Goal: Task Accomplishment & Management: Complete application form

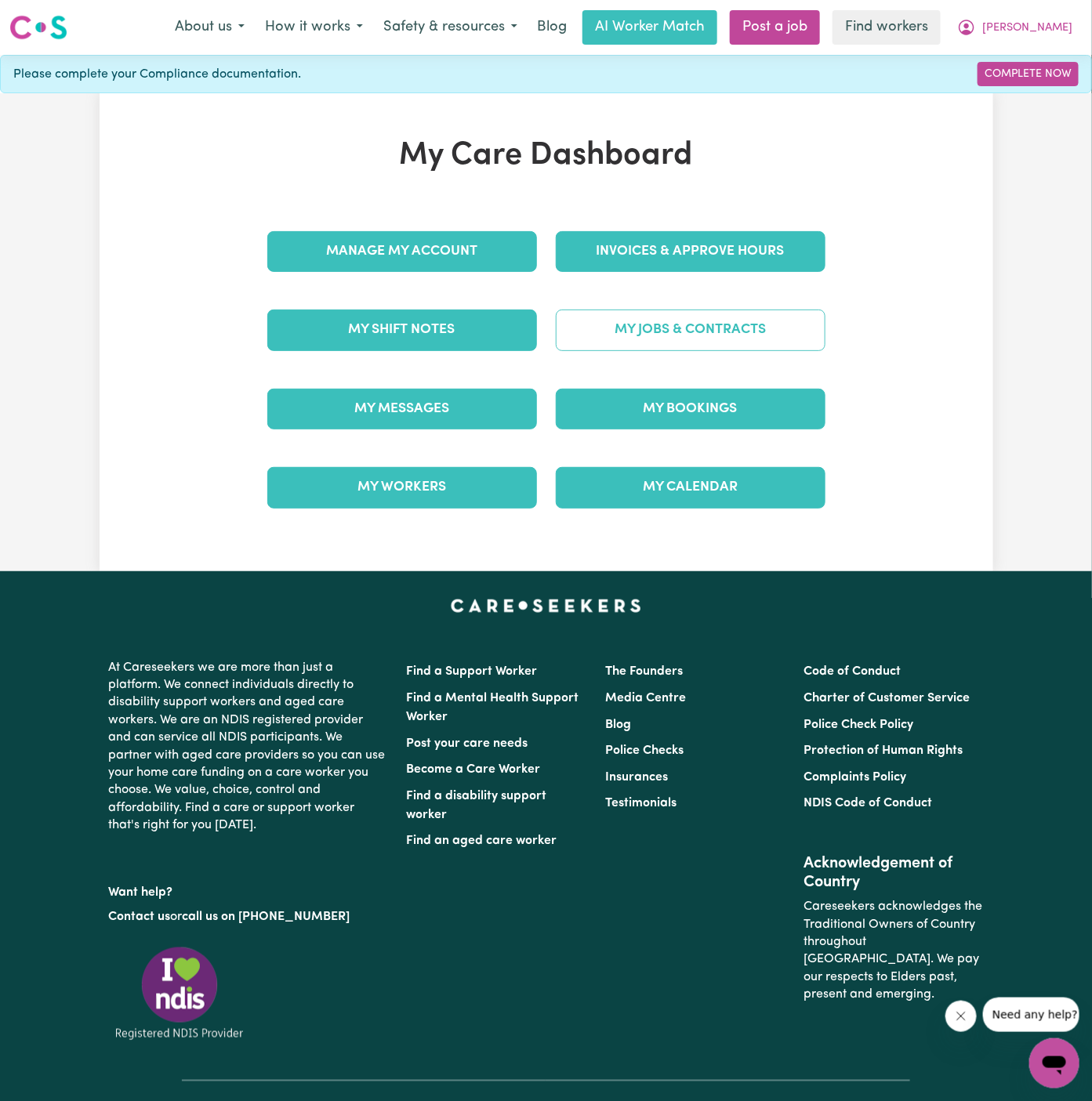
click at [767, 312] on link "My Jobs & Contracts" at bounding box center [690, 330] width 269 height 41
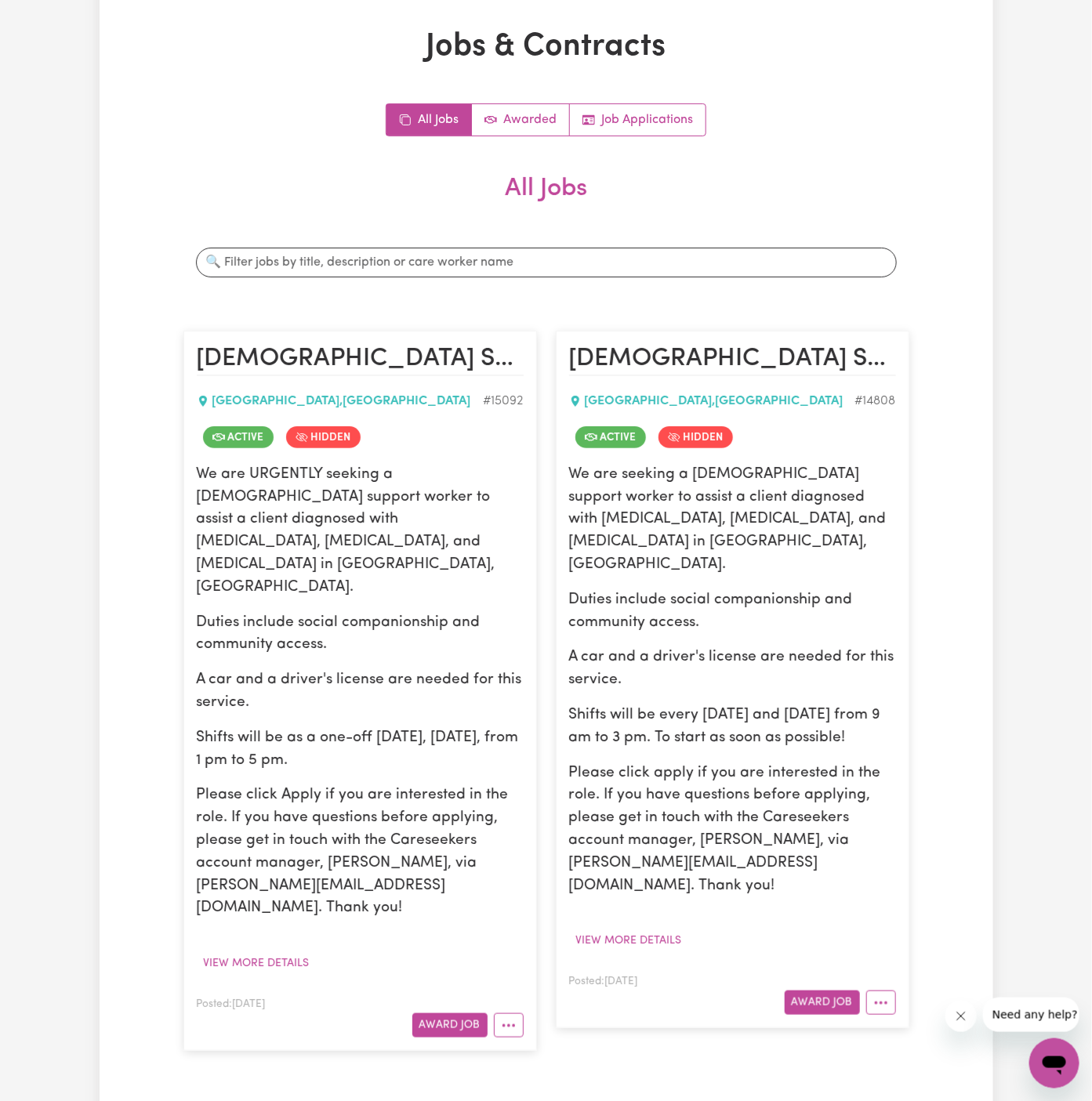
scroll to position [111, 0]
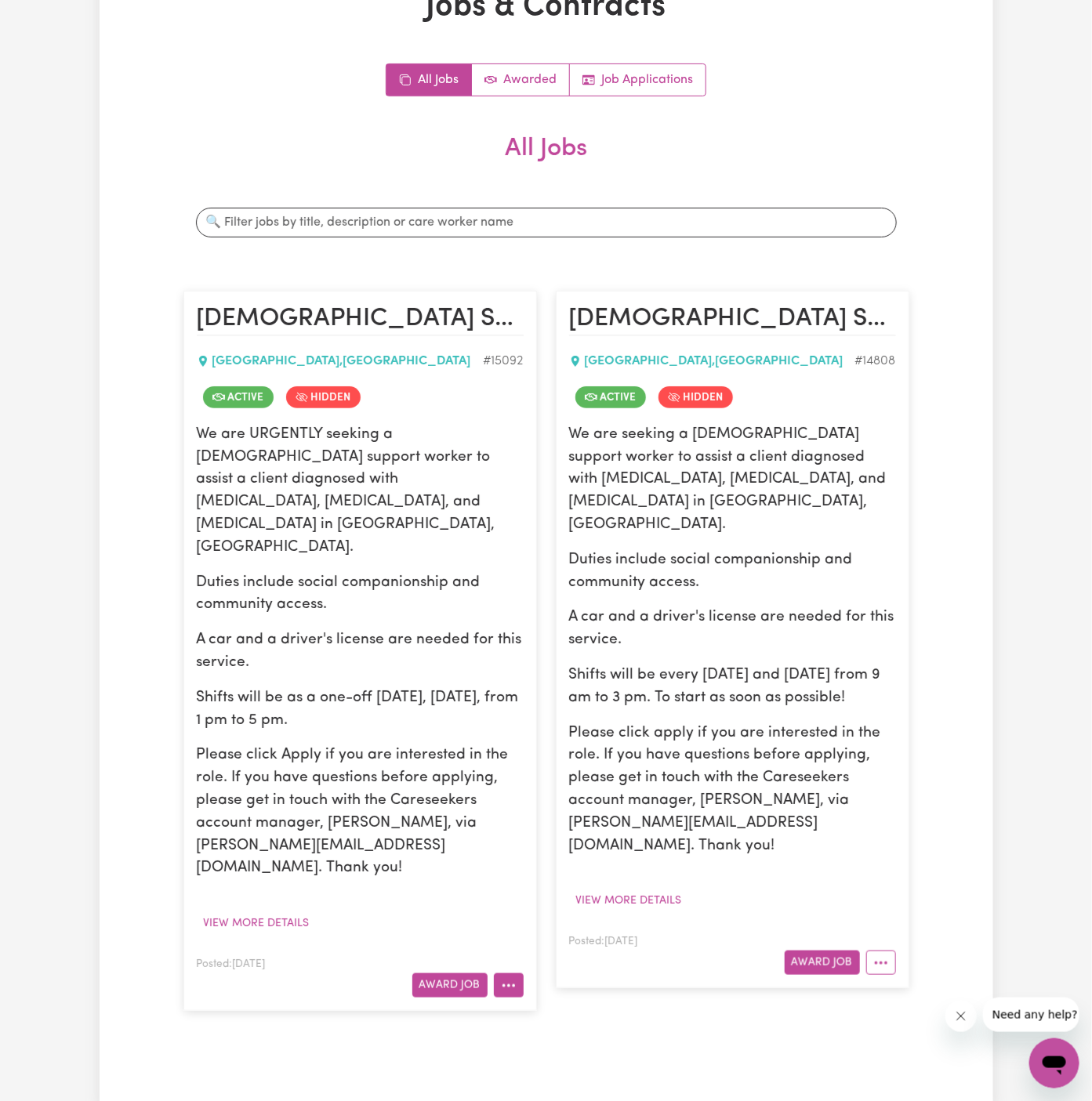
click at [506, 978] on icon "More options" at bounding box center [508, 986] width 15 height 15
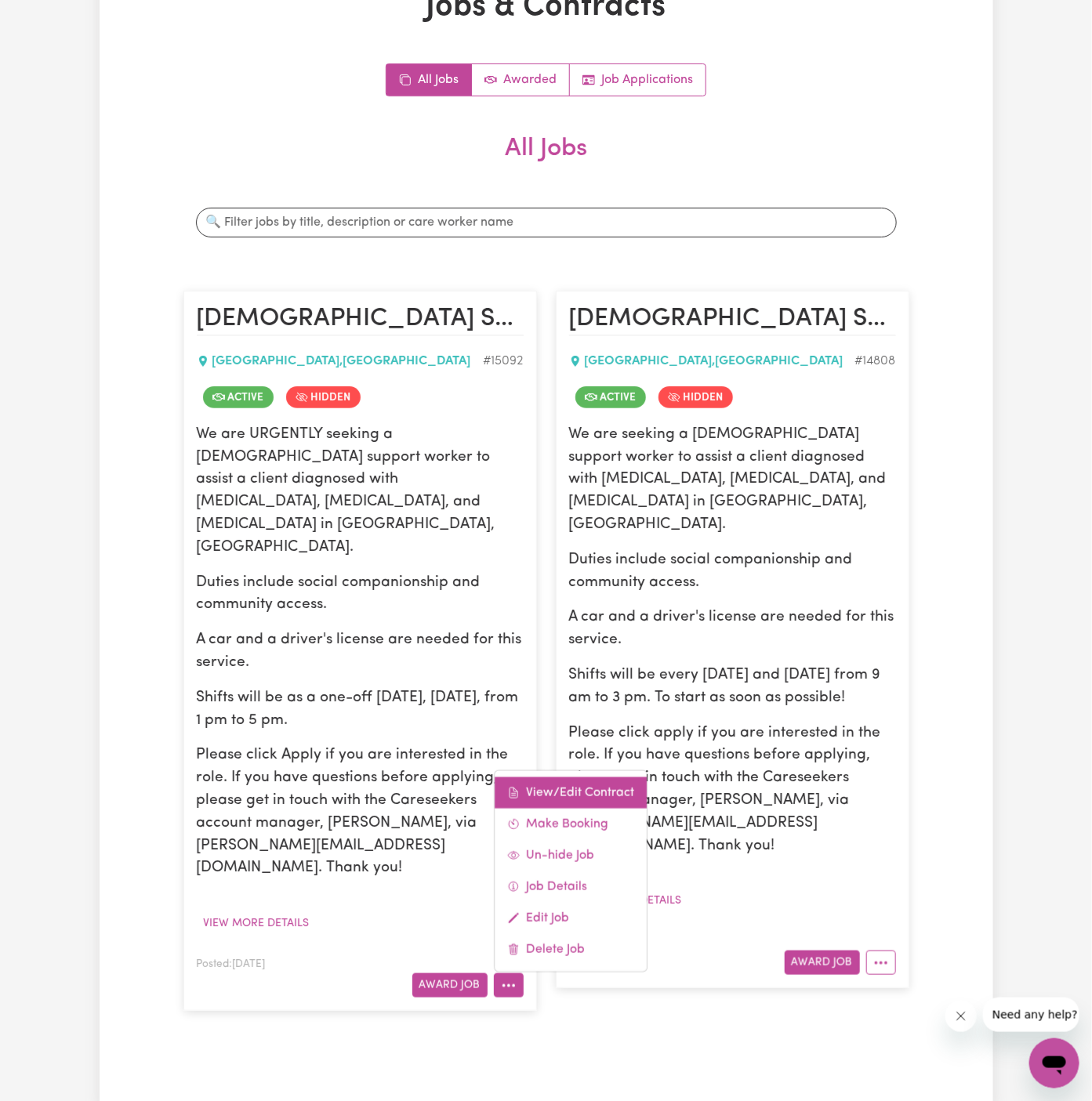
click at [597, 778] on link "View/Edit Contract" at bounding box center [570, 793] width 152 height 31
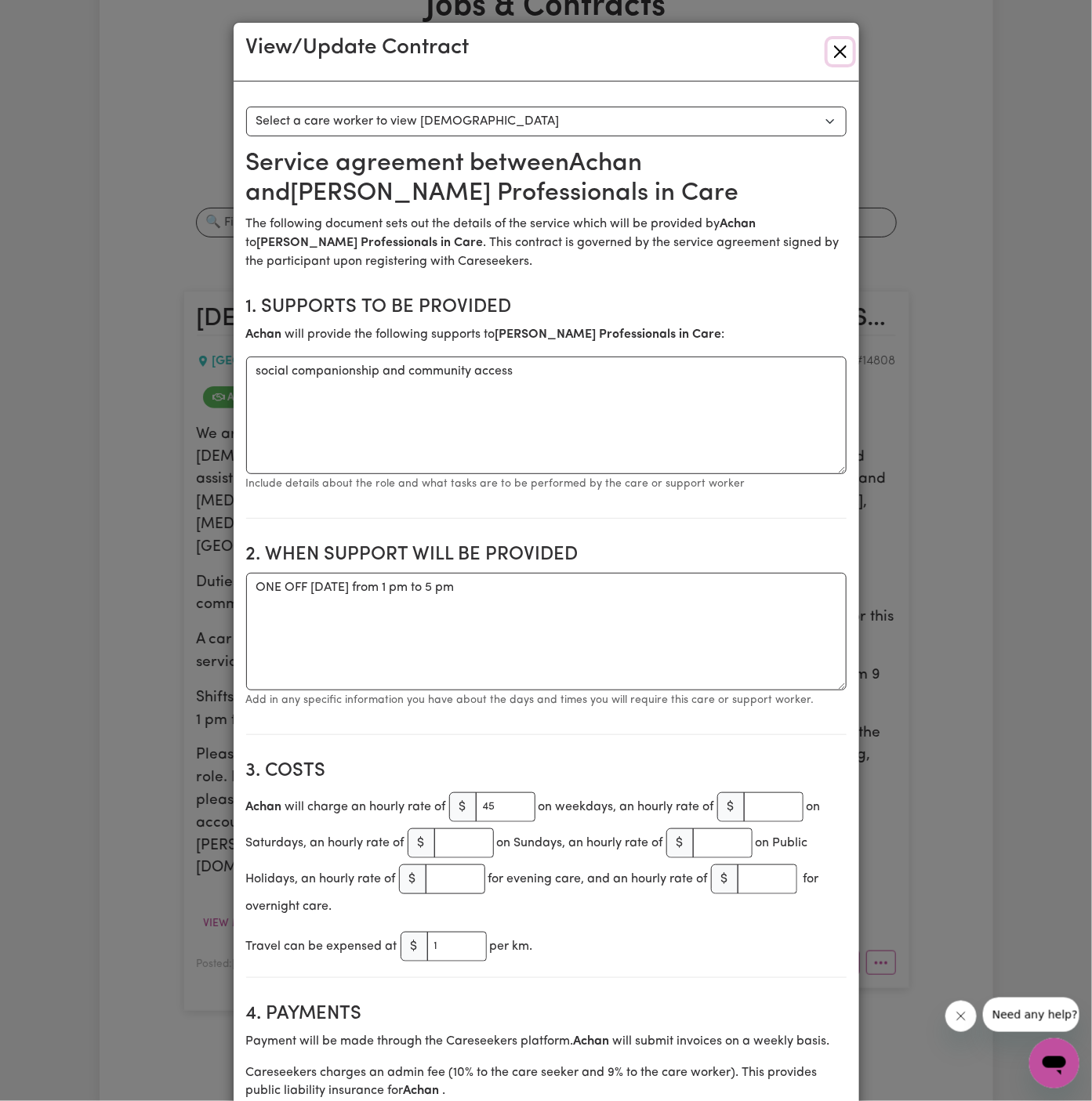
click at [850, 59] on button "Close" at bounding box center [840, 52] width 25 height 25
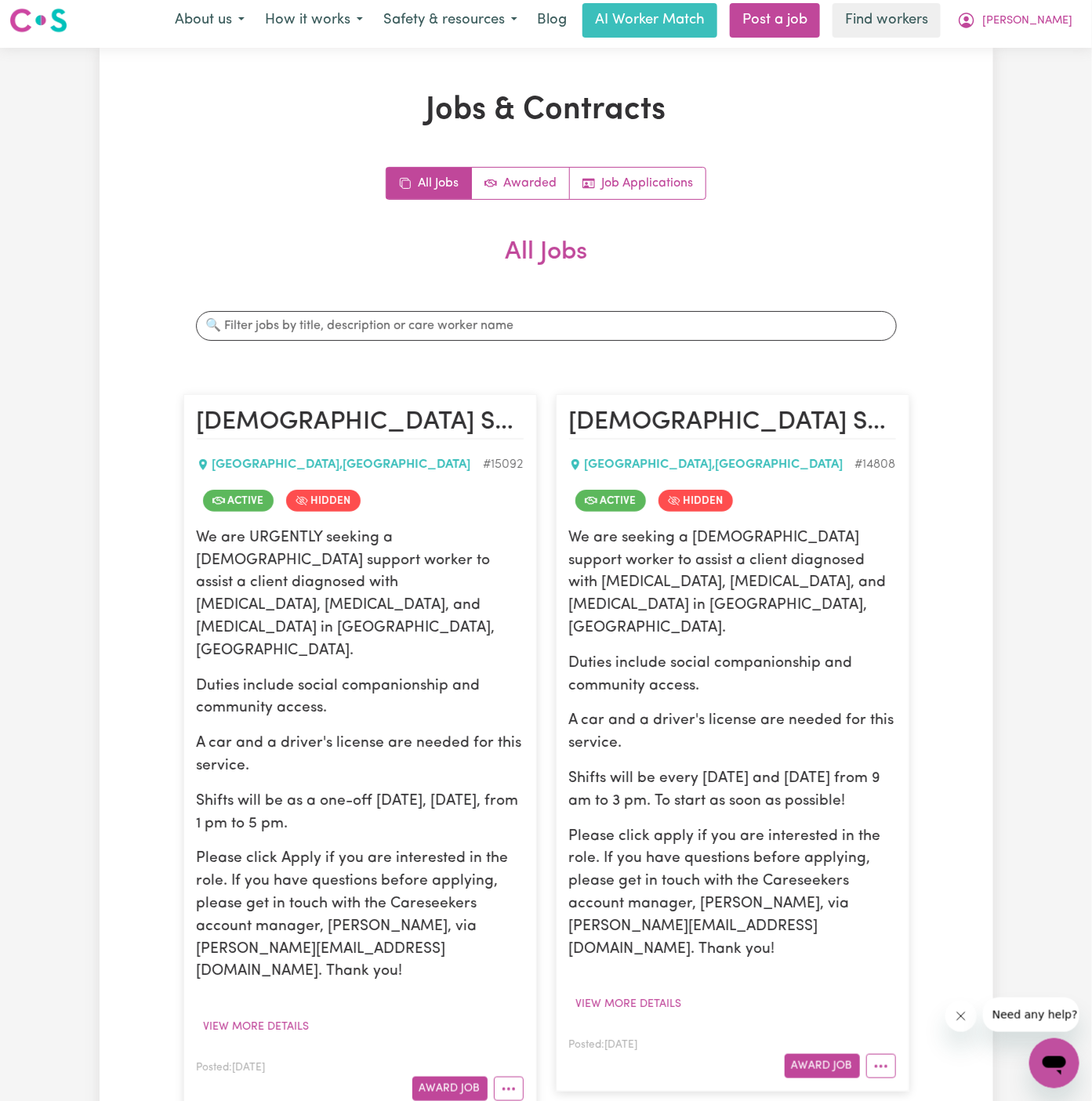
scroll to position [0, 0]
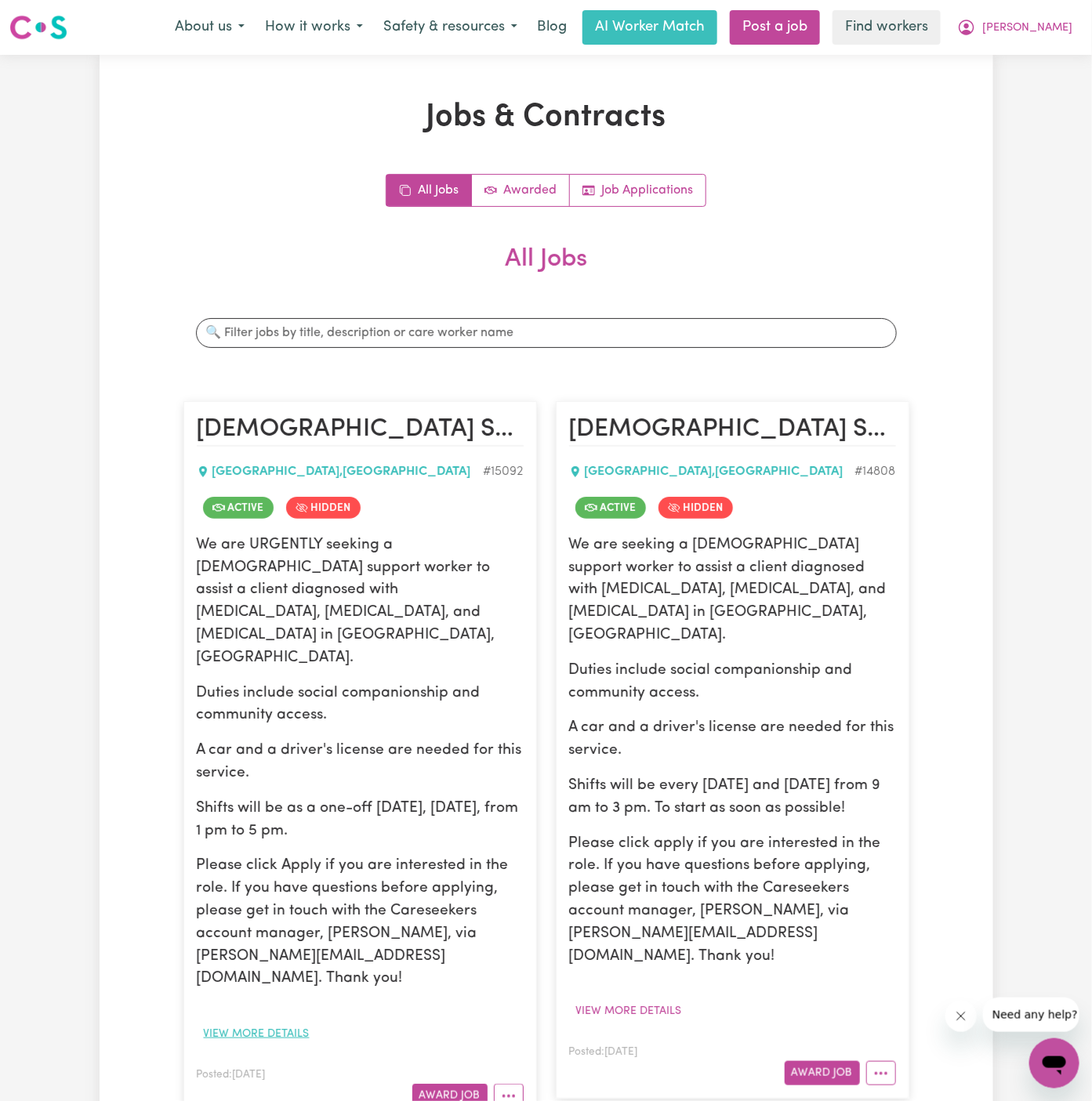
click at [252, 1022] on button "View more details" at bounding box center [256, 1034] width 120 height 24
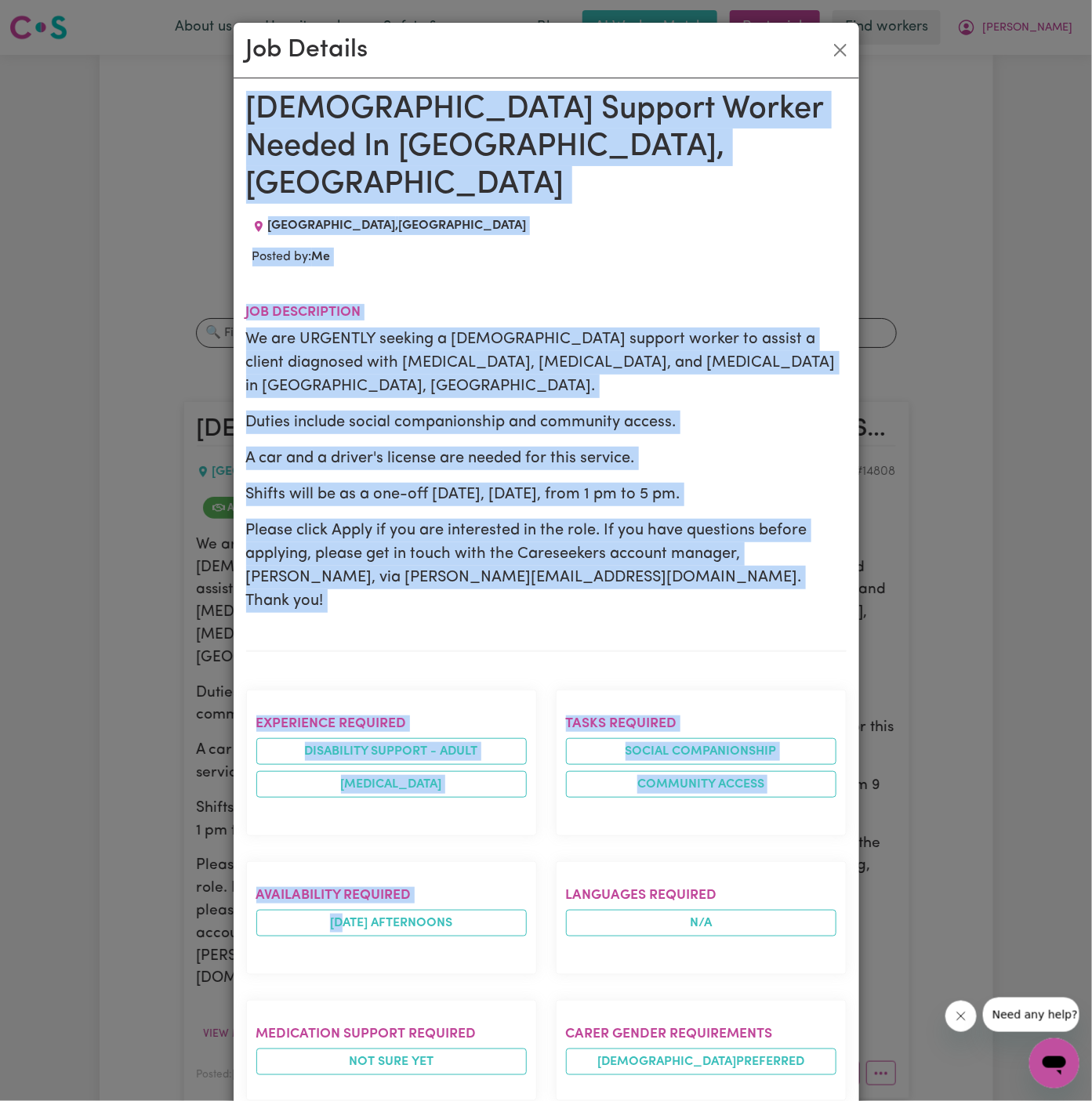
drag, startPoint x: 246, startPoint y: 102, endPoint x: 404, endPoint y: 1102, distance: 1012.4
click at [404, 1101] on html "Menu About us How it works Safety & resources Blog AI Worker Match Post a job F…" at bounding box center [546, 946] width 1092 height 1893
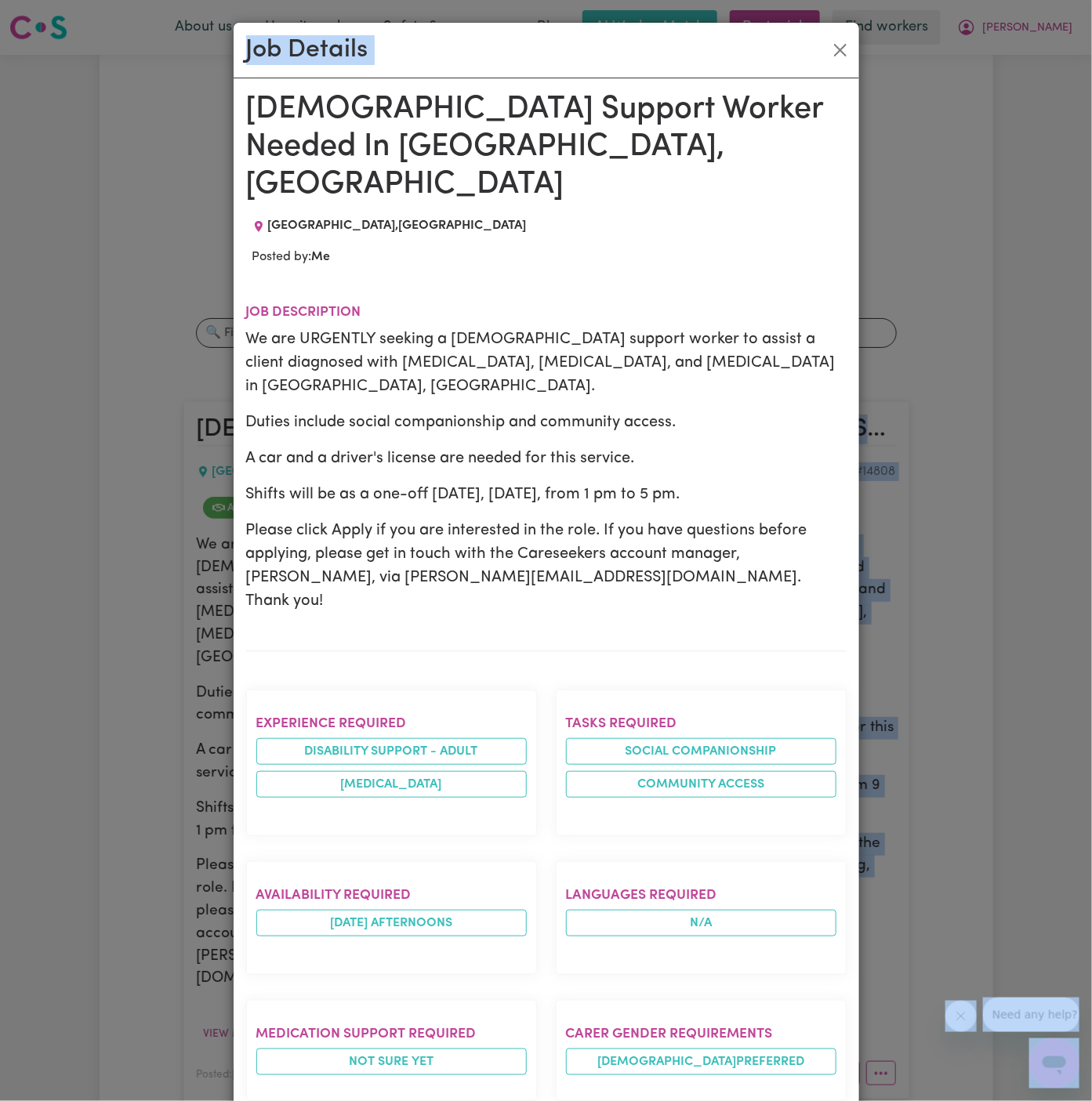
scroll to position [14, 0]
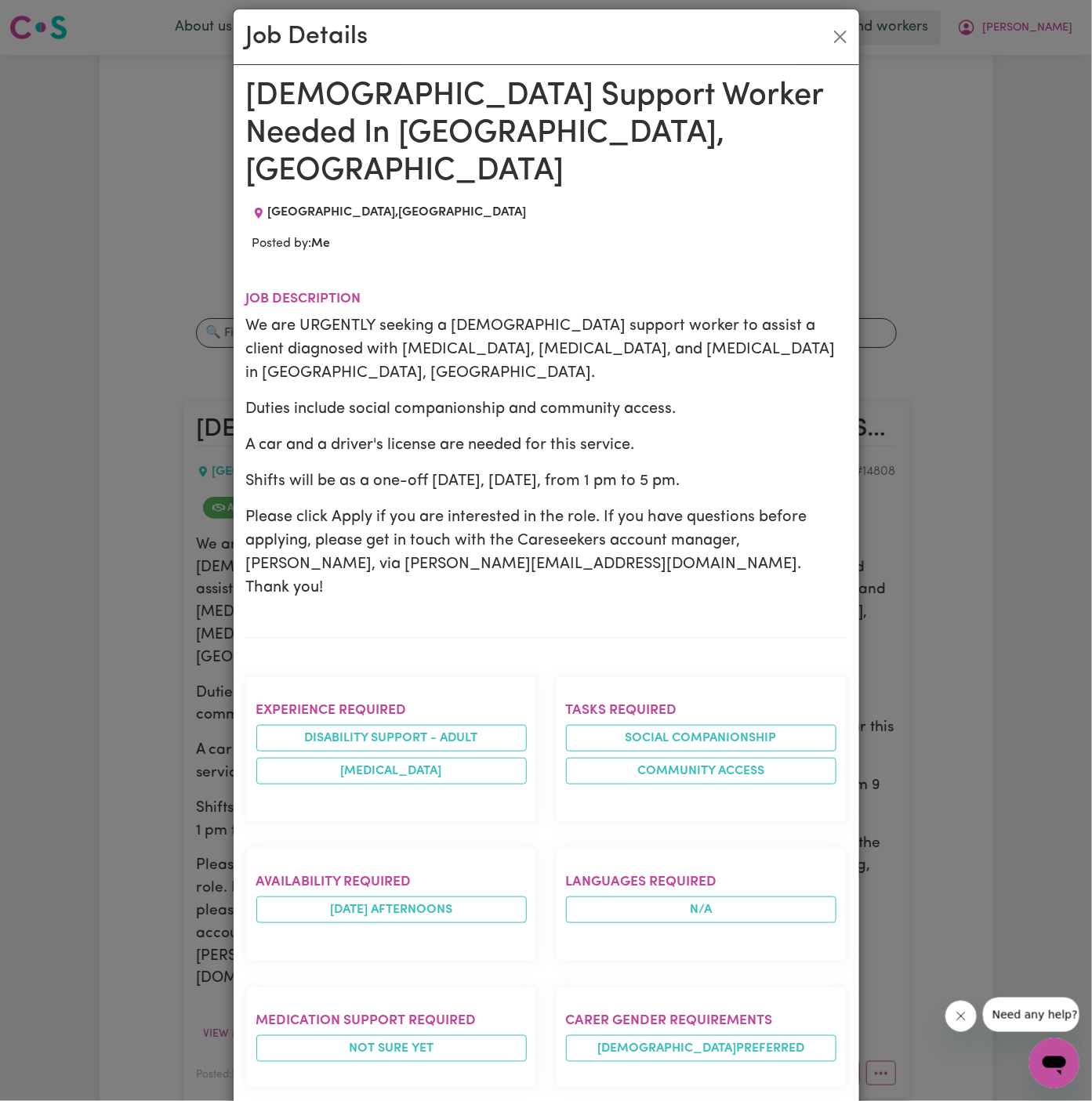
click at [244, 836] on div "Availability required [DATE] afternoons" at bounding box center [392, 905] width 310 height 139
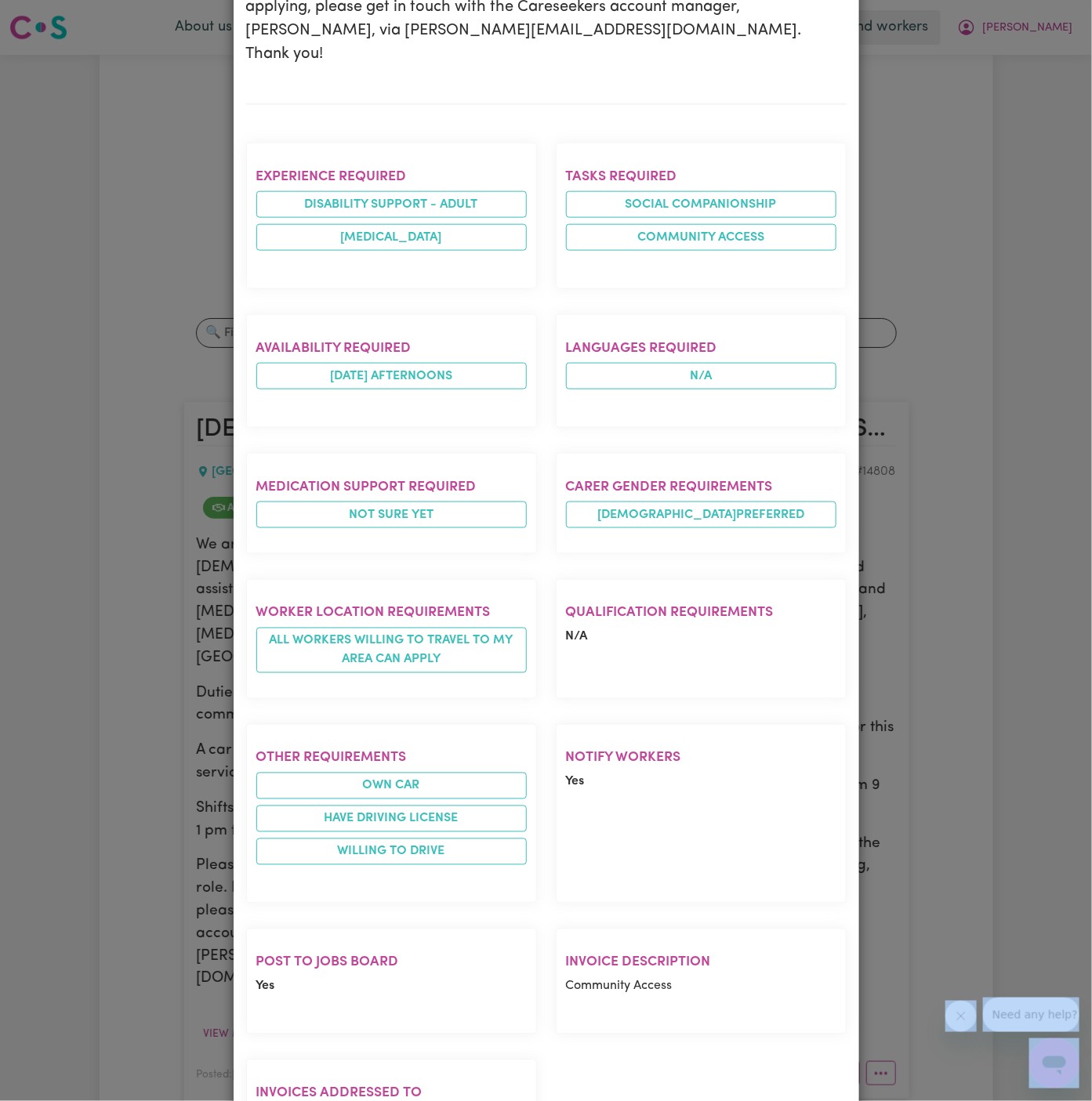
scroll to position [592, 0]
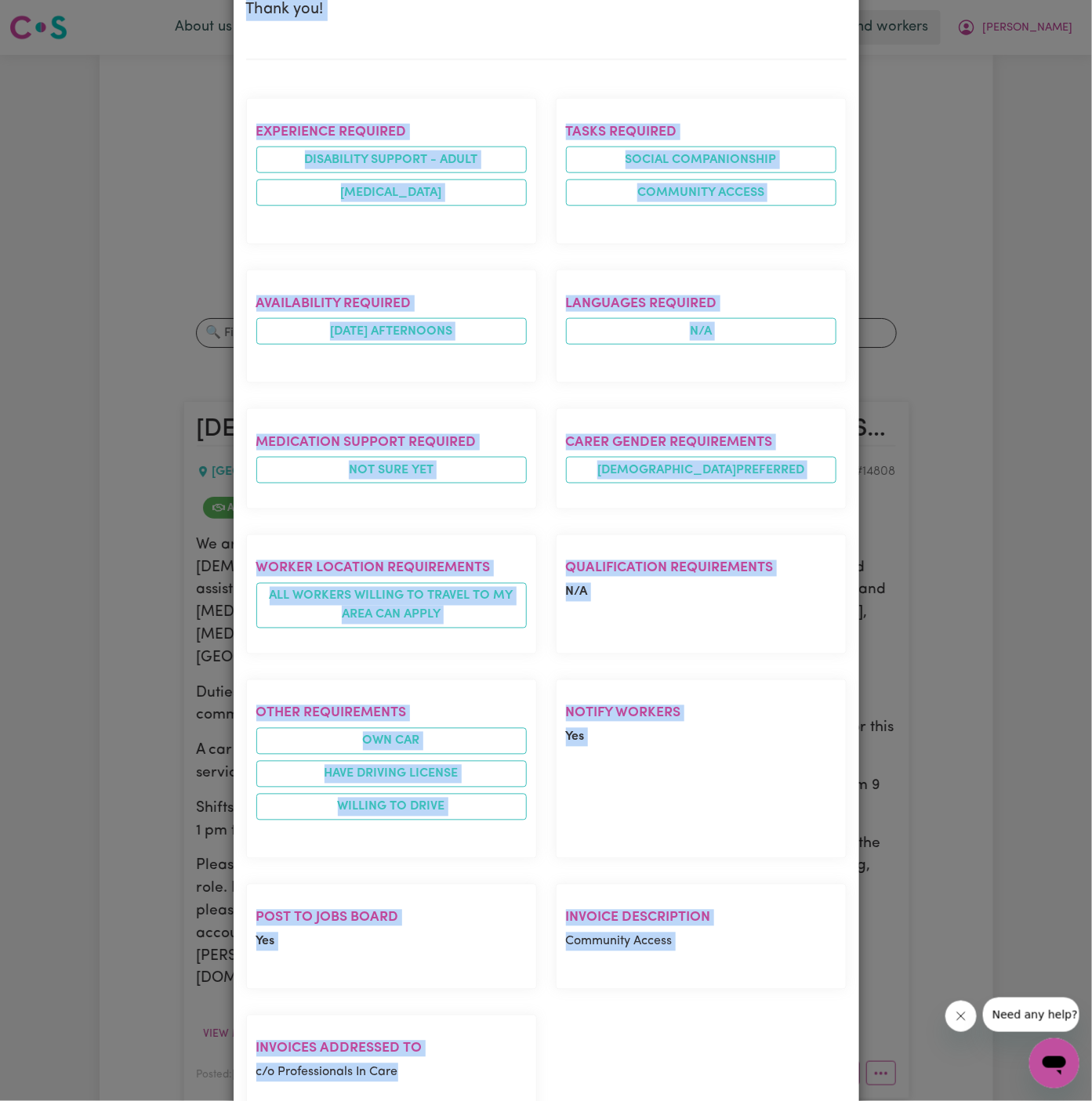
drag, startPoint x: 252, startPoint y: 90, endPoint x: 588, endPoint y: 986, distance: 956.9
click at [588, 986] on div "[DEMOGRAPHIC_DATA] Support Worker Needed In [GEOGRAPHIC_DATA], [GEOGRAPHIC_DATA…" at bounding box center [546, 328] width 600 height 1659
copy div "[DEMOGRAPHIC_DATA] Support Worker Needed In [GEOGRAPHIC_DATA], [GEOGRAPHIC_DATA…"
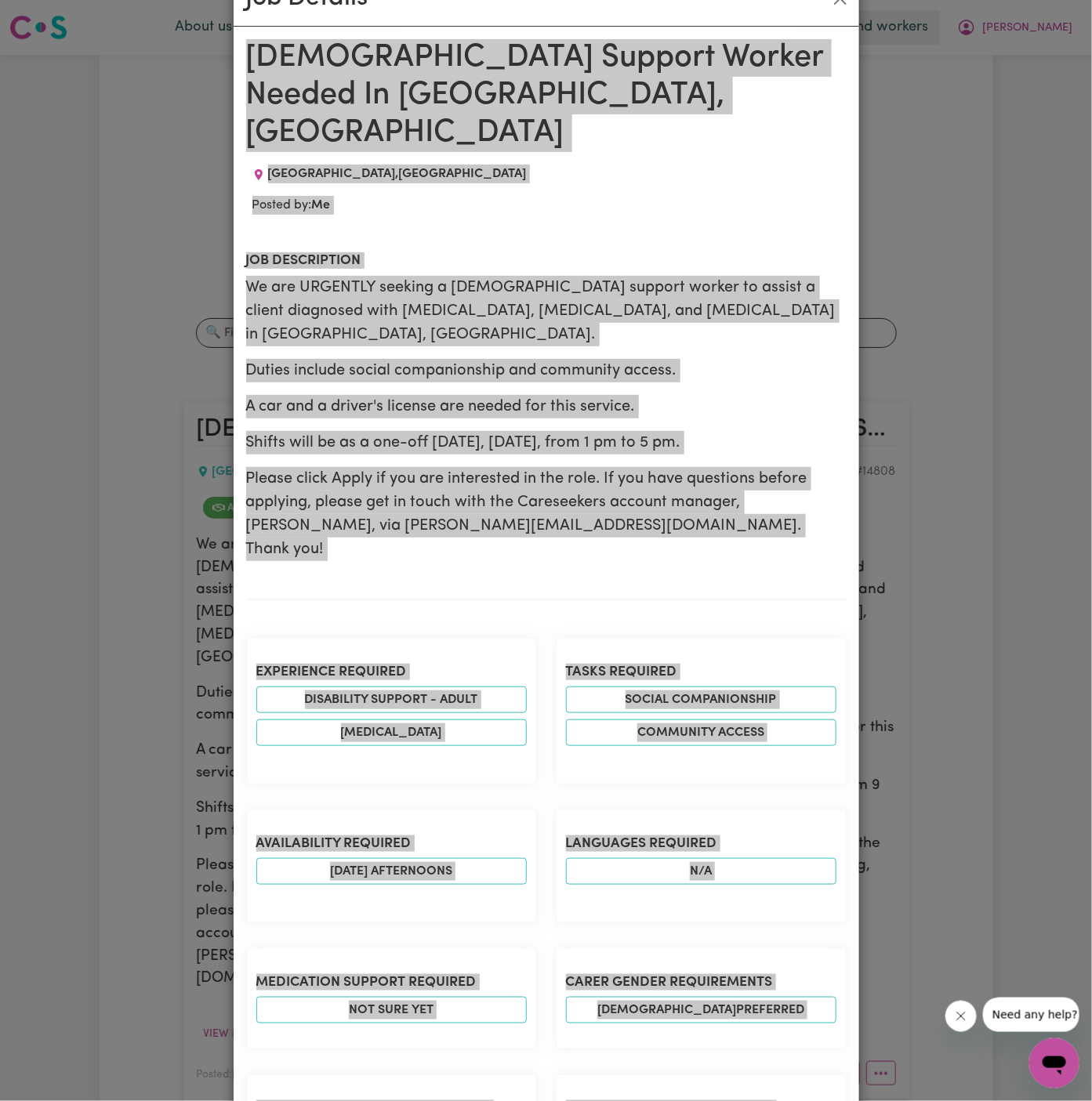
scroll to position [0, 0]
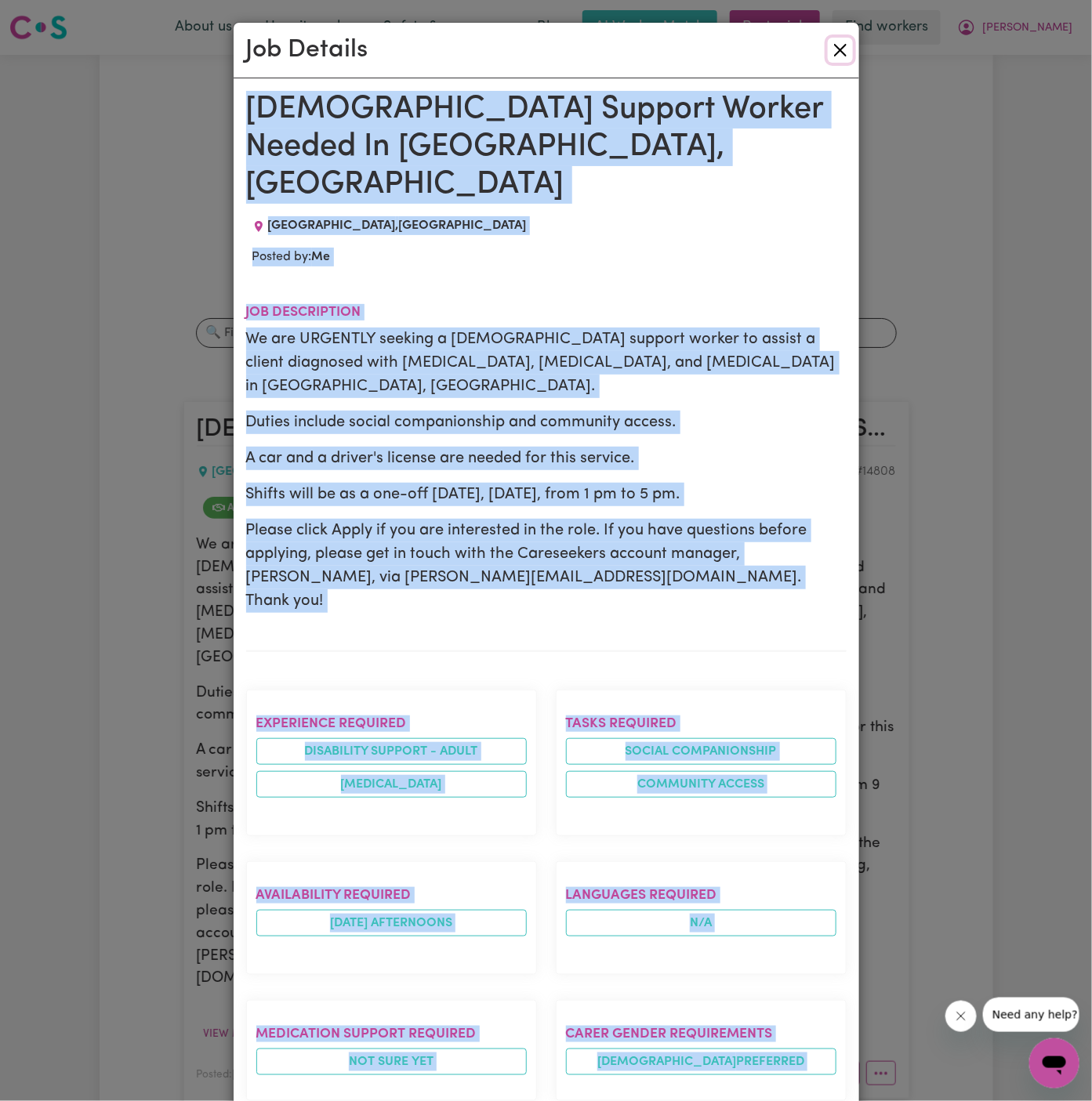
click at [846, 49] on button "Close" at bounding box center [840, 50] width 25 height 25
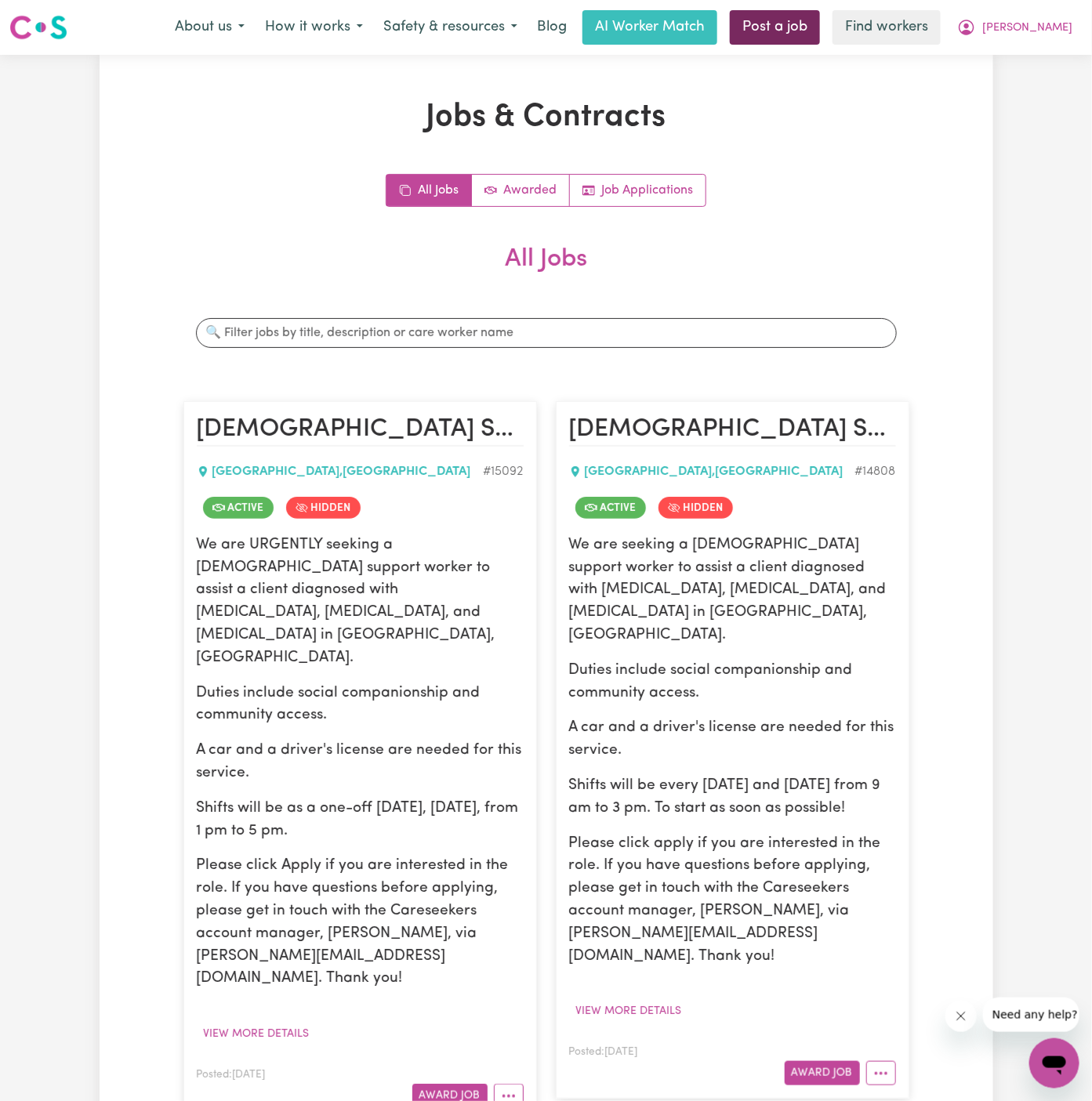
click at [820, 24] on link "Post a job" at bounding box center [775, 27] width 90 height 35
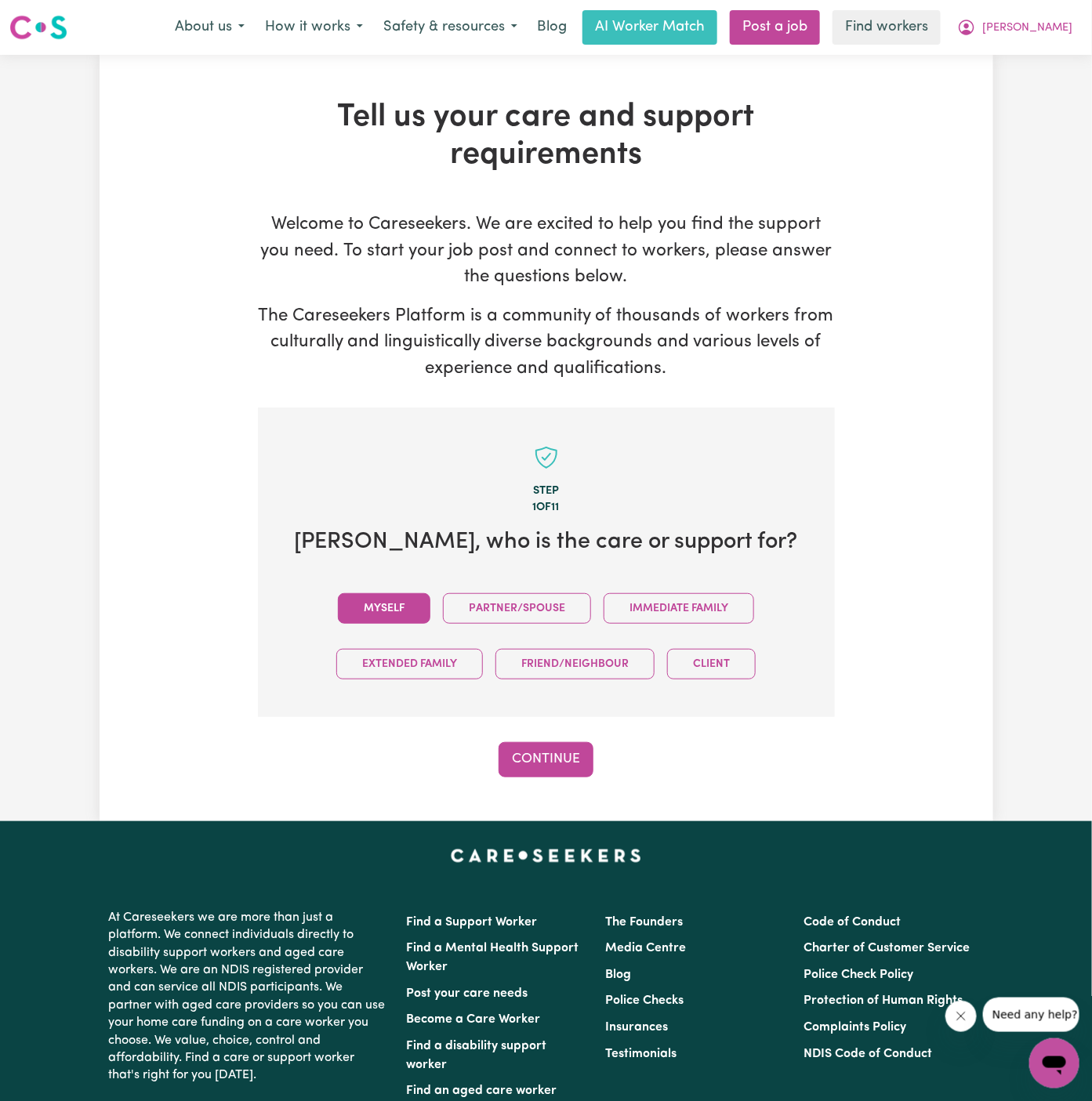
click at [403, 594] on button "Myself" at bounding box center [384, 609] width 93 height 31
click at [536, 735] on div "Step 1 of 11 [PERSON_NAME] , who is the care or support for? Myself Partner/Spo…" at bounding box center [546, 592] width 577 height 370
click at [554, 775] on button "Continue" at bounding box center [546, 759] width 95 height 35
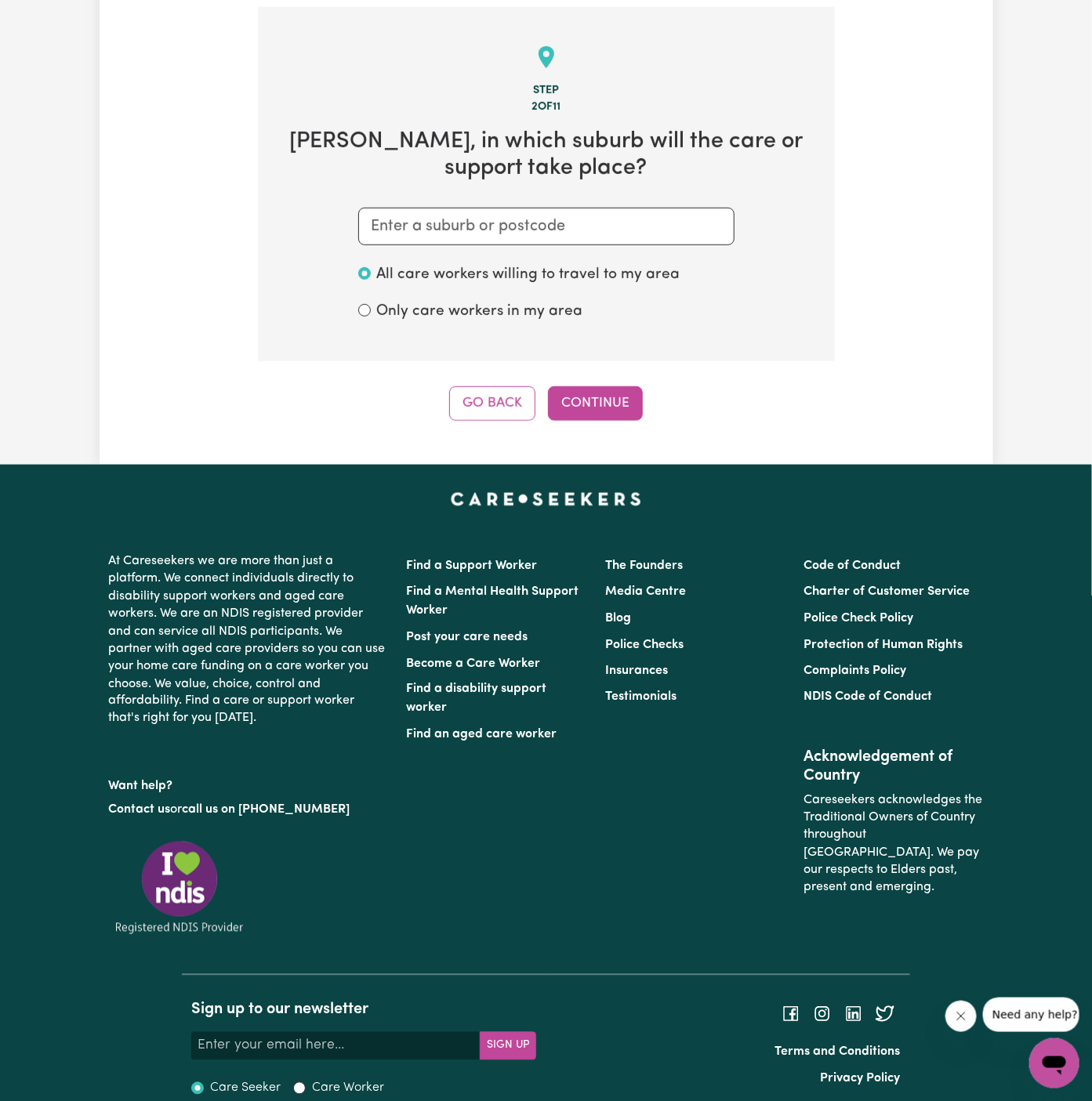
scroll to position [407, 0]
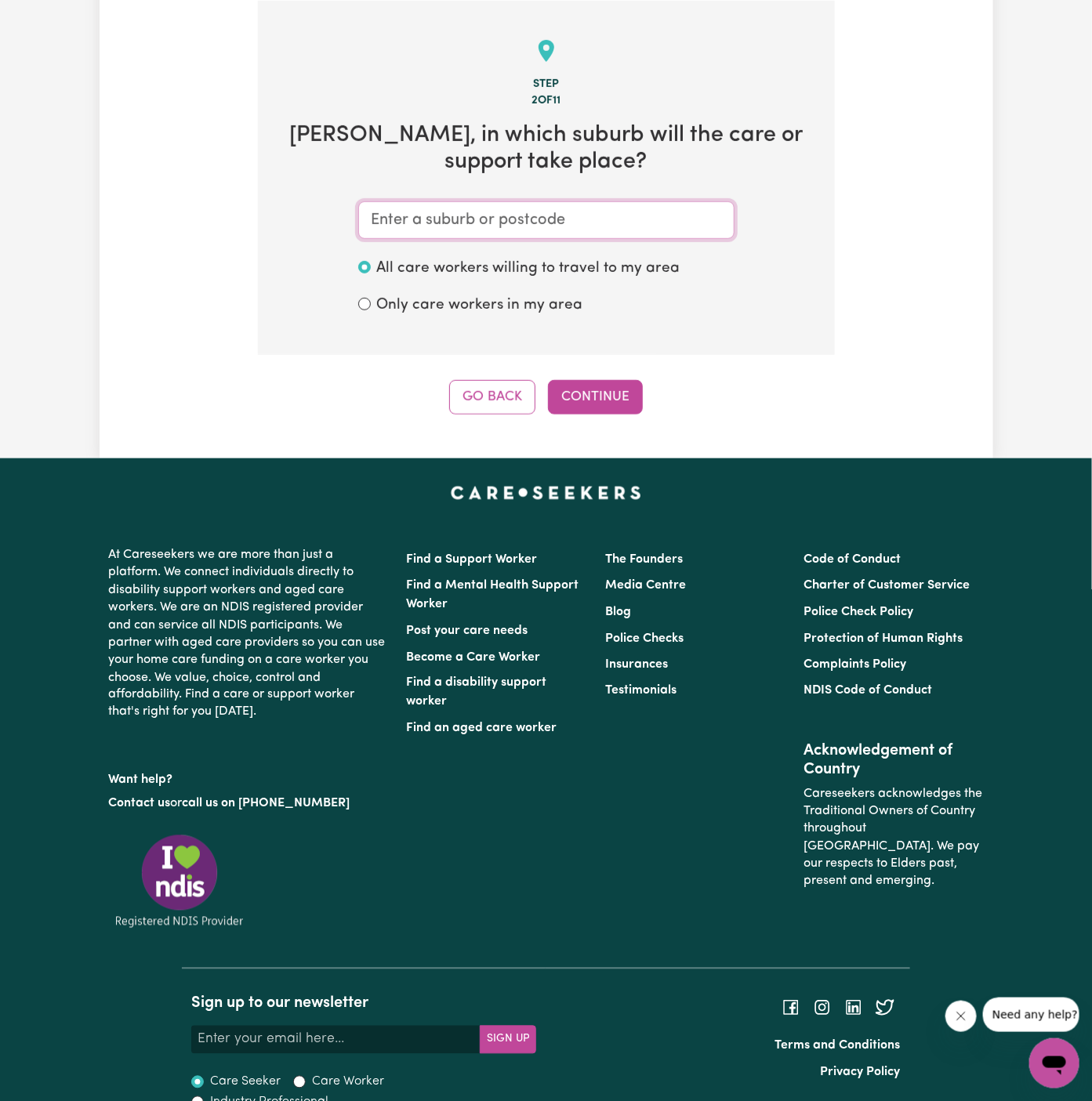
click at [548, 222] on input "text" at bounding box center [546, 220] width 377 height 38
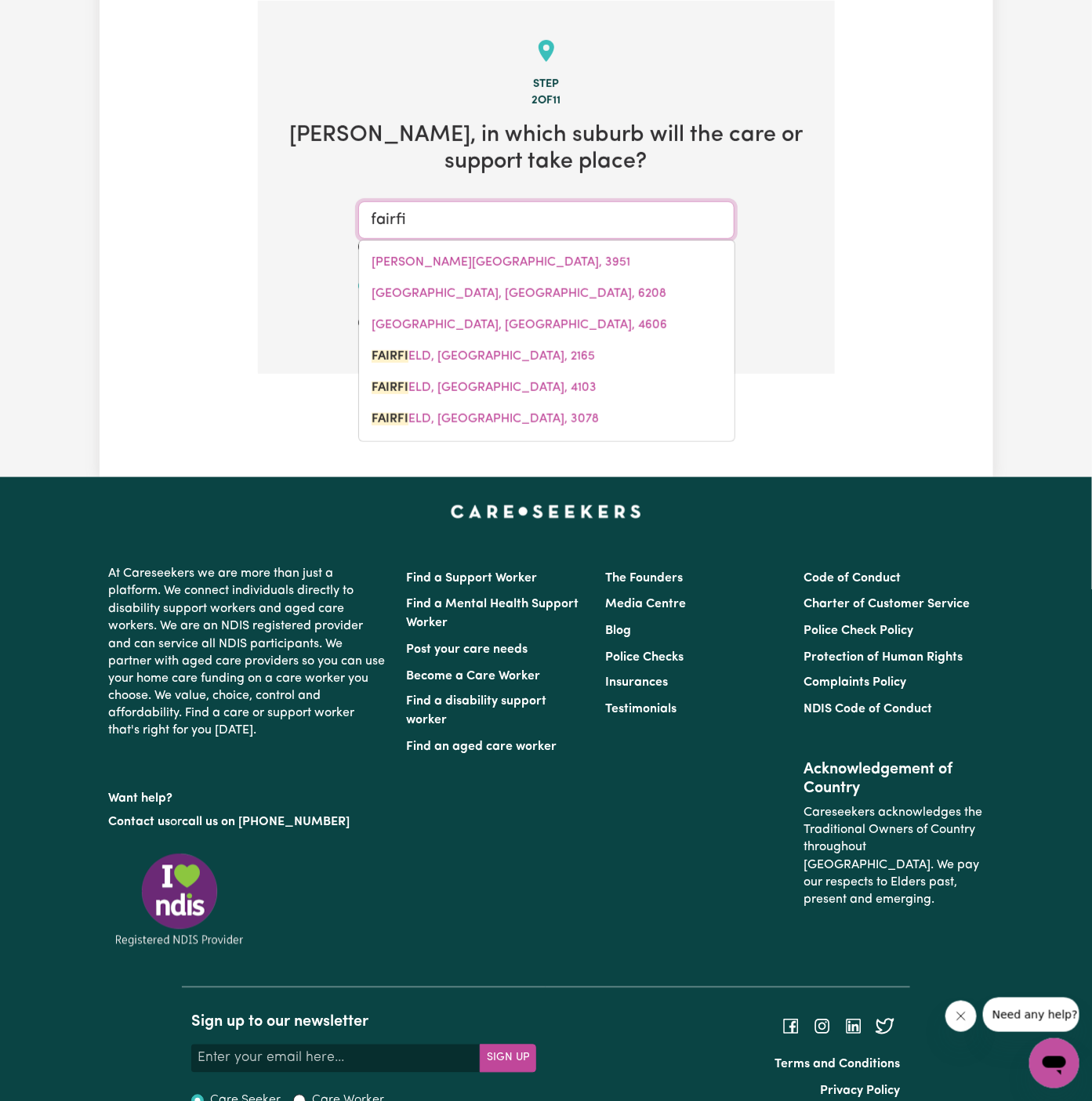
type input "fairfie"
type input "fairfieLD, [GEOGRAPHIC_DATA], 2165"
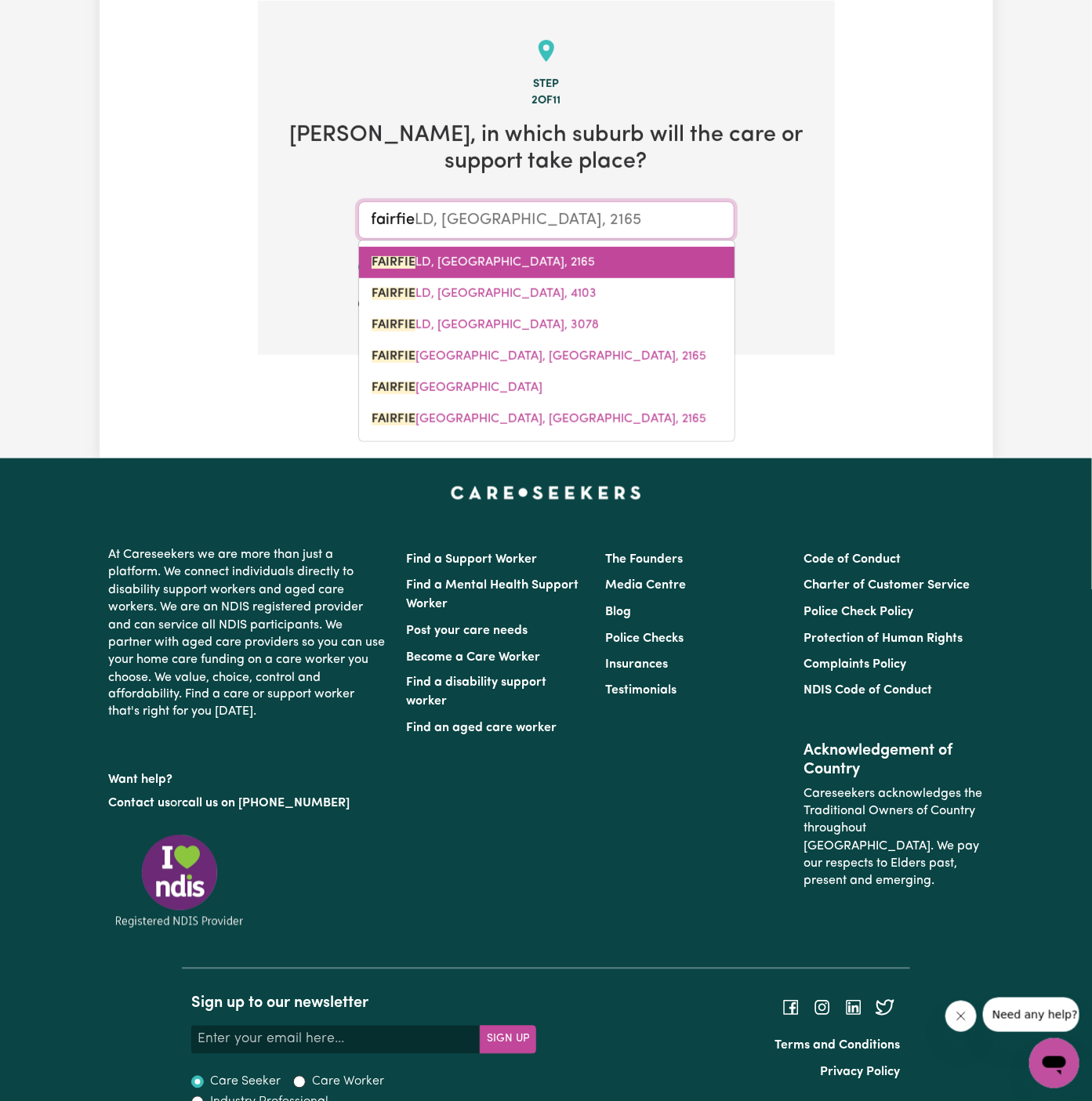
click at [544, 261] on span "FAIRFIE LD, [GEOGRAPHIC_DATA], 2165" at bounding box center [483, 263] width 223 height 13
type input "[GEOGRAPHIC_DATA], [GEOGRAPHIC_DATA], 2165"
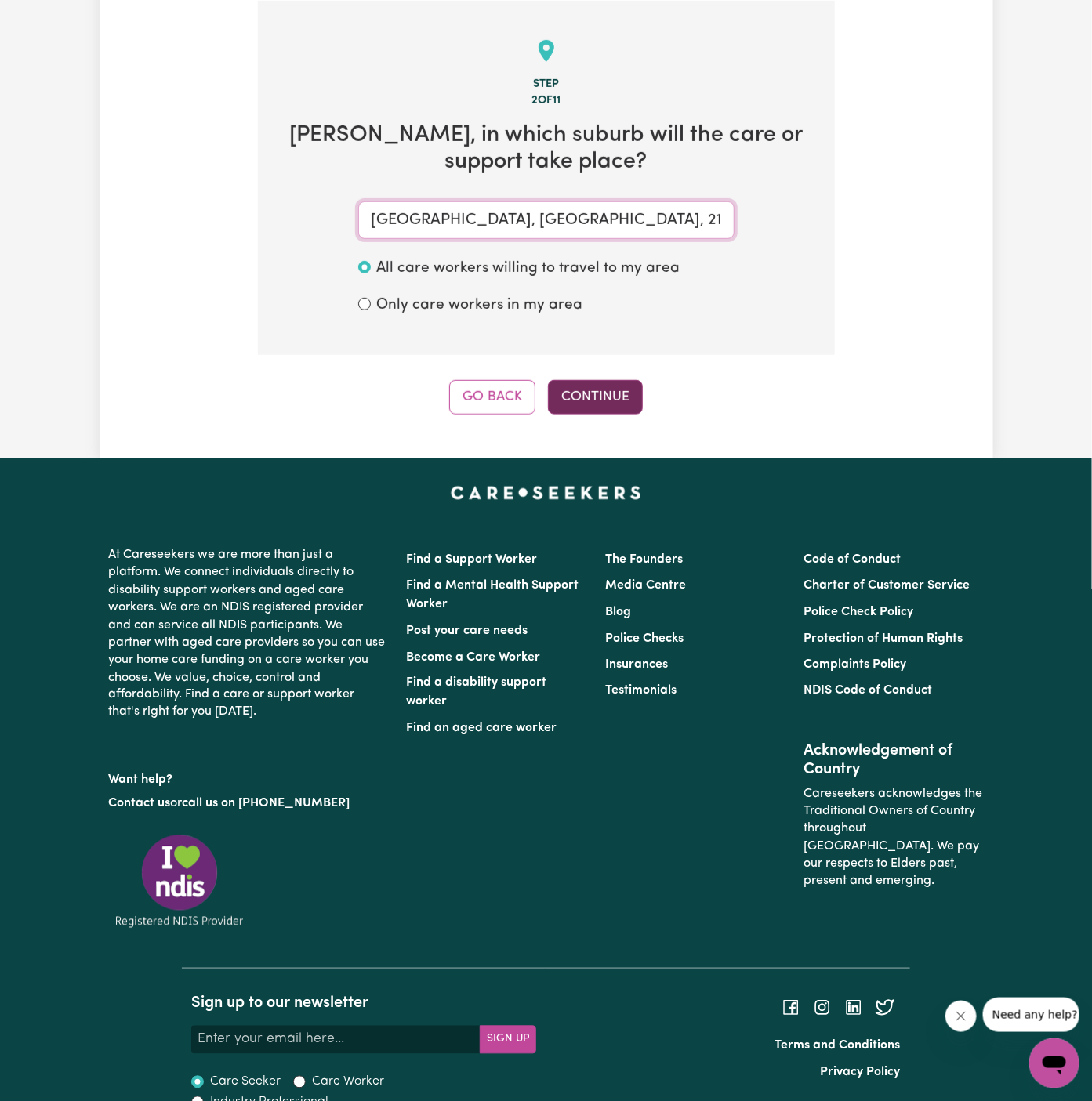
type input "[GEOGRAPHIC_DATA], [GEOGRAPHIC_DATA], 2165"
click at [599, 390] on button "Continue" at bounding box center [595, 397] width 95 height 35
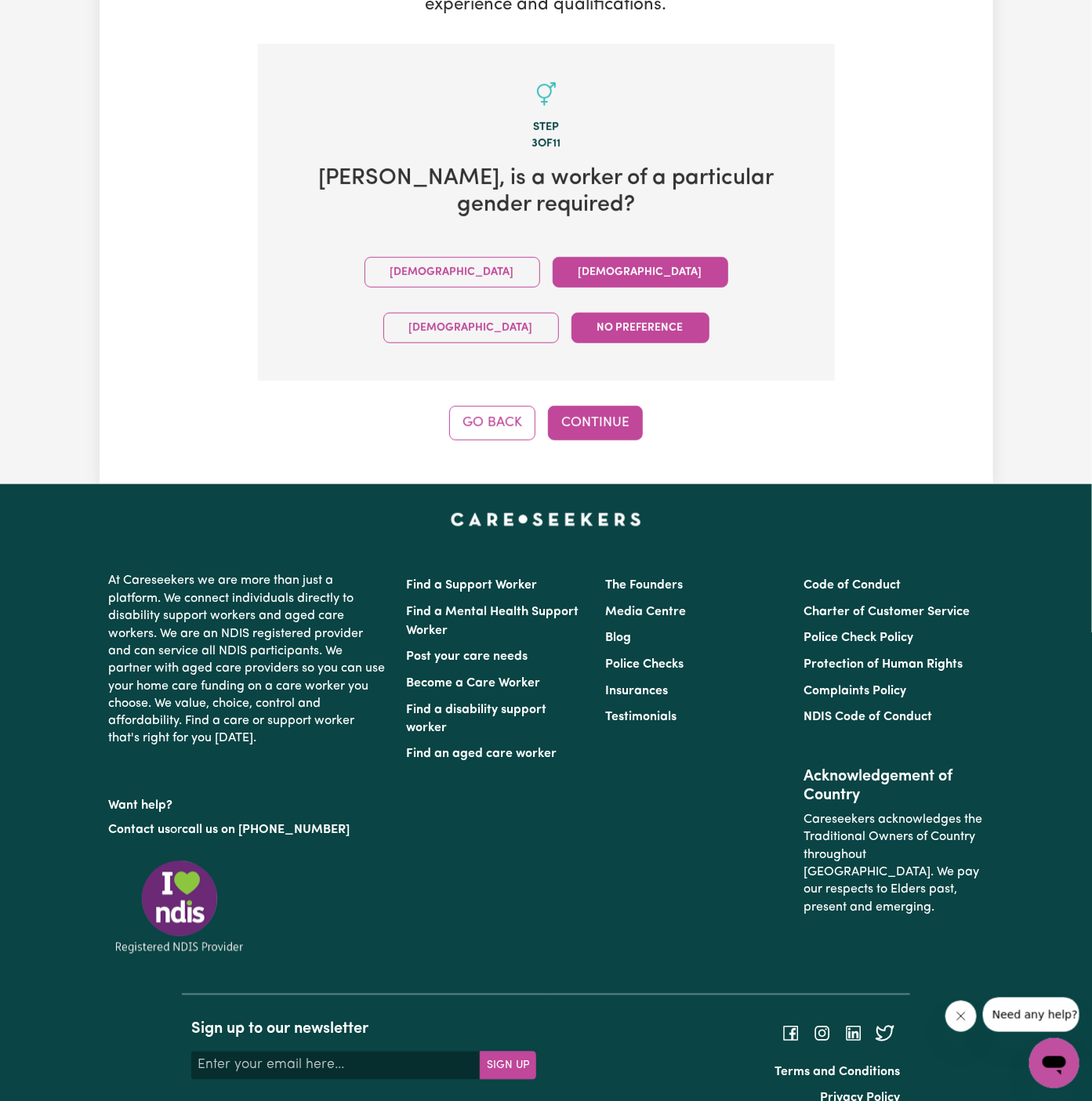
click at [552, 277] on button "[DEMOGRAPHIC_DATA]" at bounding box center [640, 273] width 176 height 31
click at [580, 406] on button "Continue" at bounding box center [595, 423] width 95 height 35
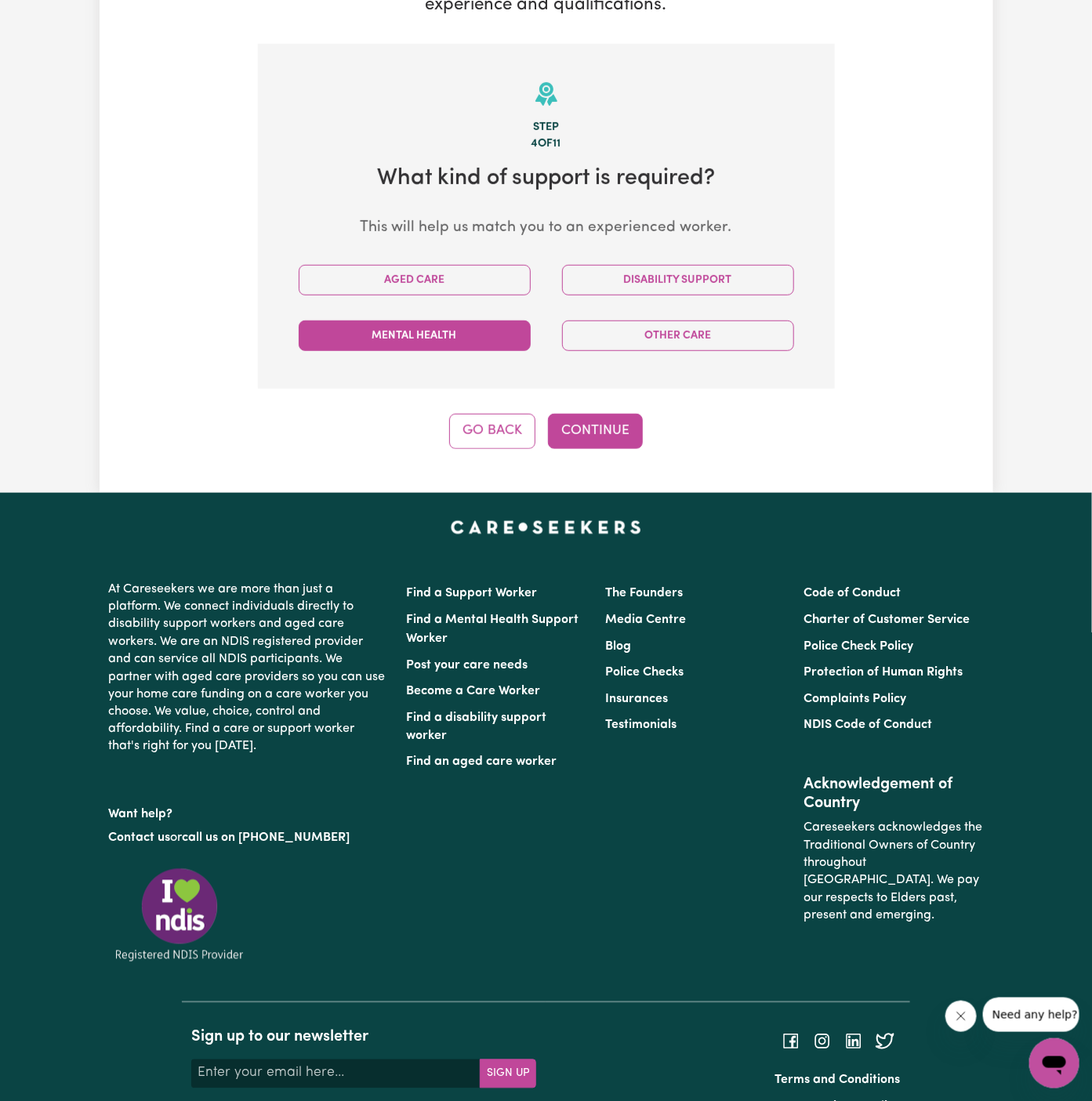
scroll to position [407, 0]
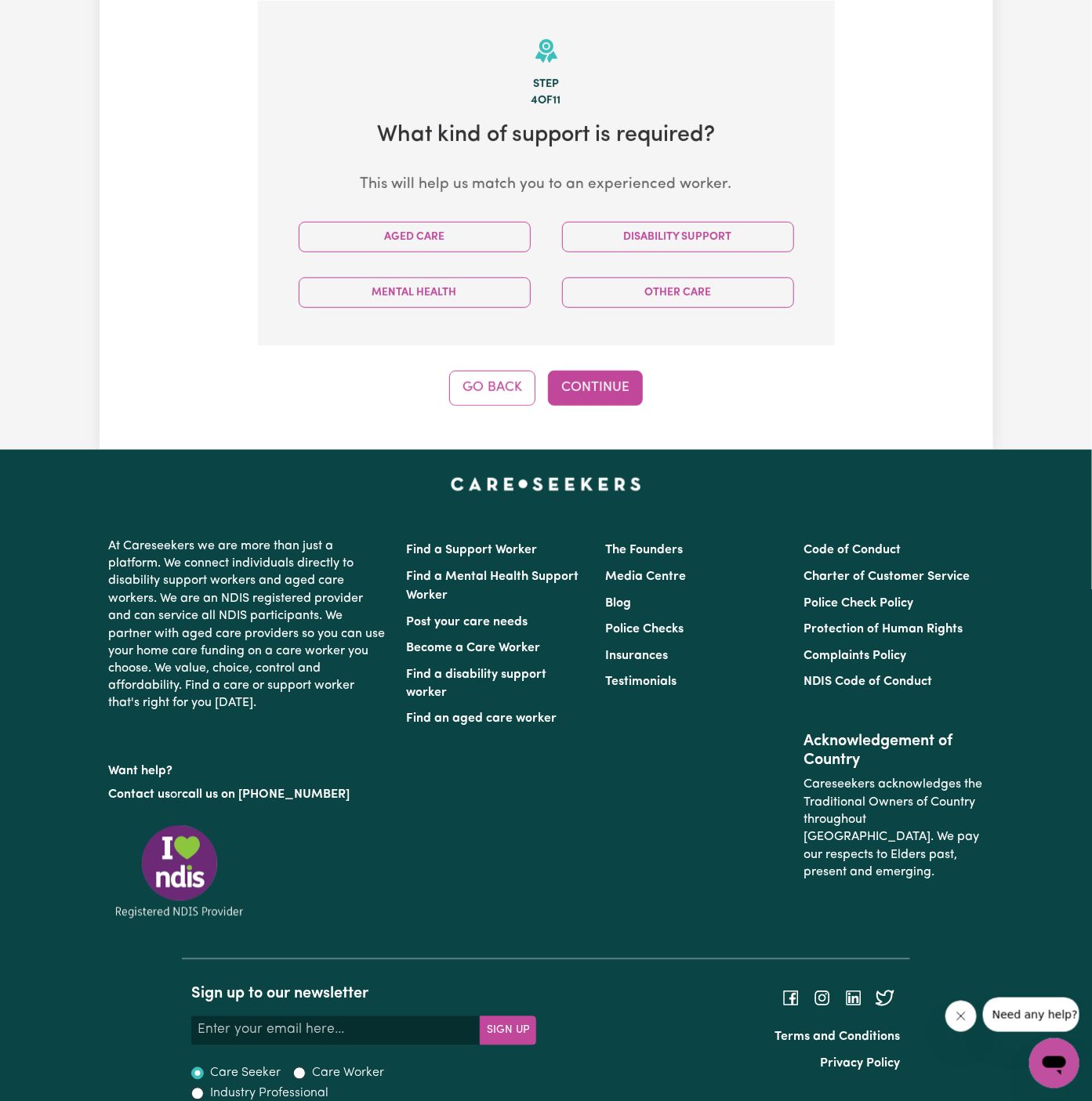
click at [651, 251] on div "Disability Support" at bounding box center [677, 236] width 264 height 56
click at [689, 248] on button "Disability Support" at bounding box center [678, 237] width 232 height 31
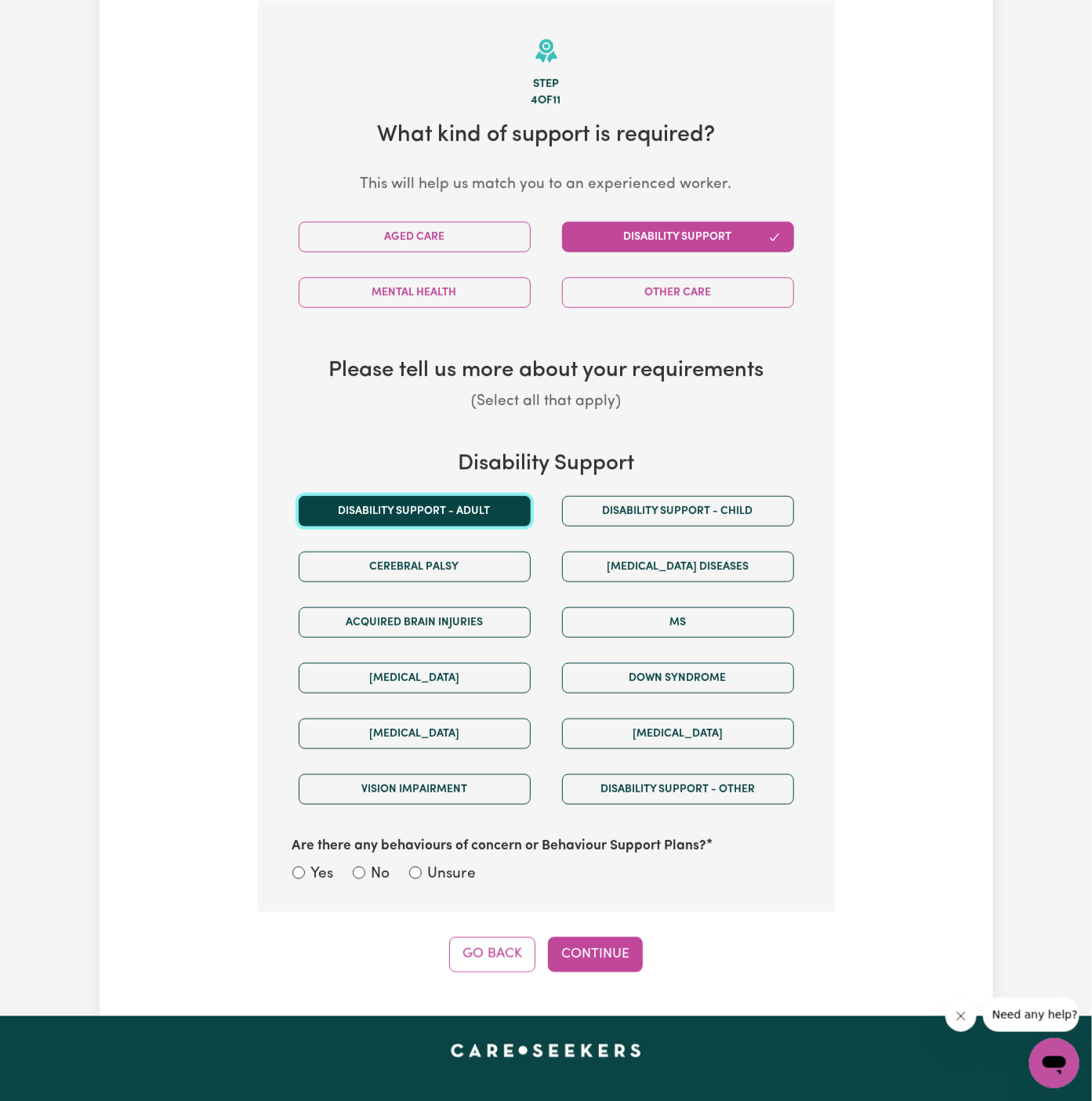
click at [432, 504] on button "Disability support - Adult" at bounding box center [415, 511] width 232 height 31
click at [461, 867] on label "Unsure" at bounding box center [452, 875] width 48 height 23
click at [422, 867] on input "Unsure" at bounding box center [415, 874] width 13 height 13
radio input "true"
click at [602, 945] on button "Continue" at bounding box center [595, 954] width 95 height 35
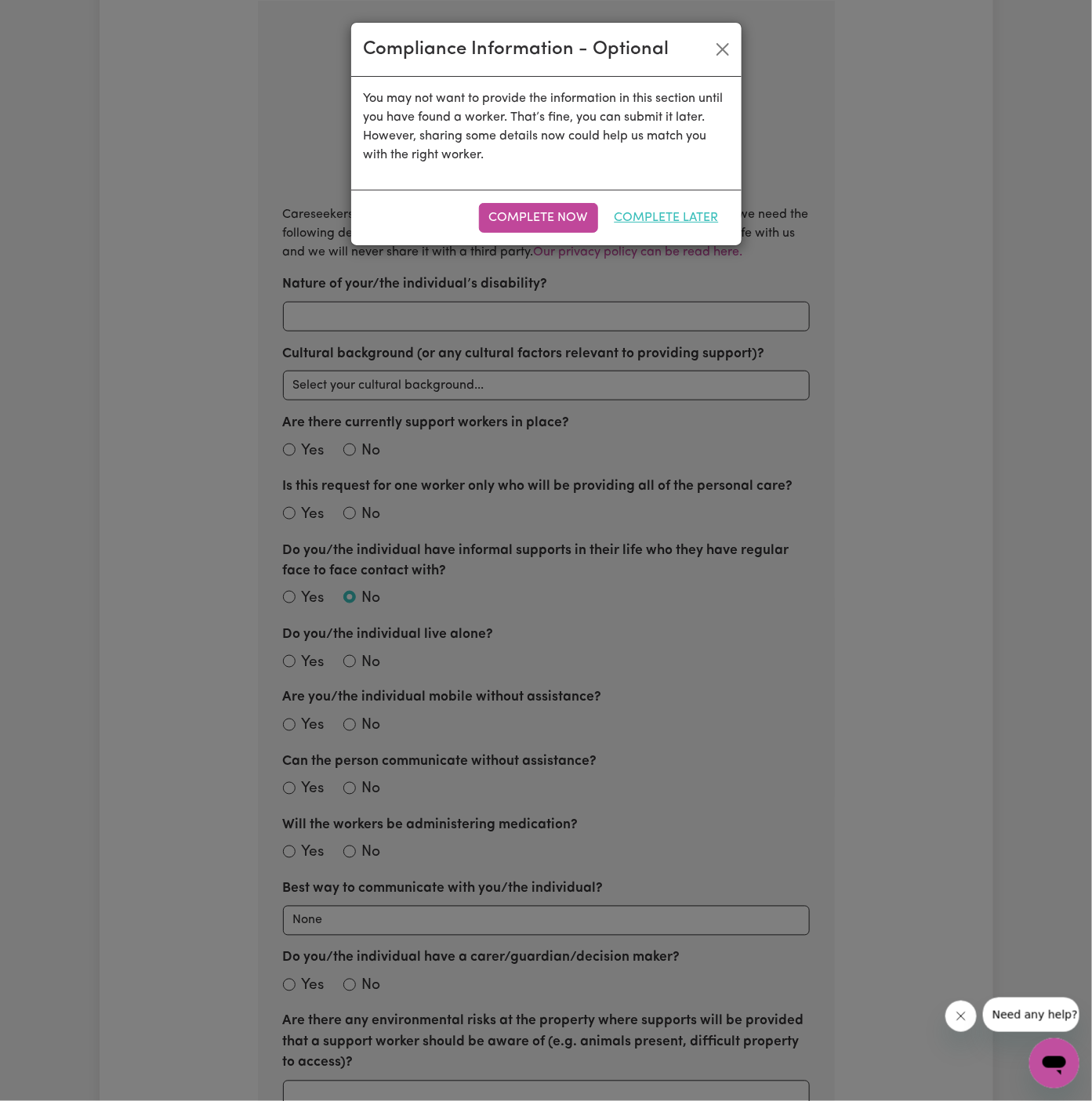
click at [684, 229] on button "Complete Later" at bounding box center [666, 218] width 125 height 30
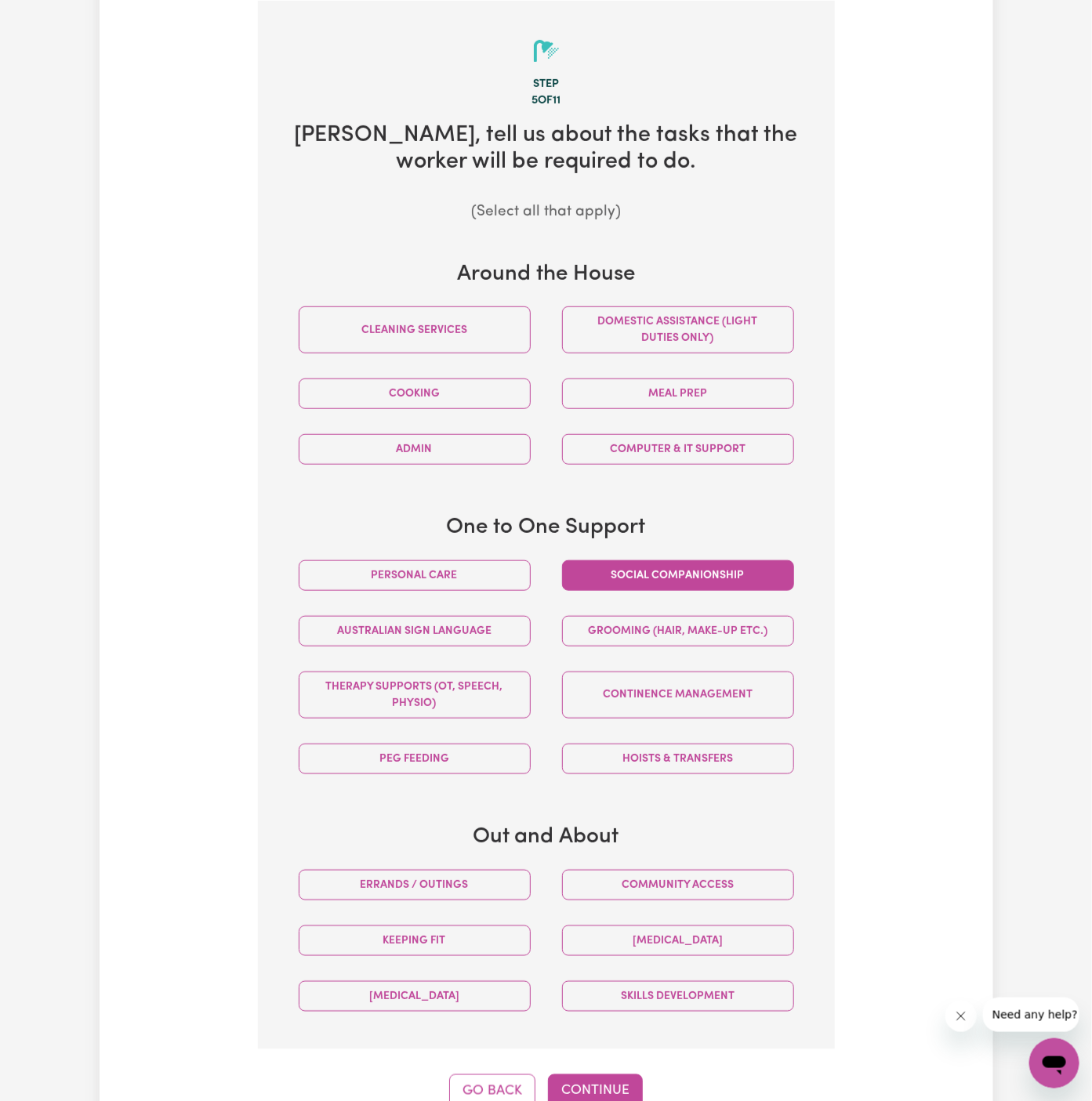
click at [712, 578] on button "Social companionship" at bounding box center [678, 576] width 232 height 31
click at [684, 899] on div "Community access" at bounding box center [677, 885] width 264 height 56
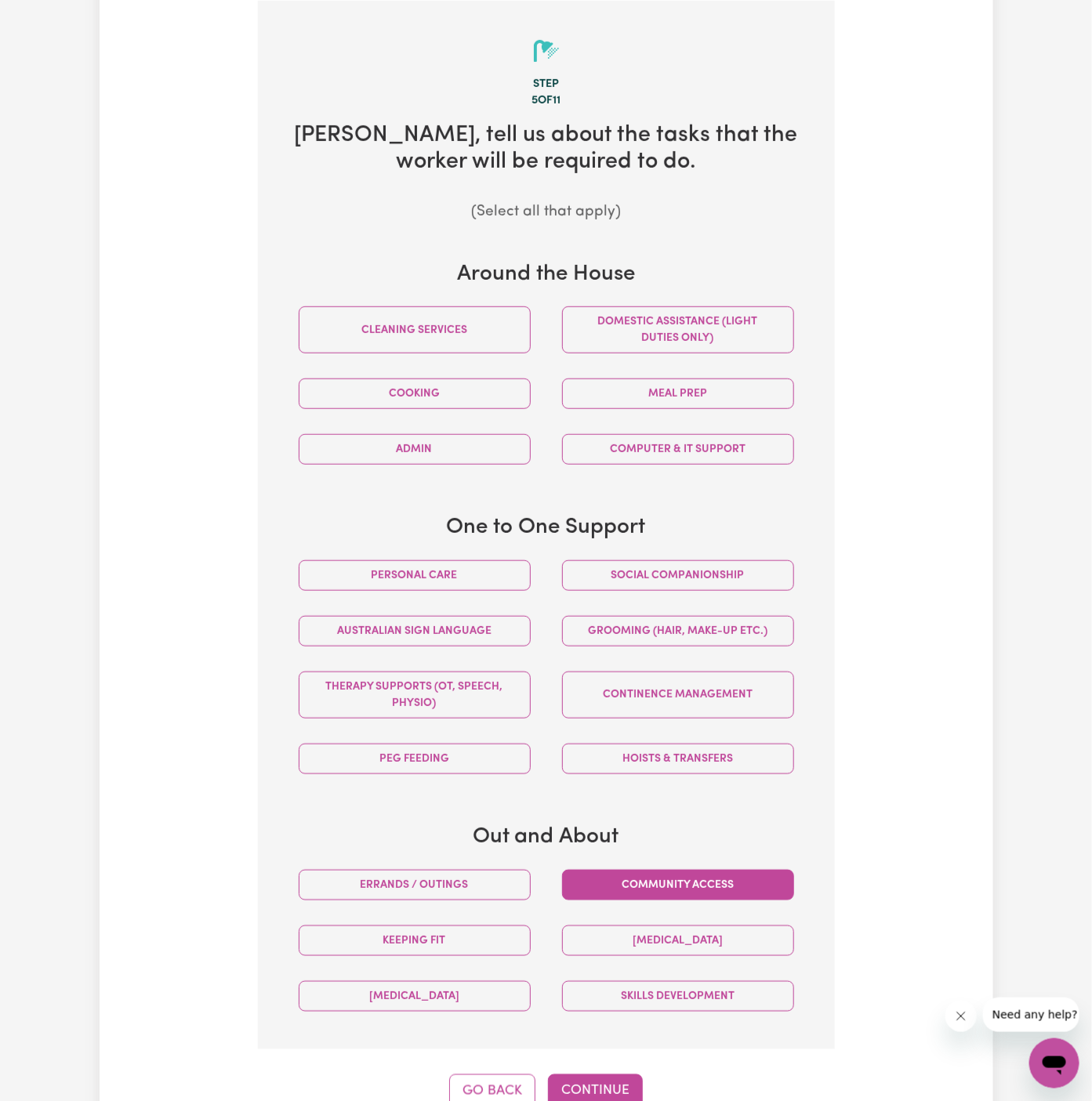
click at [665, 878] on button "Community access" at bounding box center [678, 886] width 232 height 31
click at [694, 582] on button "Social companionship" at bounding box center [678, 576] width 232 height 31
click at [593, 1077] on button "Continue" at bounding box center [595, 1091] width 95 height 35
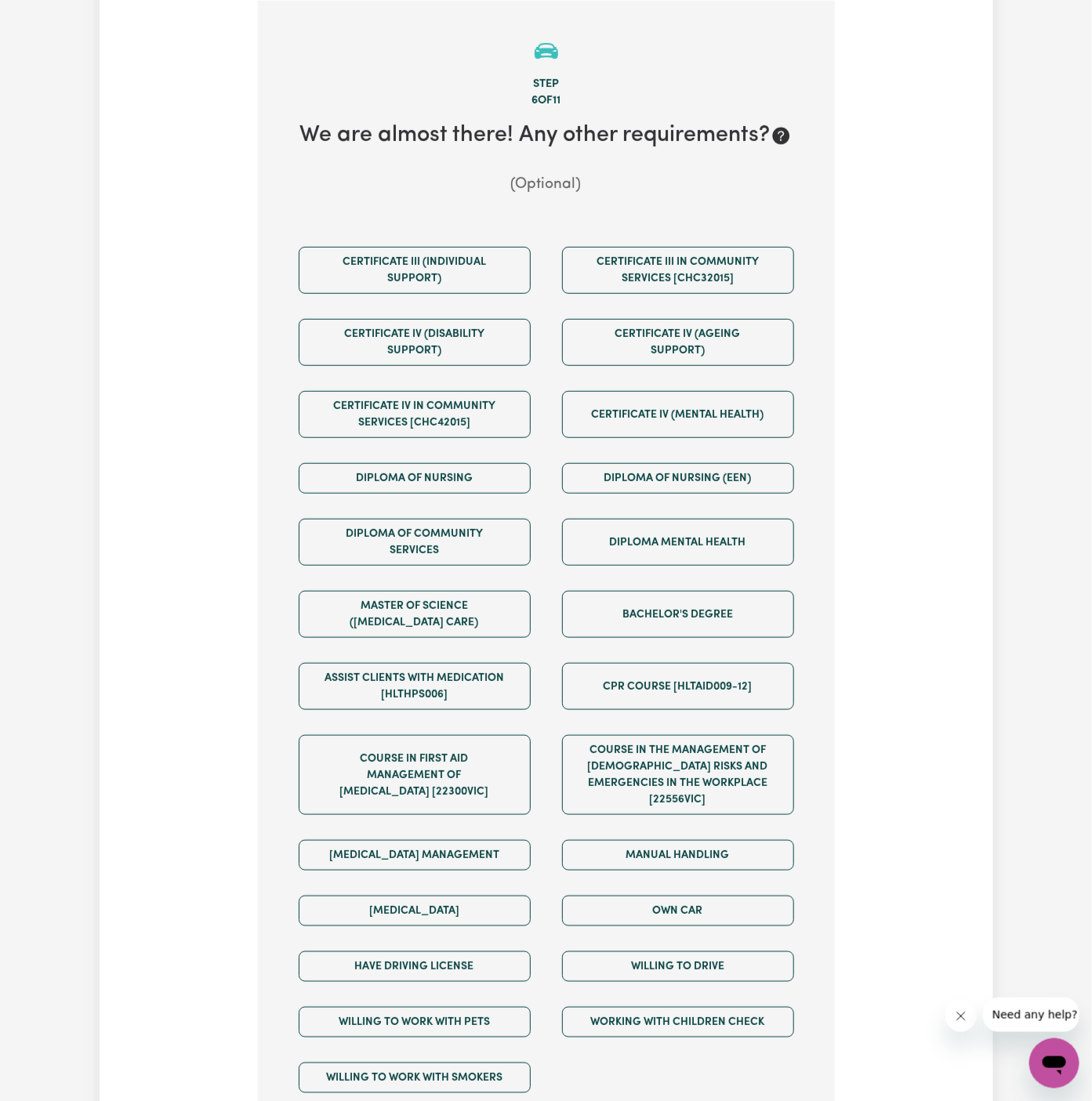
scroll to position [819, 0]
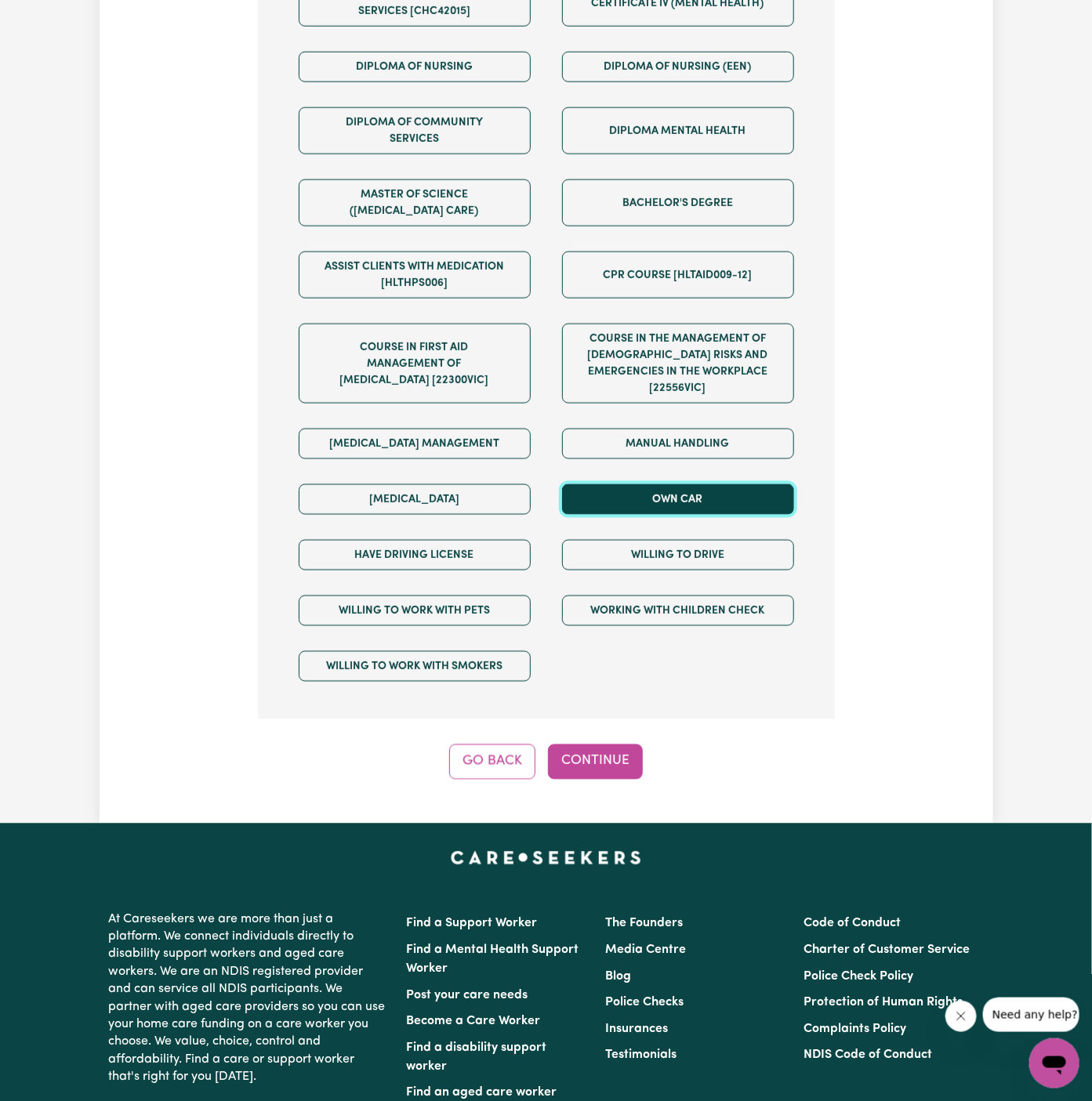
click at [691, 485] on button "Own Car" at bounding box center [678, 500] width 232 height 31
click at [691, 528] on div "Willing to drive" at bounding box center [677, 555] width 264 height 56
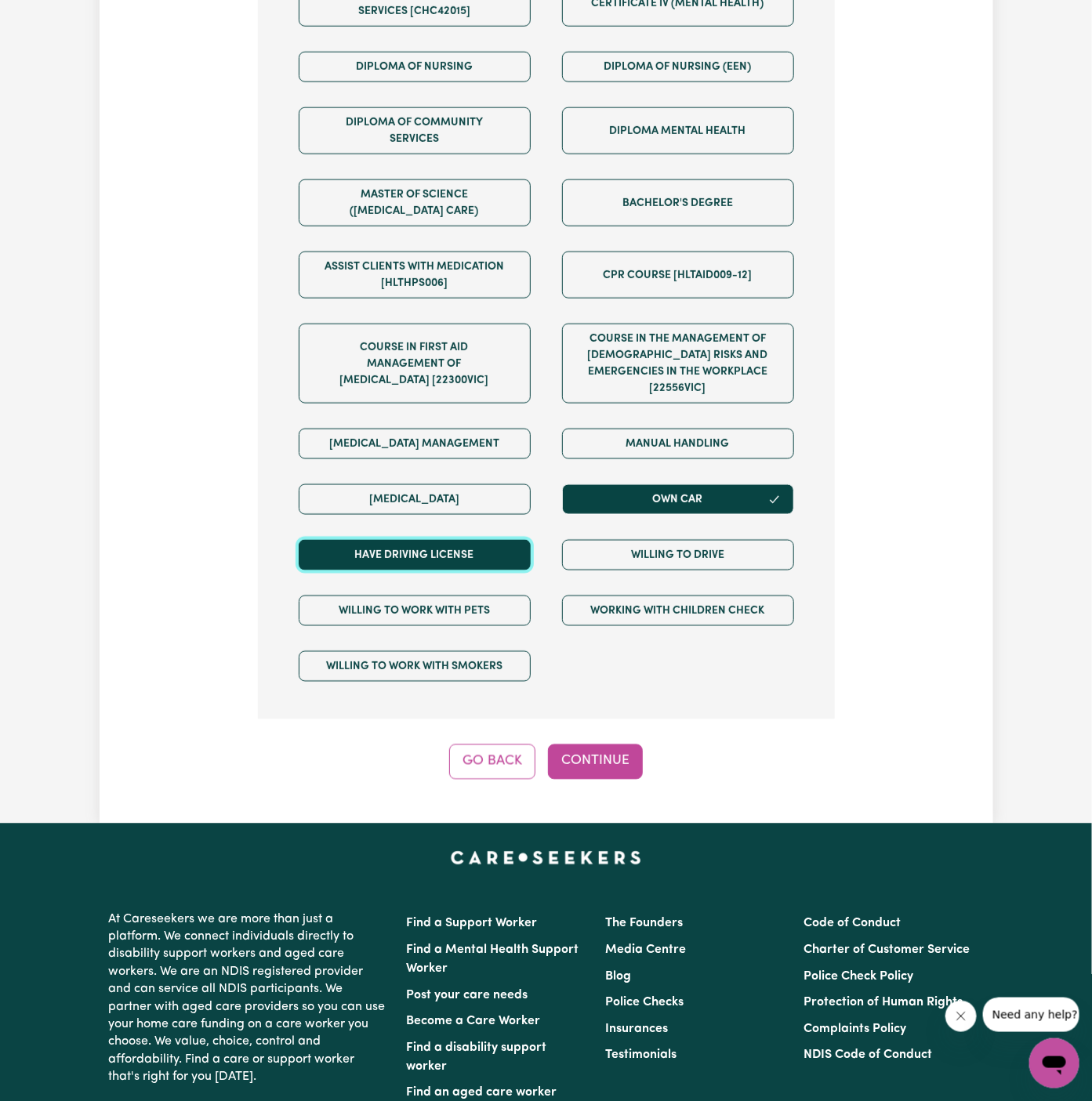
click at [516, 540] on button "Have driving license" at bounding box center [415, 556] width 232 height 31
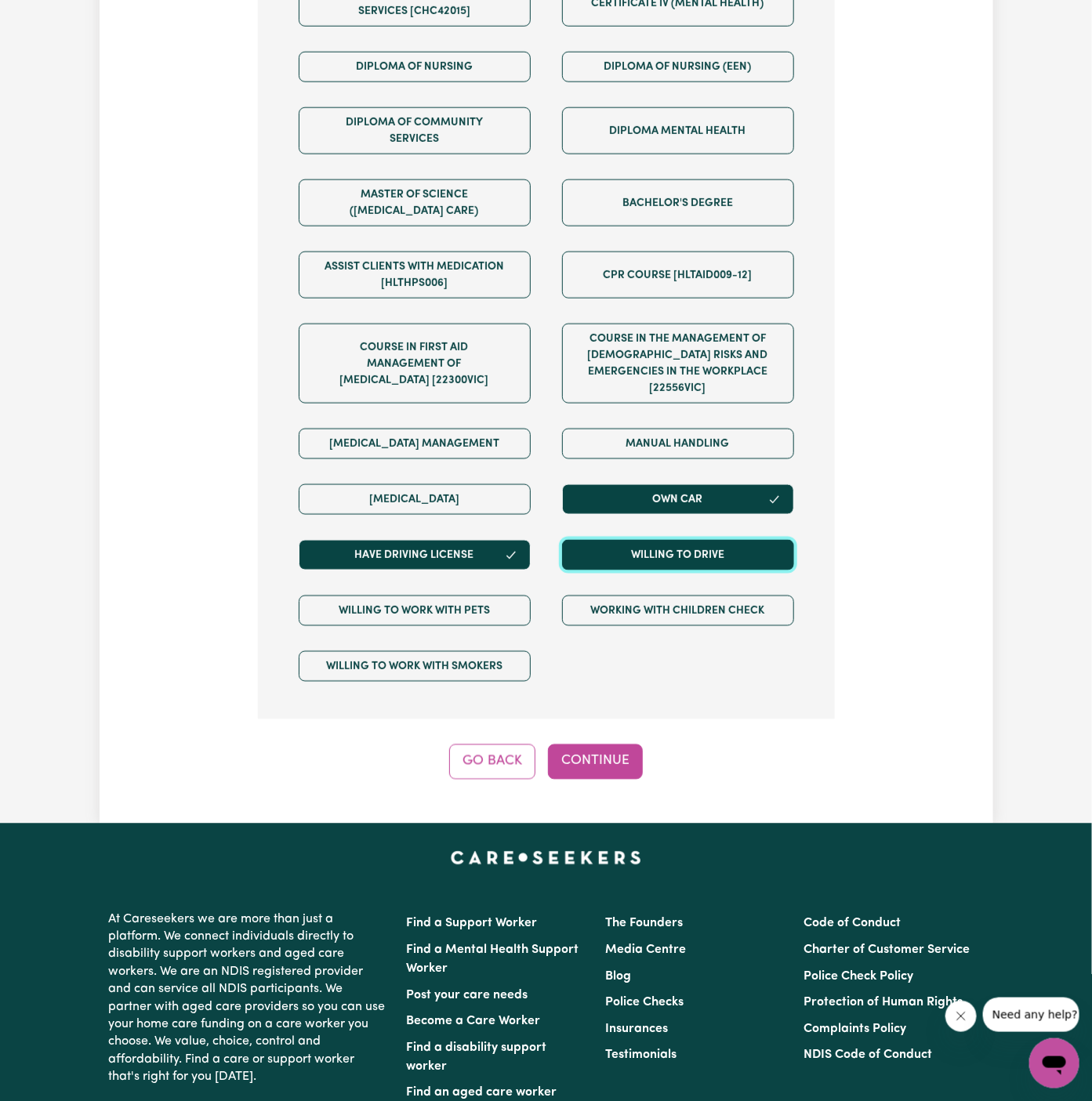
click at [636, 540] on button "Willing to drive" at bounding box center [678, 556] width 232 height 31
click at [611, 744] on button "Continue" at bounding box center [595, 761] width 95 height 35
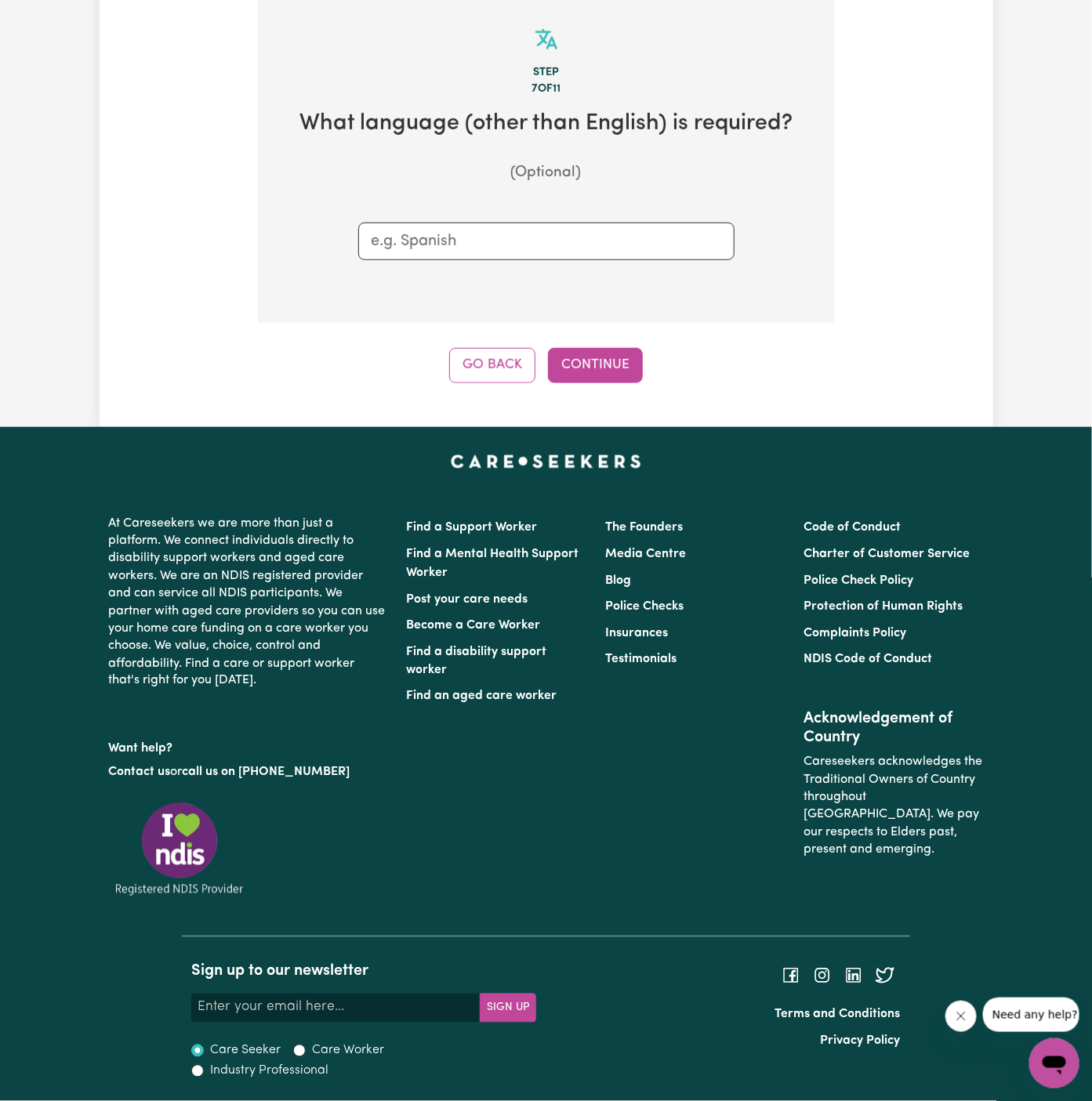
scroll to position [407, 0]
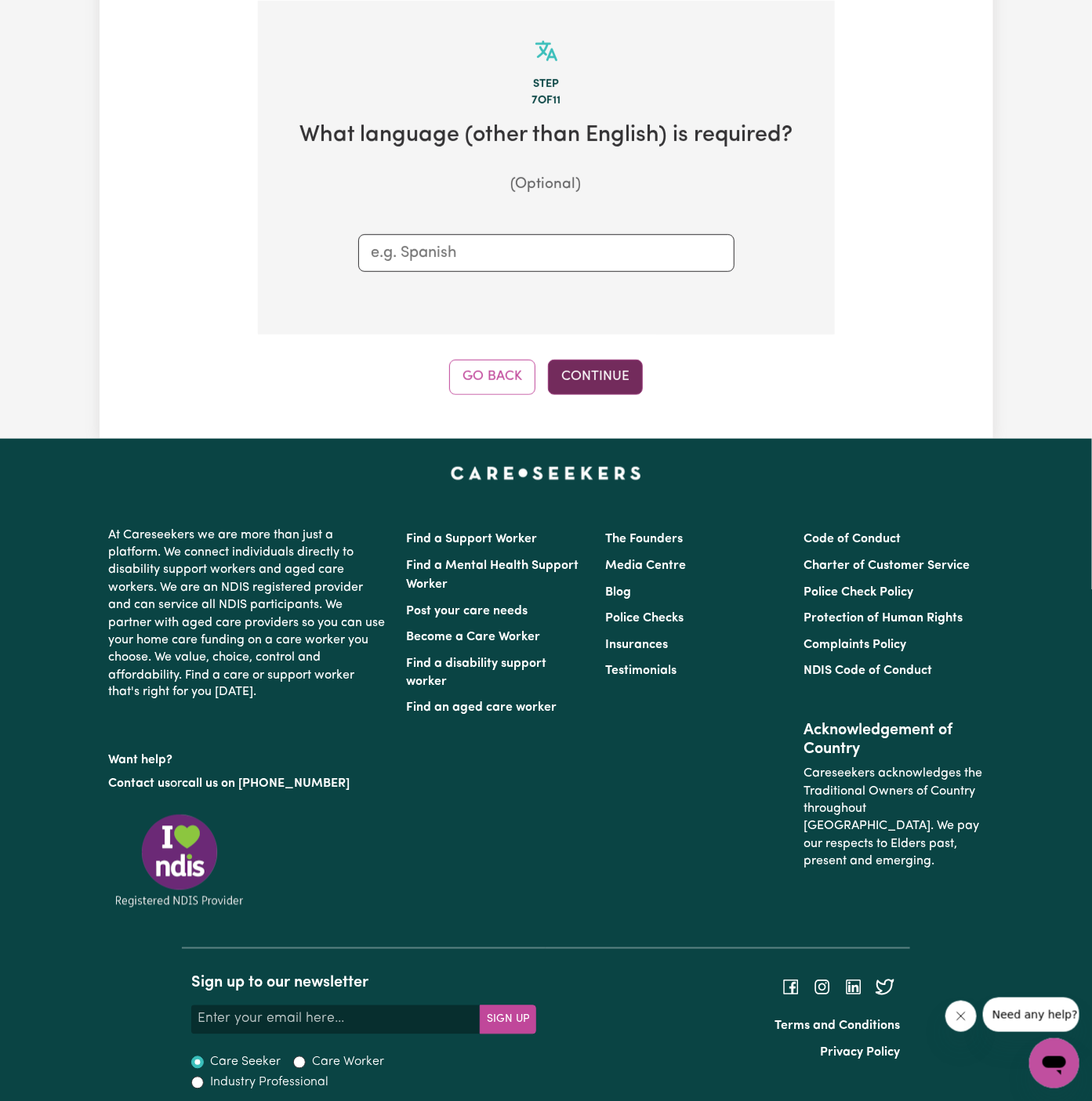
click at [598, 380] on button "Continue" at bounding box center [595, 377] width 95 height 35
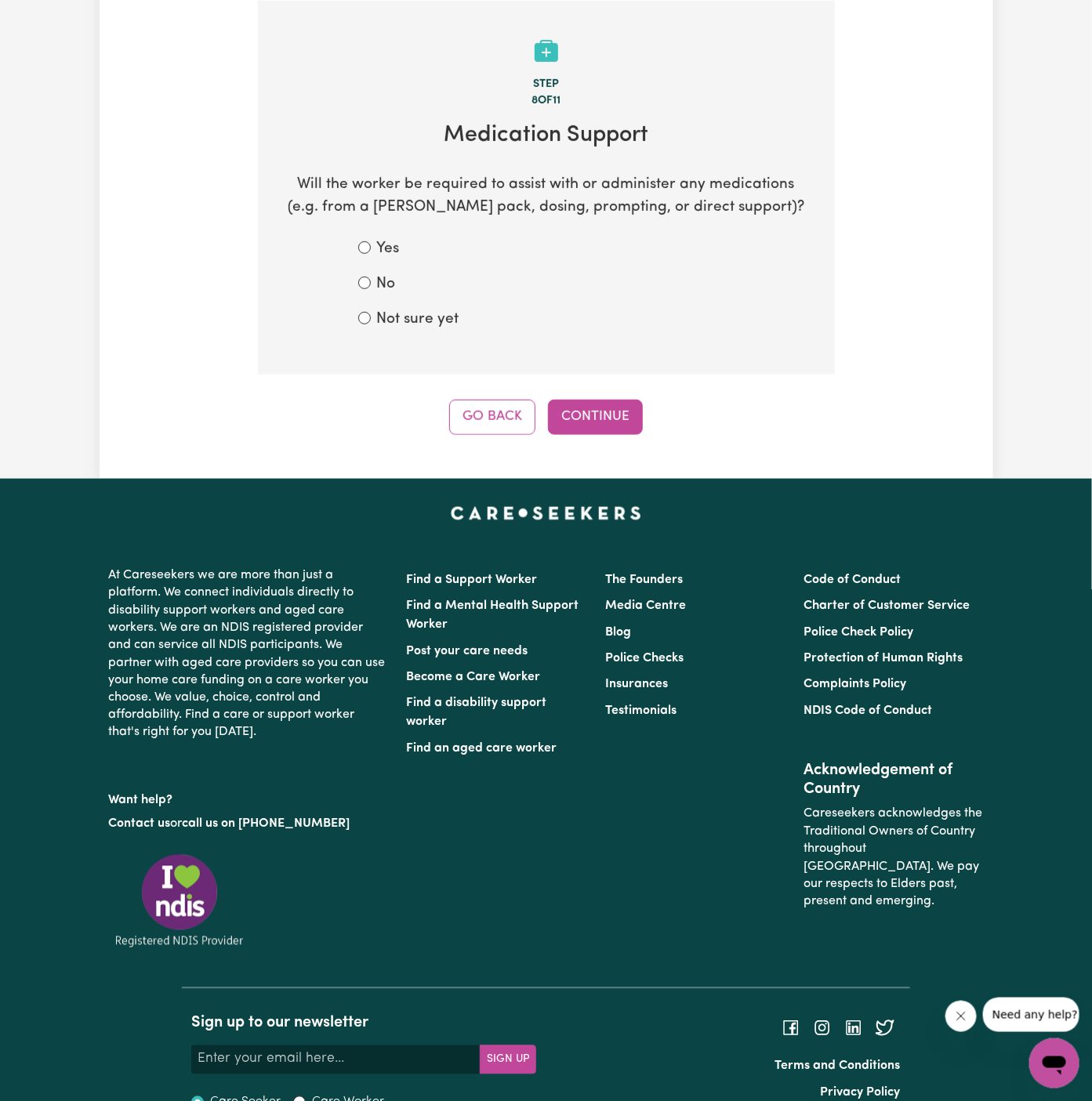
drag, startPoint x: 385, startPoint y: 290, endPoint x: 402, endPoint y: 292, distance: 17.1
click at [385, 290] on label "No" at bounding box center [386, 285] width 19 height 23
click at [371, 290] on input "No" at bounding box center [365, 283] width 13 height 13
radio input "true"
click at [609, 432] on button "Continue" at bounding box center [595, 417] width 95 height 35
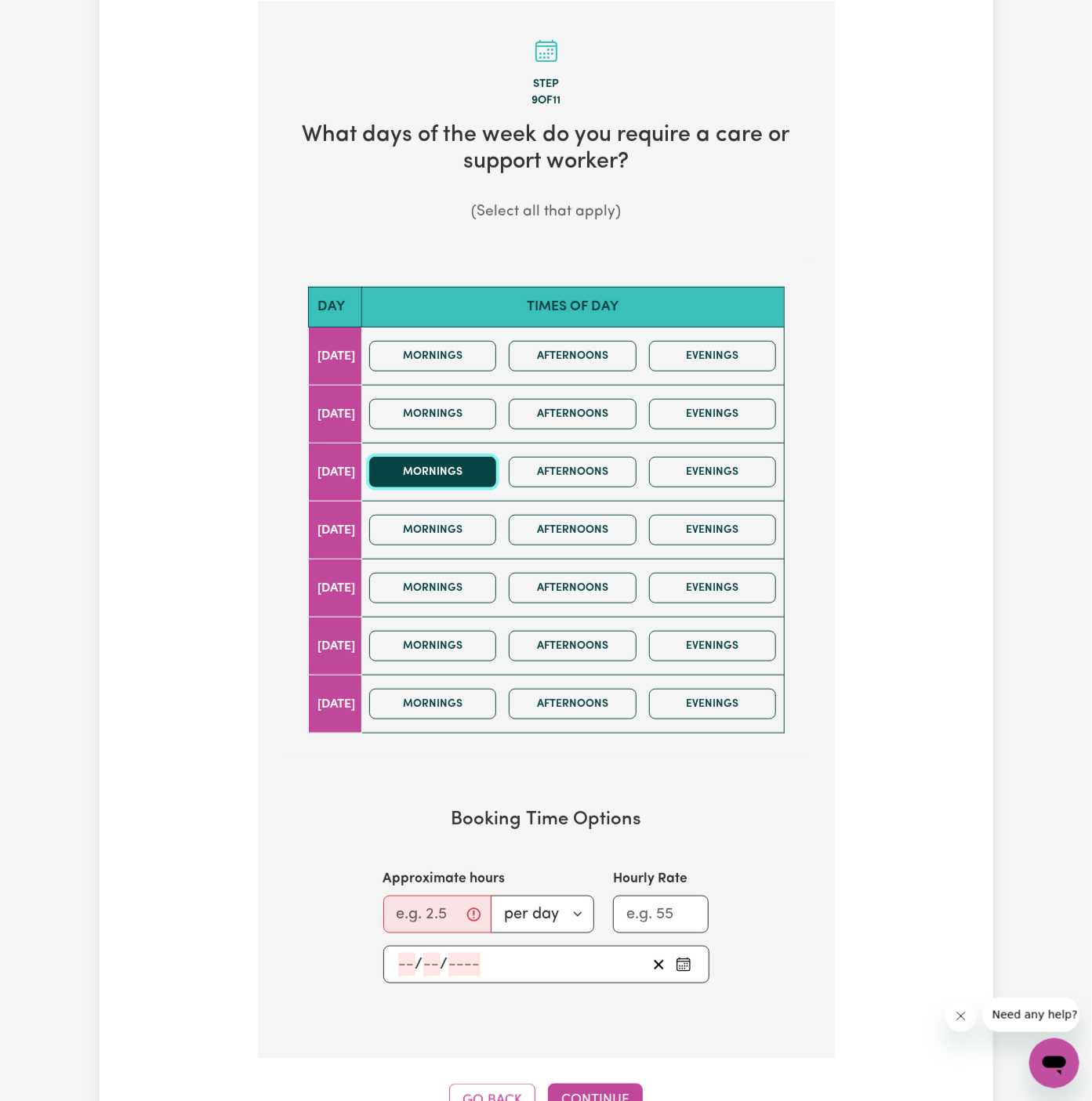
click at [497, 467] on button "Mornings" at bounding box center [433, 473] width 127 height 31
click at [567, 467] on button "Afternoons" at bounding box center [573, 473] width 127 height 31
click at [423, 904] on input "Approximate hours" at bounding box center [437, 915] width 108 height 38
type input "4"
click at [404, 961] on input "number" at bounding box center [406, 965] width 17 height 23
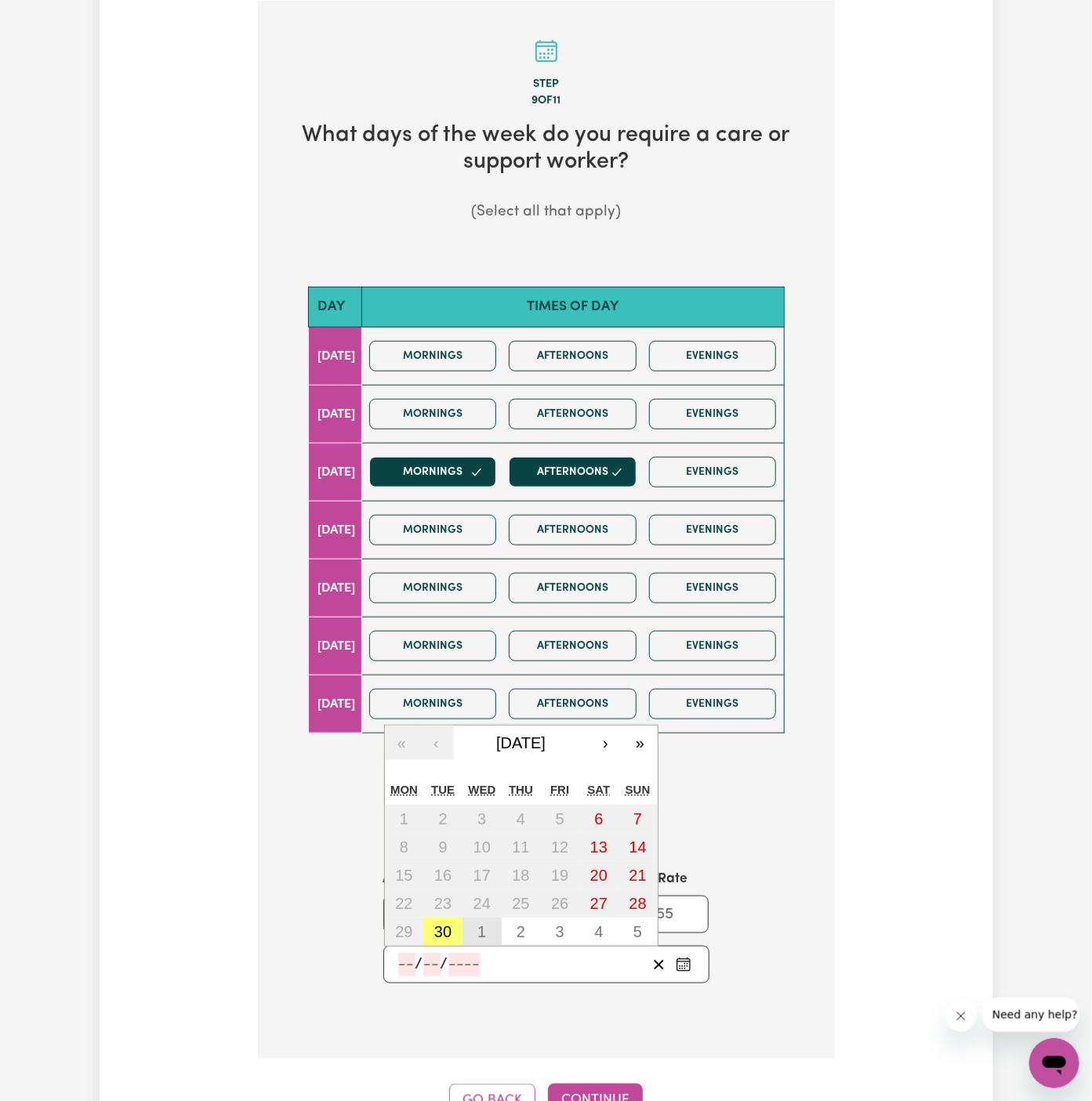
click at [485, 934] on abbr "1" at bounding box center [481, 932] width 9 height 17
type input "[DATE]"
type input "1"
type input "10"
type input "2025"
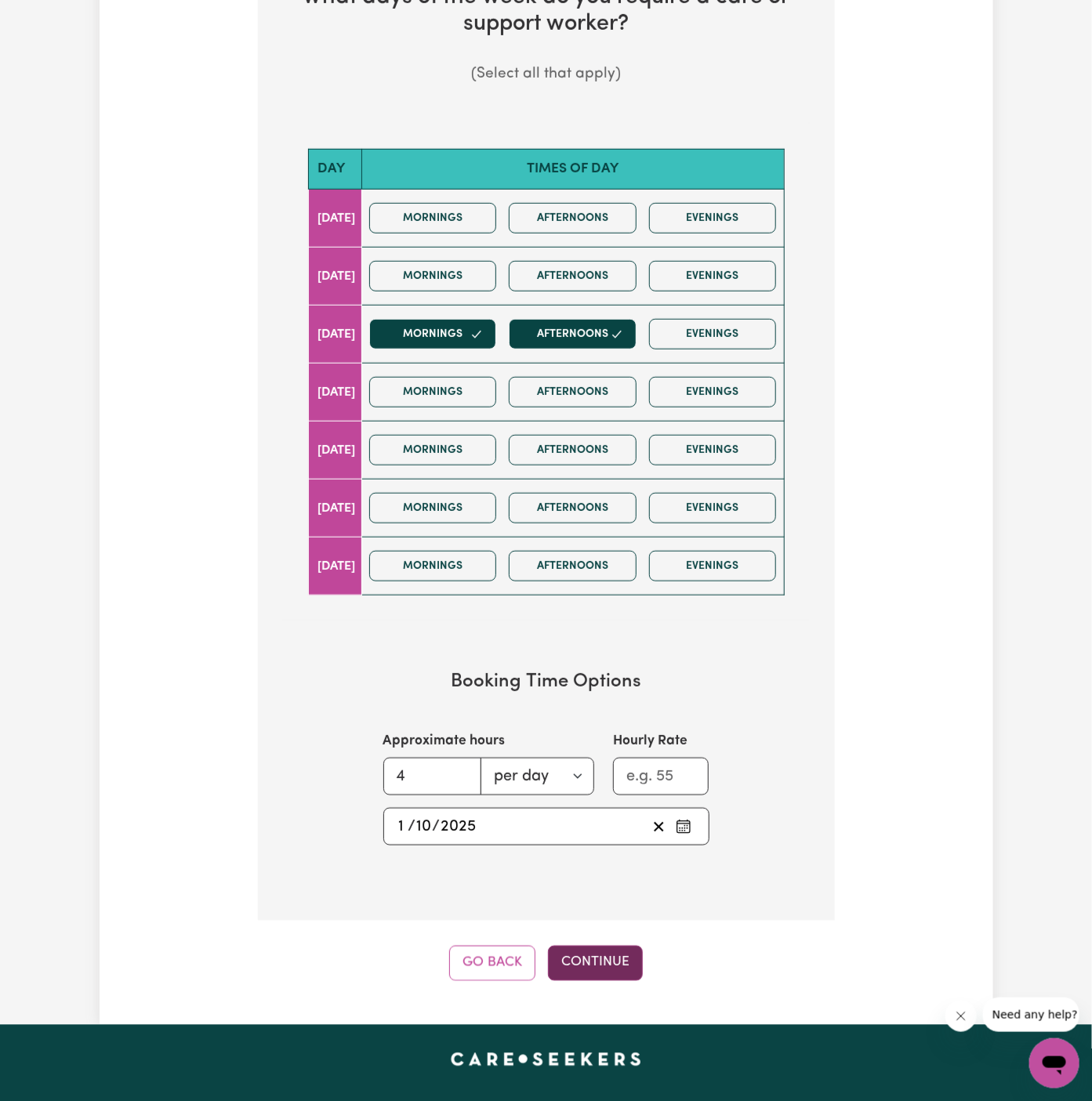
click at [605, 947] on button "Continue" at bounding box center [595, 963] width 95 height 35
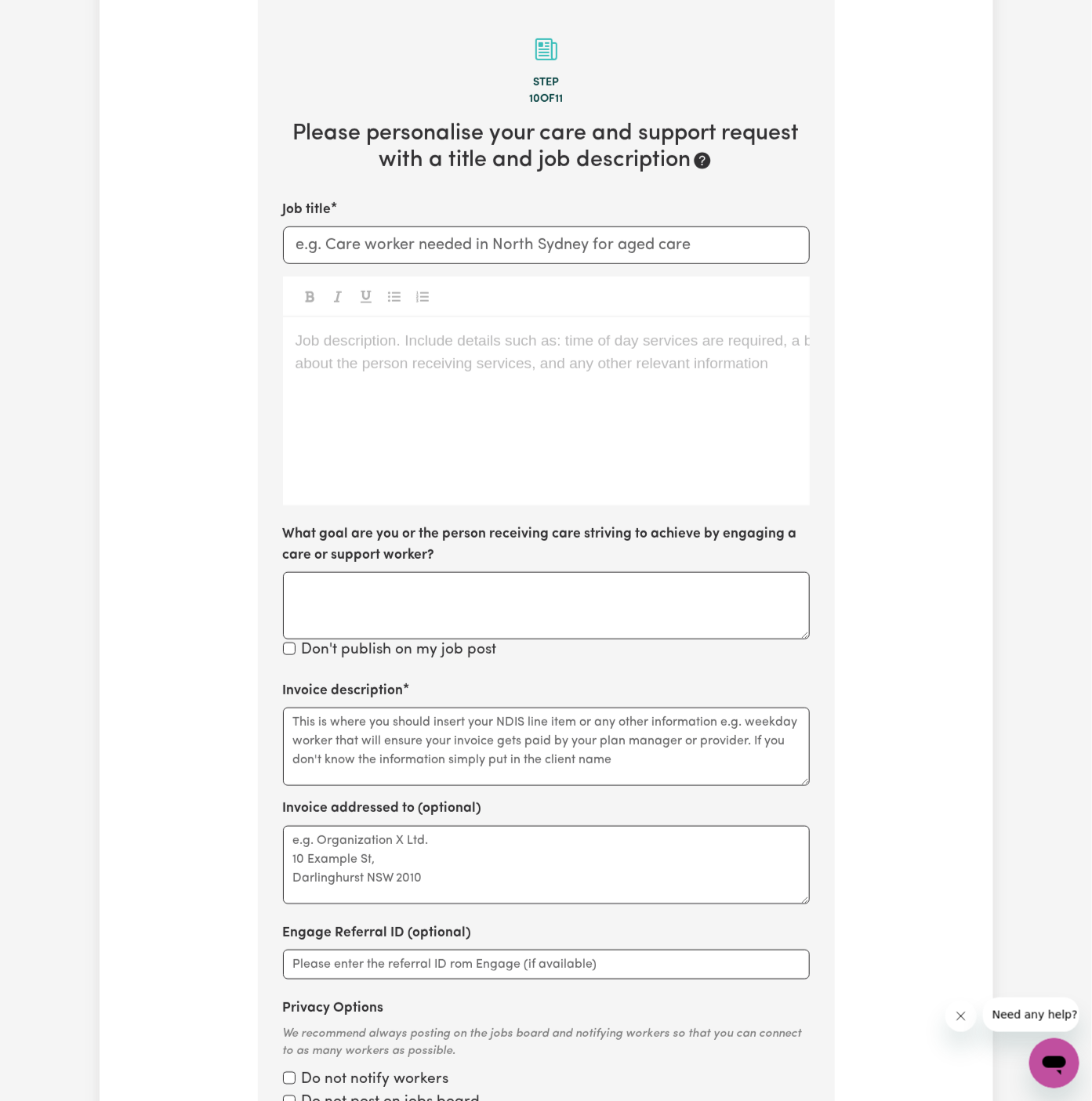
scroll to position [407, 0]
click at [565, 415] on div "Job description. Include details such as: time of day services are required, a …" at bounding box center [546, 413] width 527 height 188
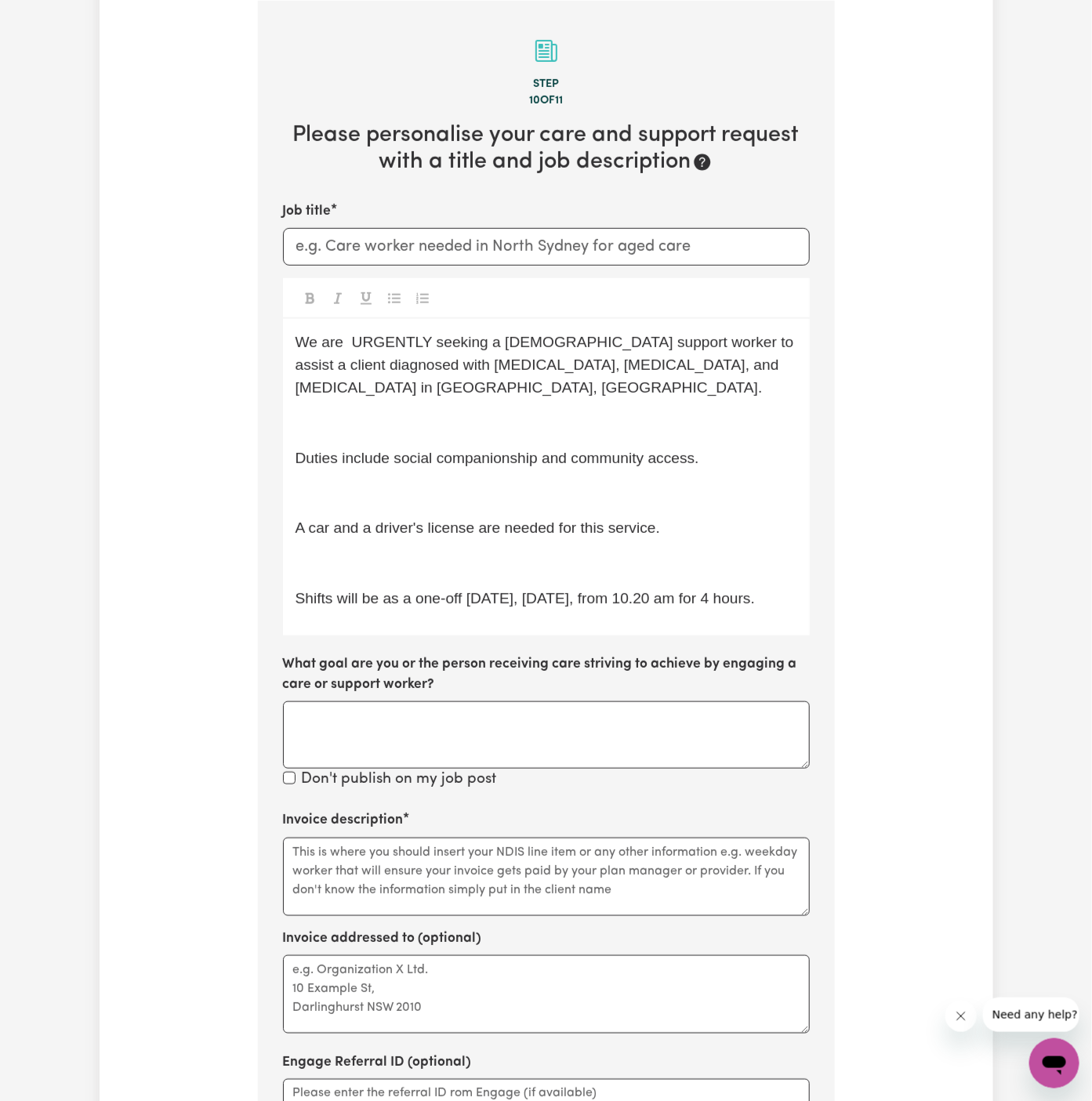
click at [543, 412] on p "﻿" at bounding box center [546, 423] width 502 height 23
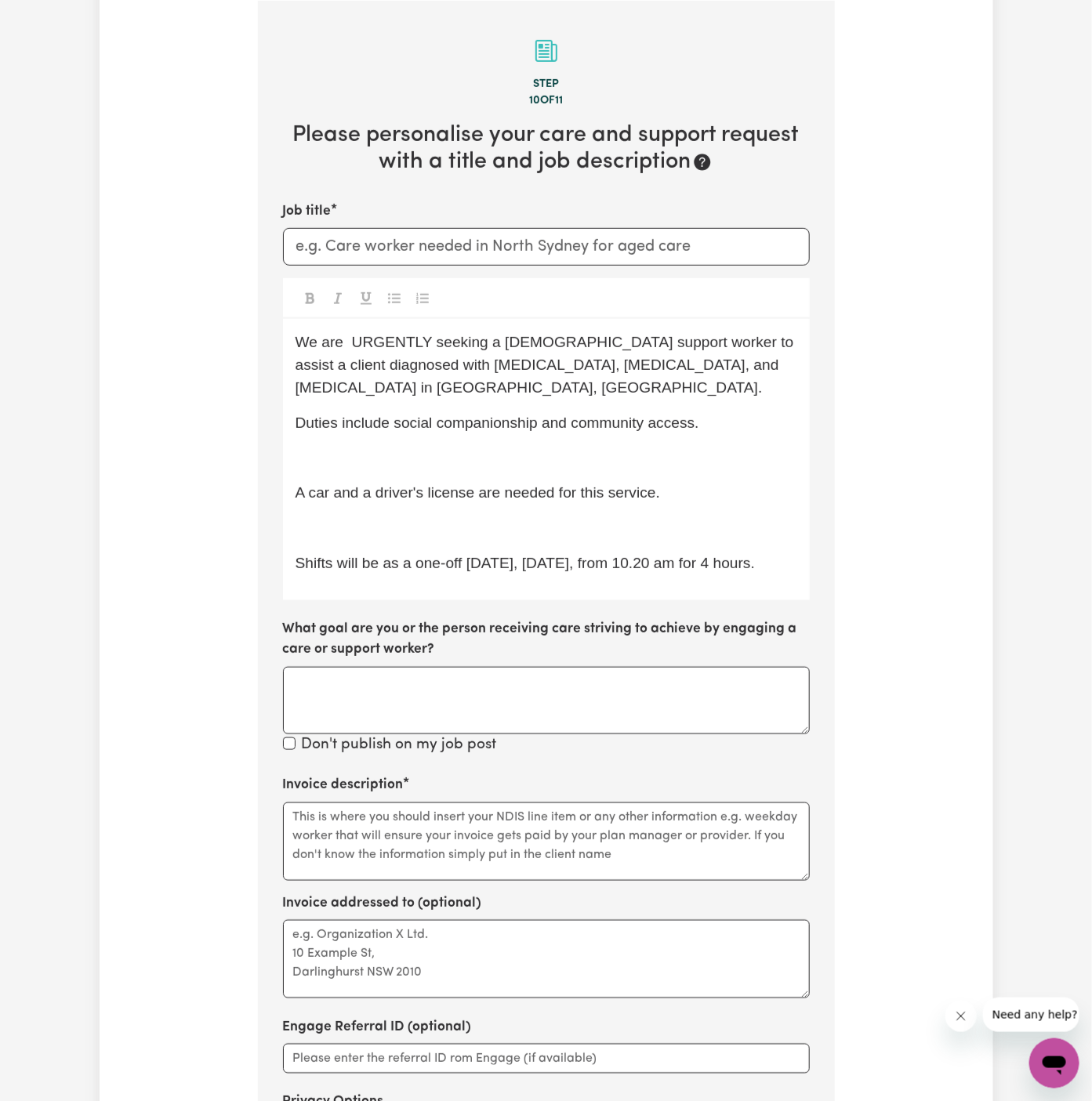
click at [543, 448] on p "﻿" at bounding box center [546, 459] width 502 height 23
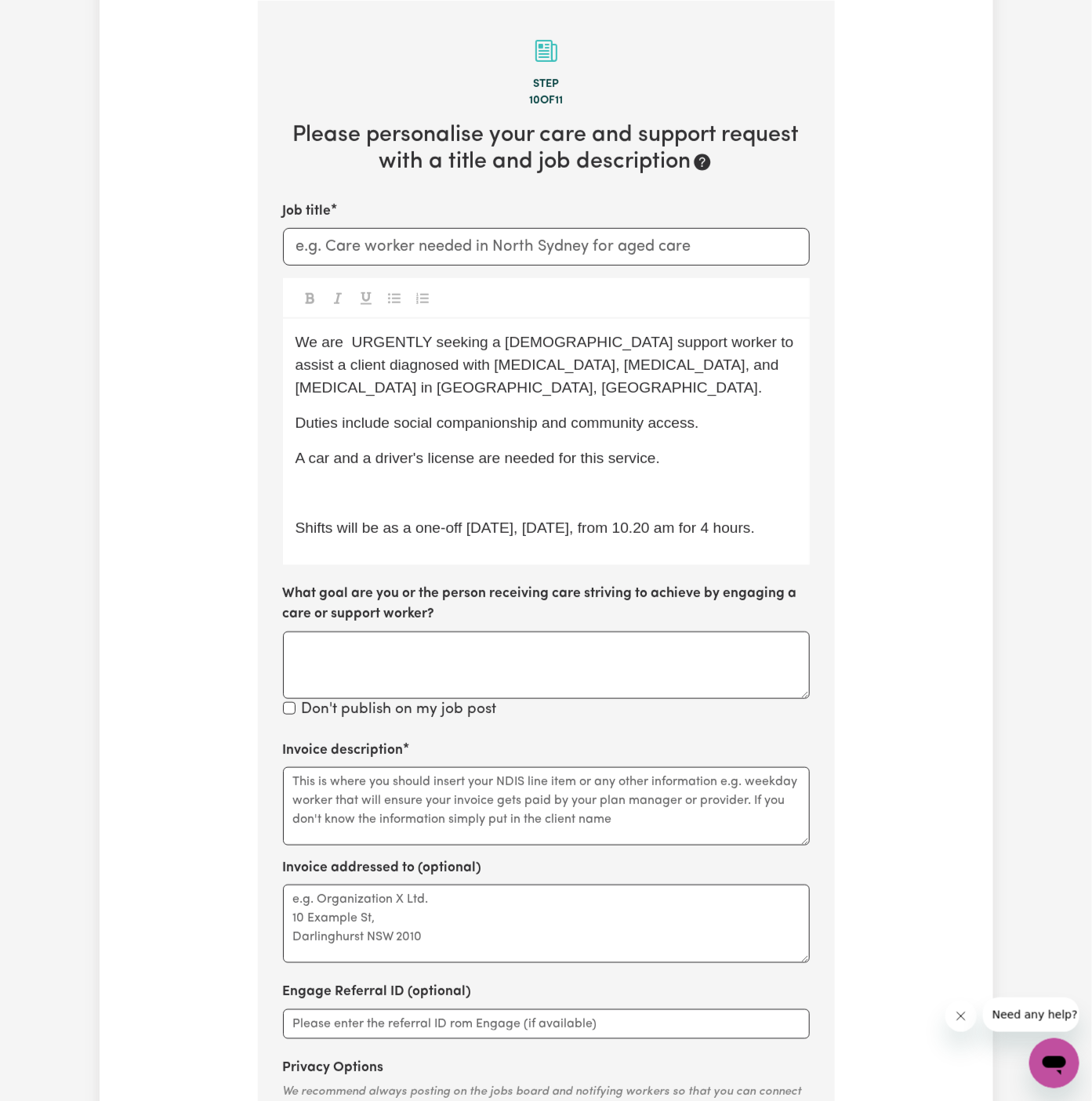
click at [542, 451] on div "We are URGENTLY seeking a [DEMOGRAPHIC_DATA] support worker to assist a client …" at bounding box center [546, 442] width 527 height 246
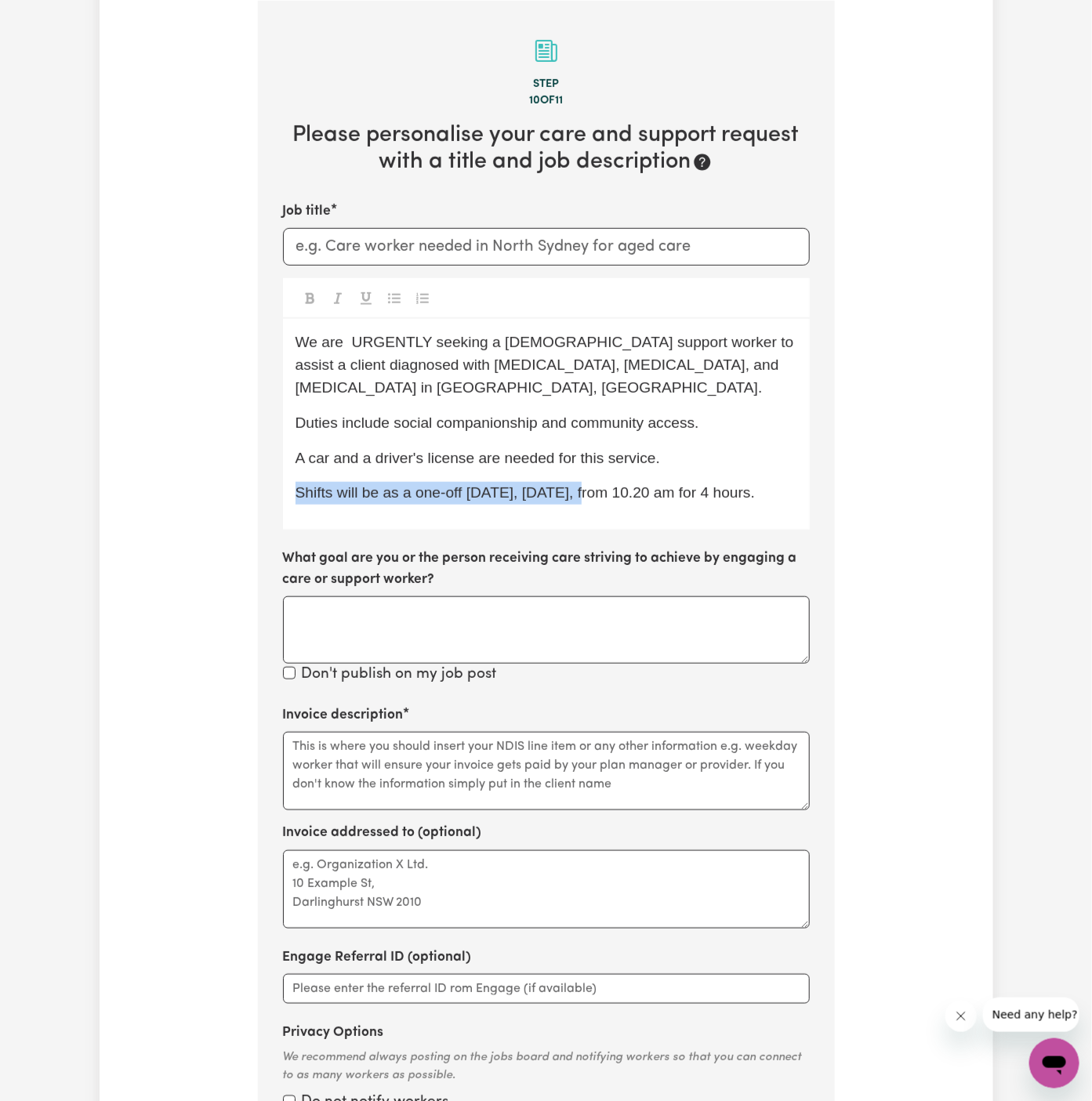
drag, startPoint x: 542, startPoint y: 451, endPoint x: 609, endPoint y: 463, distance: 68.1
click at [609, 463] on div "We are URGENTLY seeking a [DEMOGRAPHIC_DATA] support worker to assist a client …" at bounding box center [546, 424] width 527 height 211
click at [609, 485] on span "Shifts will be as a one-off [DATE], [DATE], from 10.20 am for 4 hours." at bounding box center [525, 493] width 460 height 16
click at [622, 485] on span "Shifts will be as a one-off [DATE], [DATE], from 10.20 am for 4 hours." at bounding box center [525, 493] width 460 height 16
click at [702, 482] on p "Shifts will be as a one-off [DATE], [DATE] from 10.20 am for 4 hours." at bounding box center [546, 494] width 502 height 23
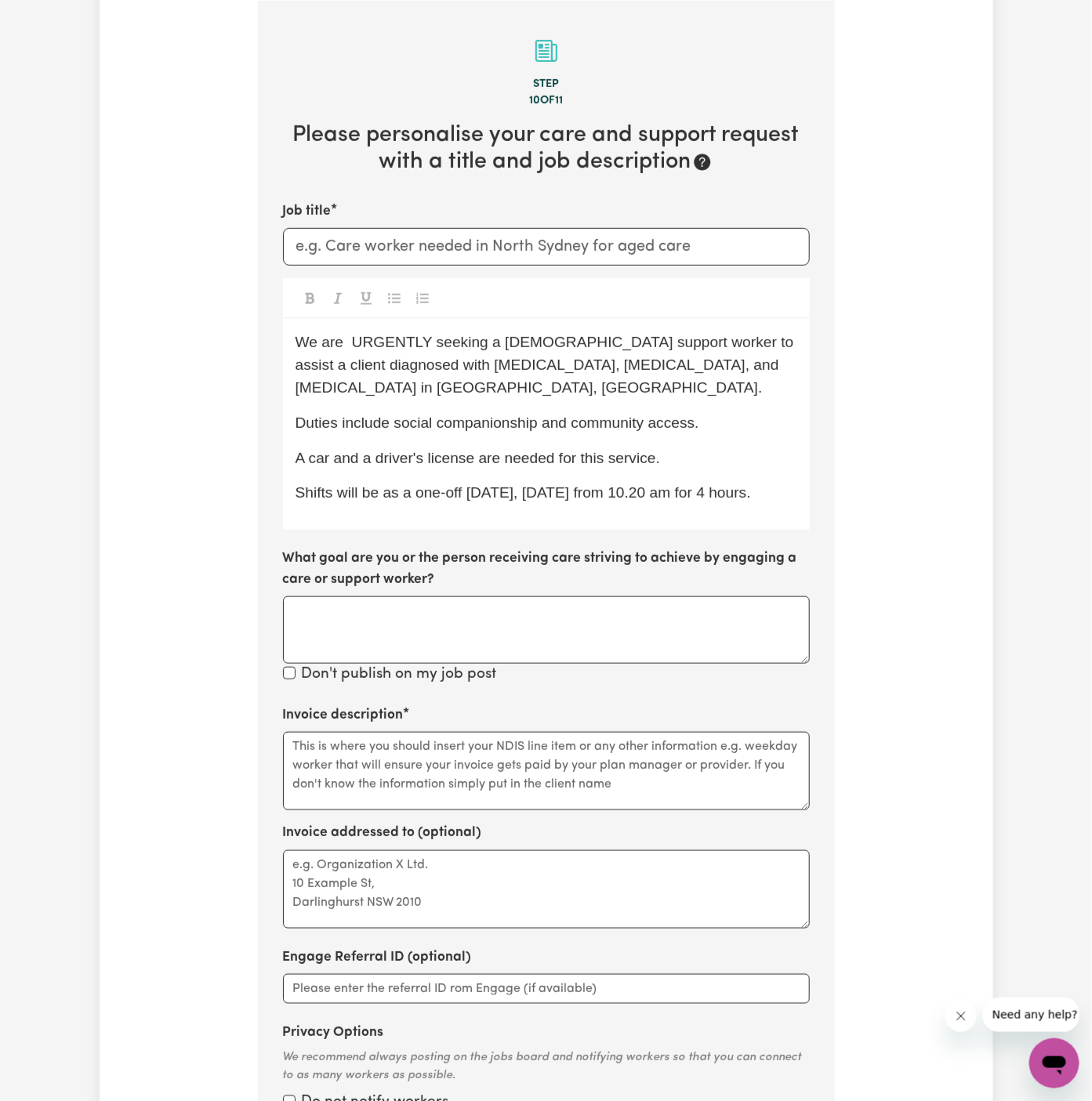
click at [685, 495] on p "Shifts will be as a one-off [DATE], [DATE] from 10.20 am for 4 hours." at bounding box center [546, 494] width 502 height 23
click at [676, 485] on span "Shifts will be as a one-off [DATE], [DATE] from 10.20 am for 4 hours." at bounding box center [523, 493] width 456 height 16
click at [756, 518] on div "We are URGENTLY seeking a [DEMOGRAPHIC_DATA] support worker to assist a client …" at bounding box center [546, 424] width 527 height 211
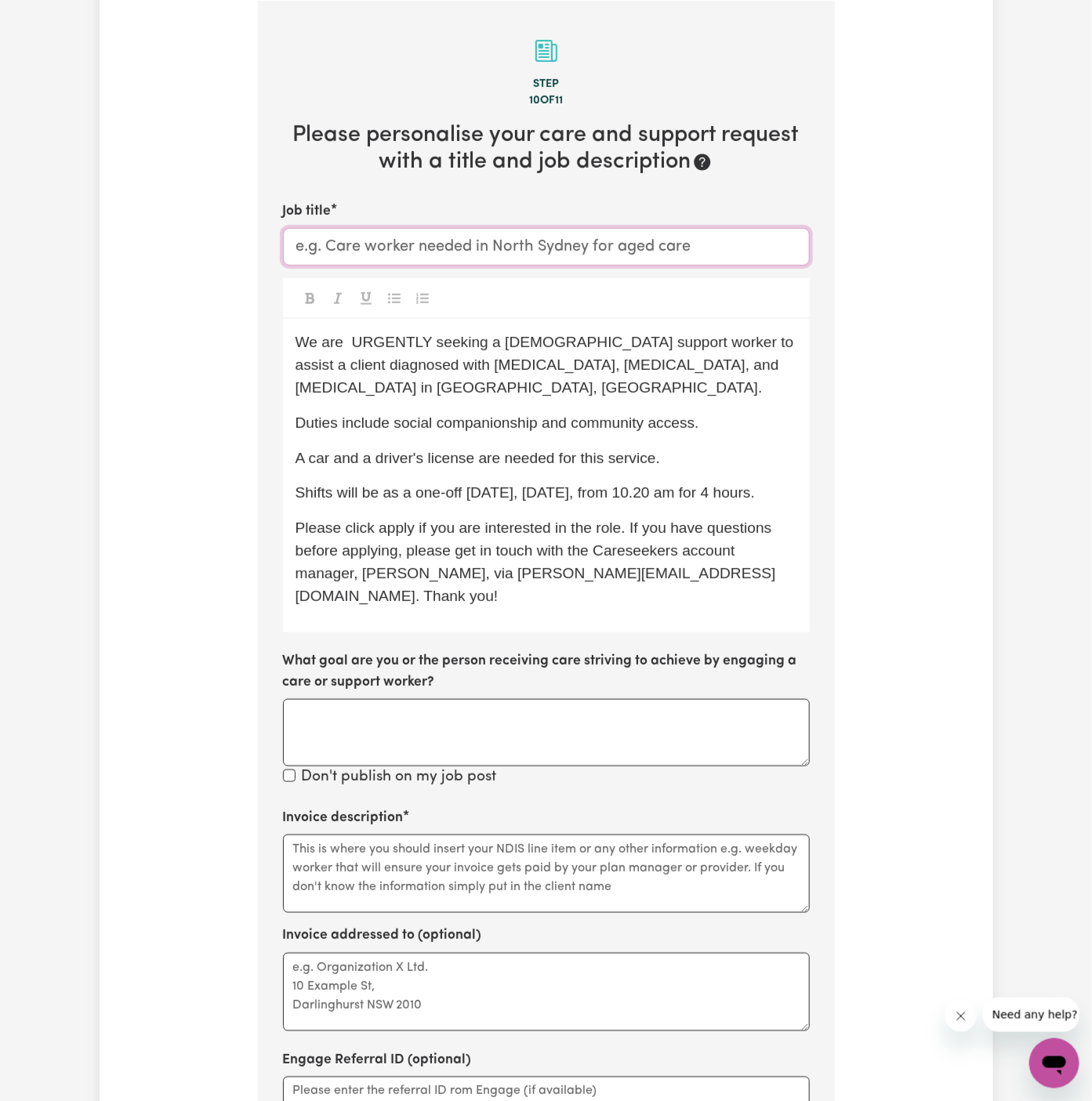
click at [740, 237] on input "Job title" at bounding box center [546, 247] width 527 height 38
paste input "[DEMOGRAPHIC_DATA] Support Worker Needed In [GEOGRAPHIC_DATA], [GEOGRAPHIC_DATA]"
type input "[DEMOGRAPHIC_DATA] Support Worker Needed In [GEOGRAPHIC_DATA], [GEOGRAPHIC_DATA]"
click at [621, 842] on textarea "Invoice description" at bounding box center [546, 874] width 527 height 78
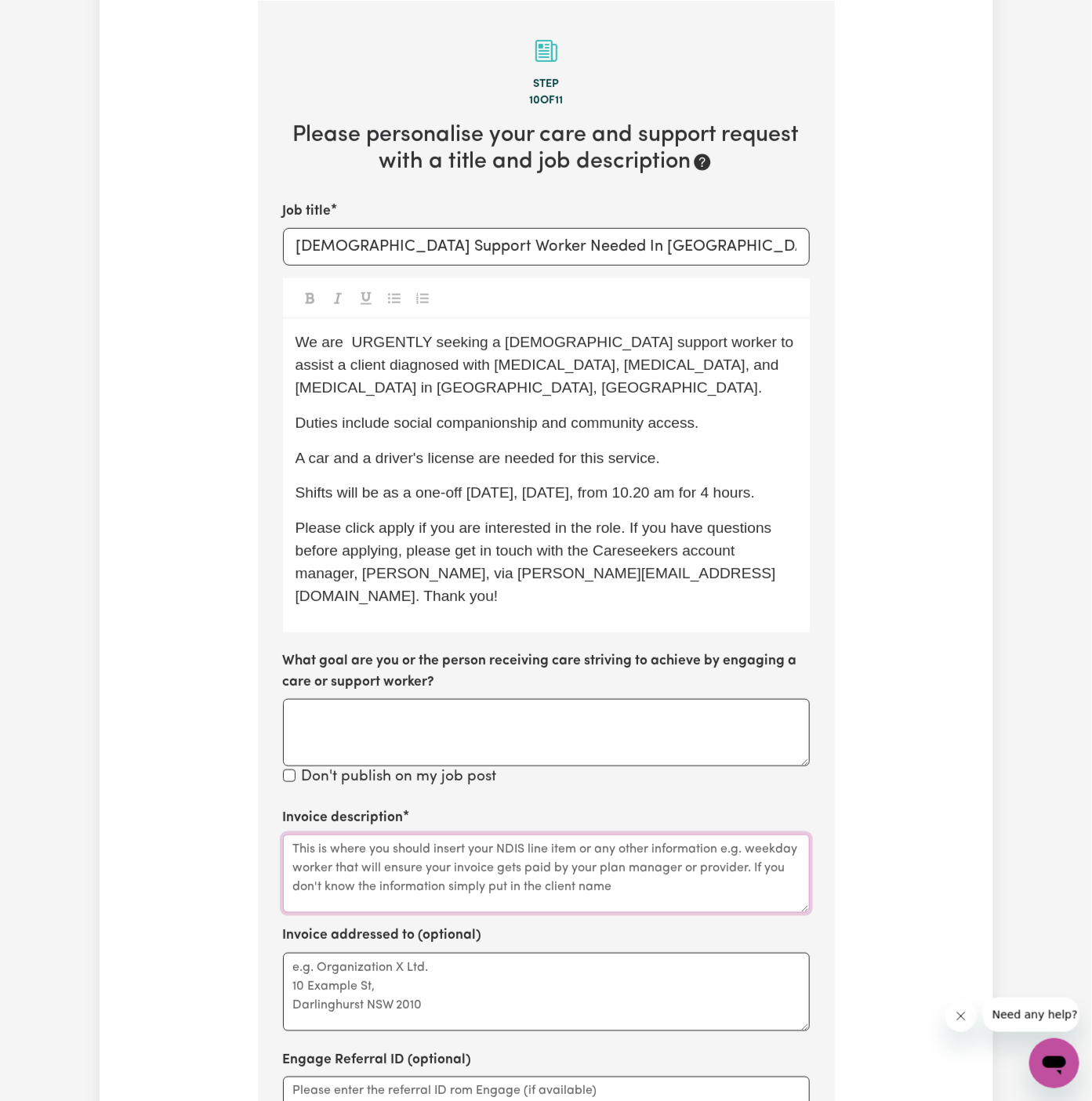
click at [621, 842] on textarea "Invoice description" at bounding box center [546, 874] width 527 height 78
paste textarea "Community Access"
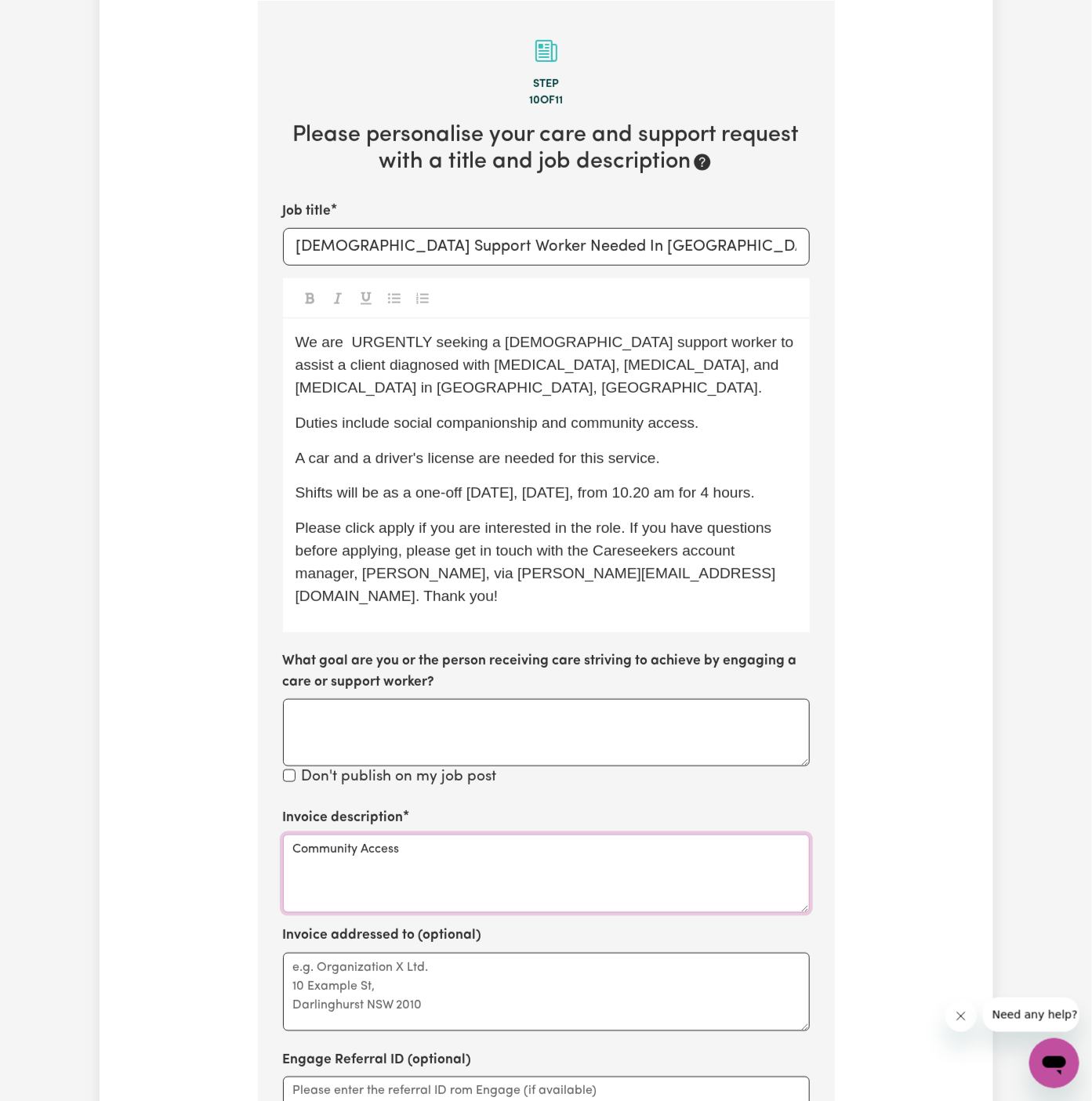
type textarea "Community Access"
click at [551, 983] on textarea "Invoice addressed to (optional)" at bounding box center [546, 992] width 527 height 78
paste textarea "c/o Professionals In Care"
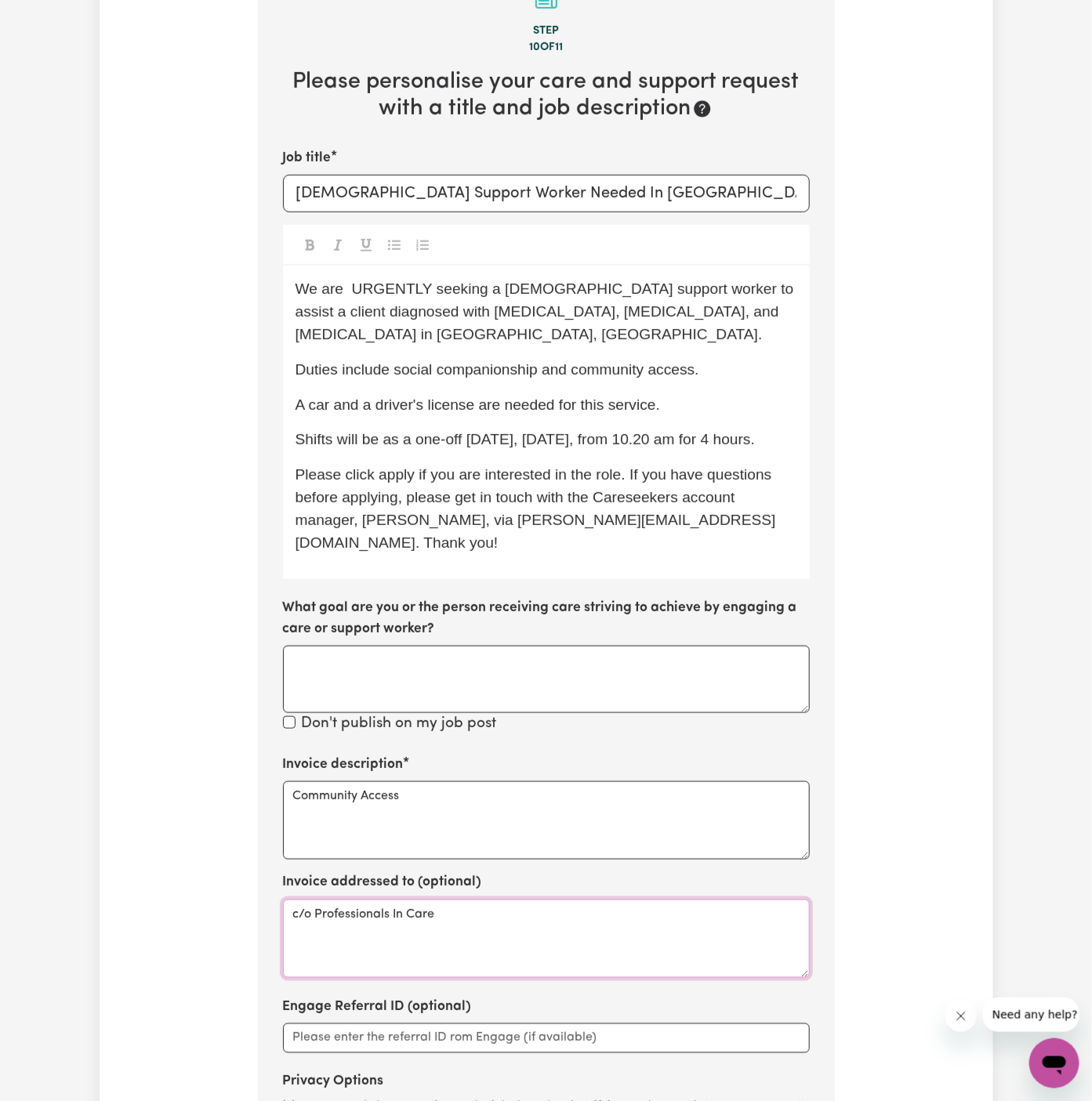
scroll to position [469, 0]
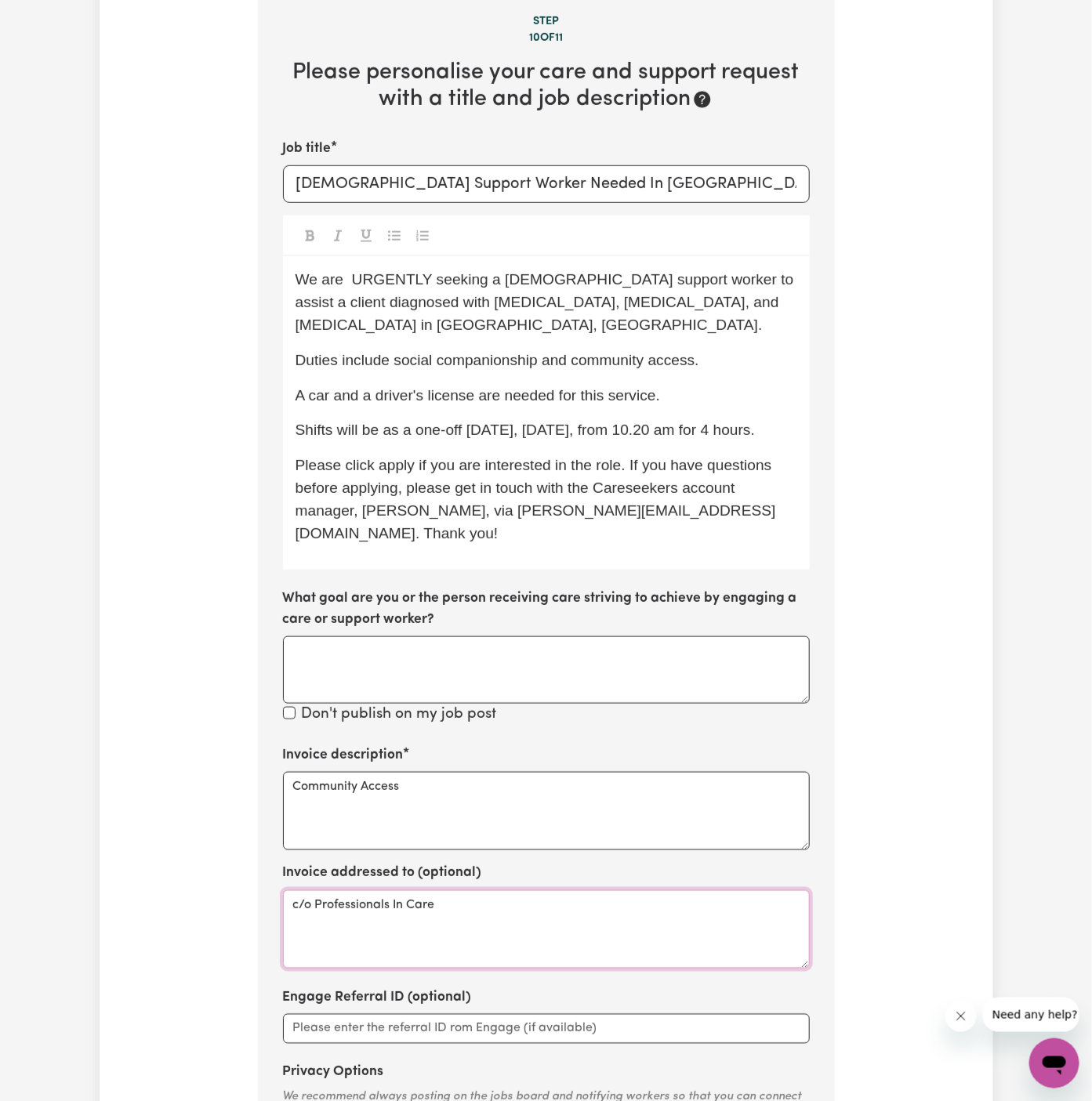
type textarea "c/o Professionals In Care"
click at [718, 422] on span "Shifts will be as a one-off [DATE], [DATE], from 10.20 am for 4 hours." at bounding box center [525, 430] width 460 height 16
click at [763, 423] on p "Shifts will be as a one-off [DATE], [DATE], from 10:20 am for 4 hours." at bounding box center [546, 431] width 502 height 23
click at [758, 423] on p "Shifts will be as a one-off [DATE], [DATE], from 10:20 am for 4 hours." at bounding box center [546, 431] width 502 height 23
click at [645, 504] on p "Please click apply if you are interested in the role. If you have questions bef…" at bounding box center [546, 500] width 502 height 90
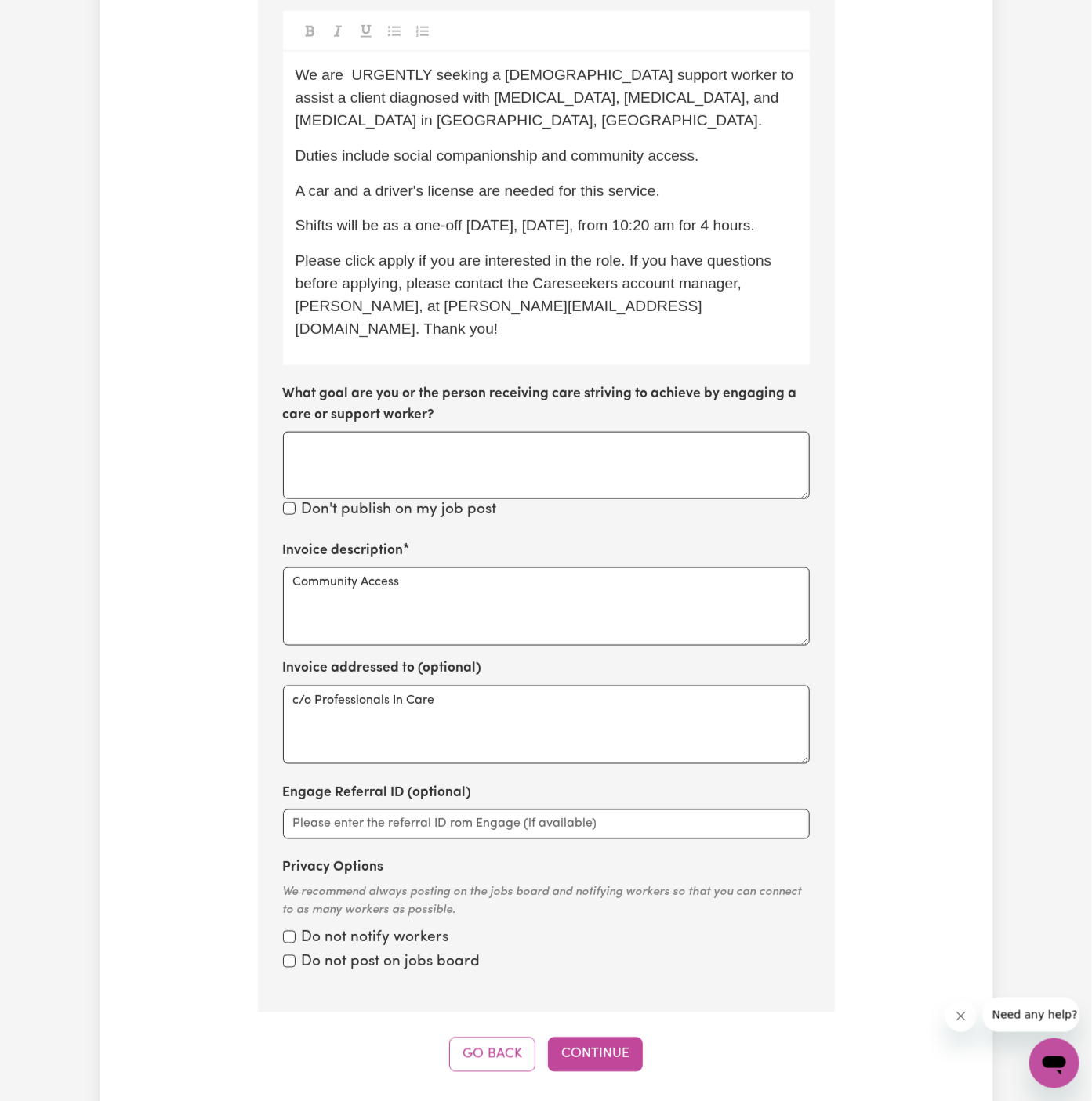
scroll to position [749, 0]
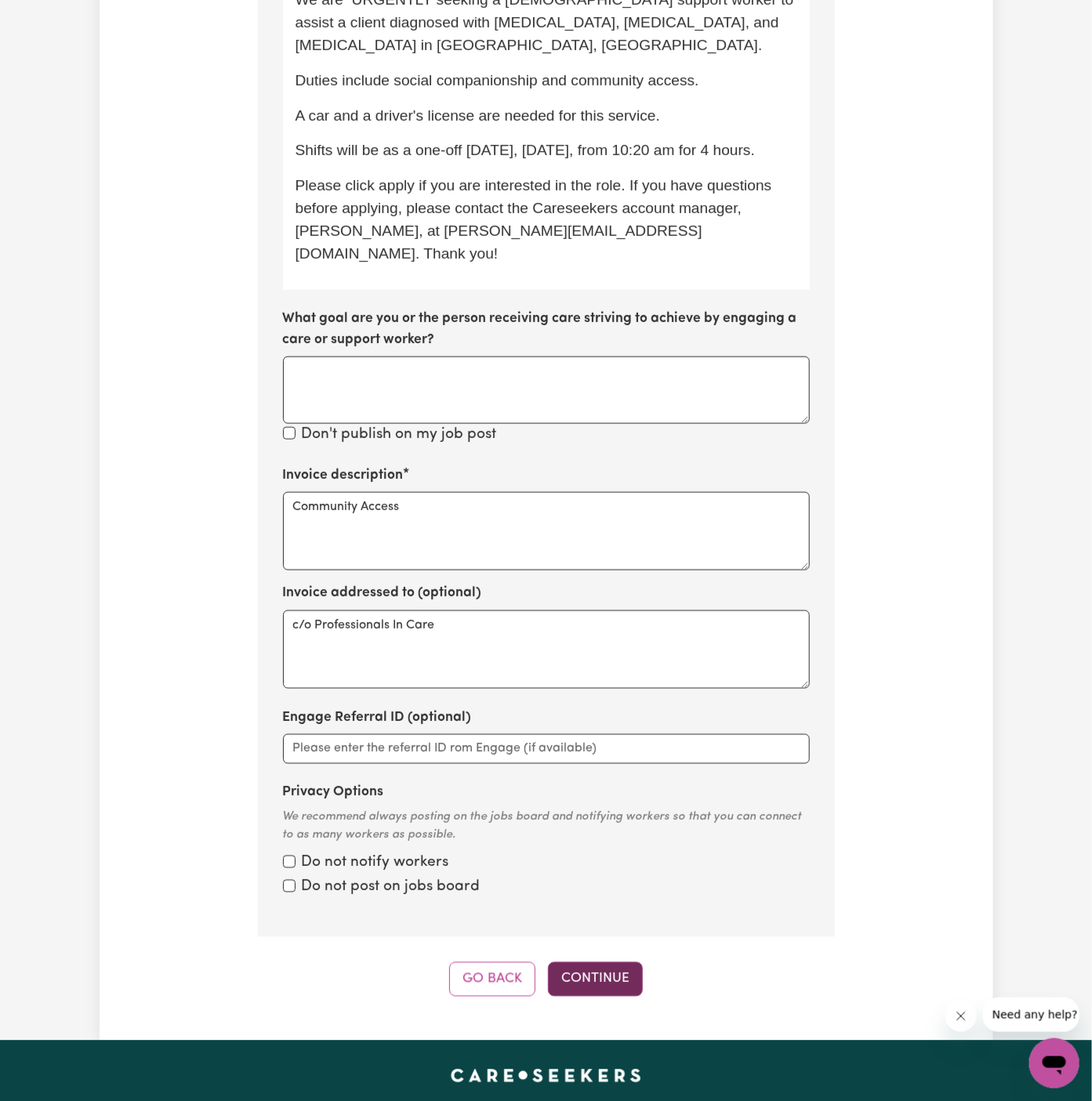
click at [621, 962] on button "Continue" at bounding box center [595, 979] width 95 height 35
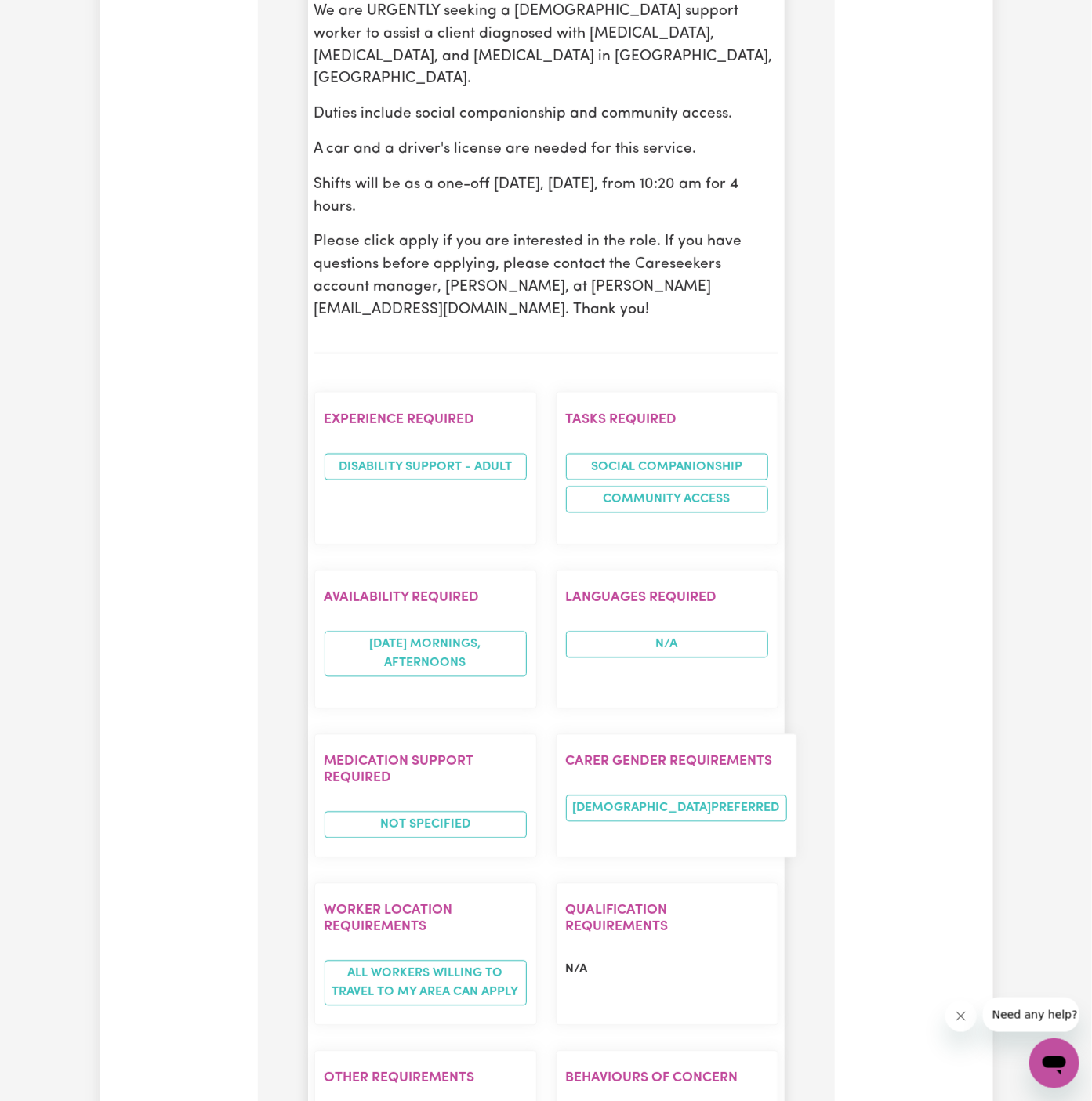
scroll to position [1291, 0]
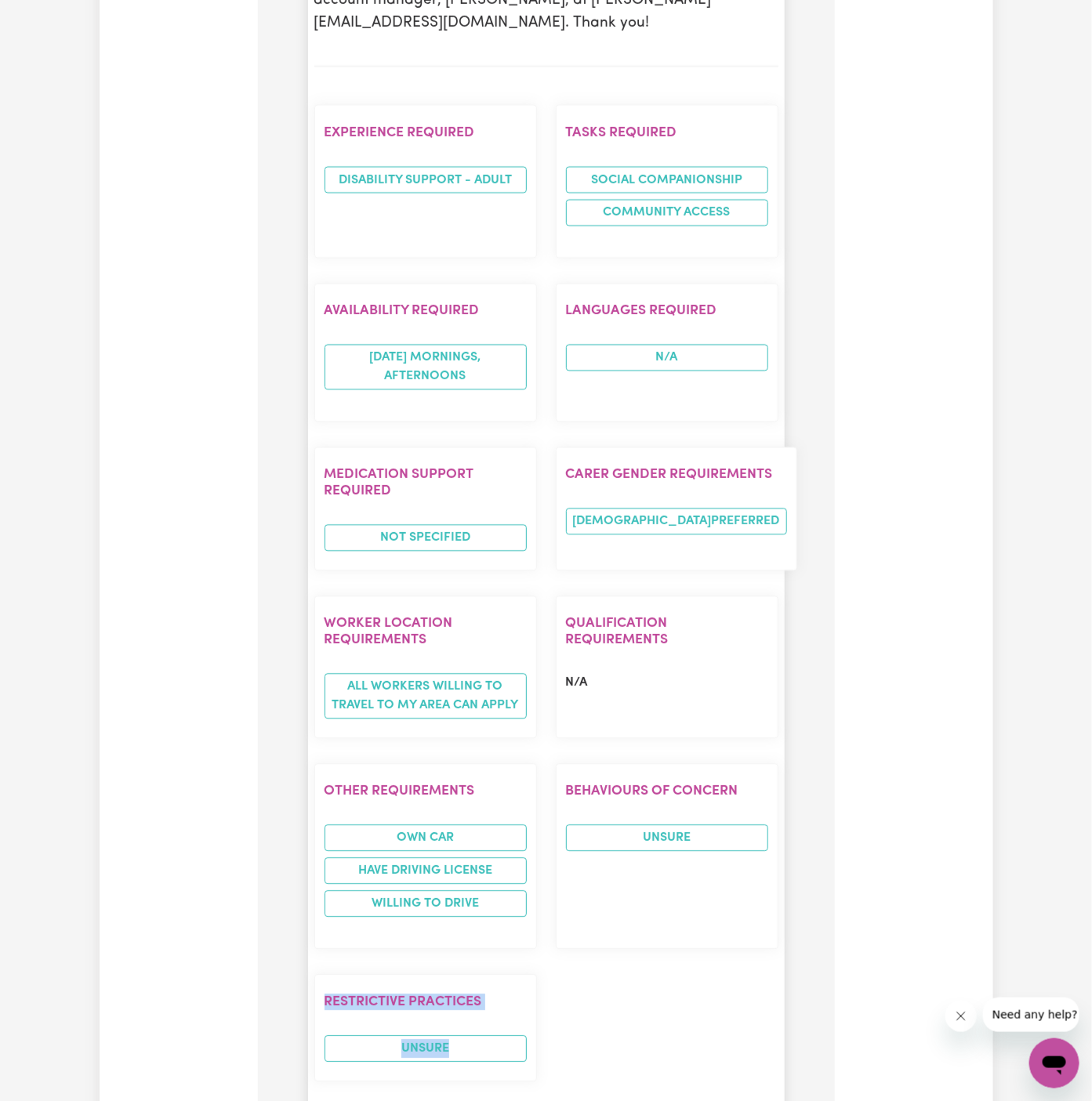
drag, startPoint x: 602, startPoint y: 722, endPoint x: 620, endPoint y: 921, distance: 199.8
click at [620, 921] on div "Experience required Disability support - Adult Tasks required Social companions…" at bounding box center [546, 593] width 483 height 1003
click at [610, 823] on div "Behaviours of Concern UNSURE" at bounding box center [666, 856] width 241 height 211
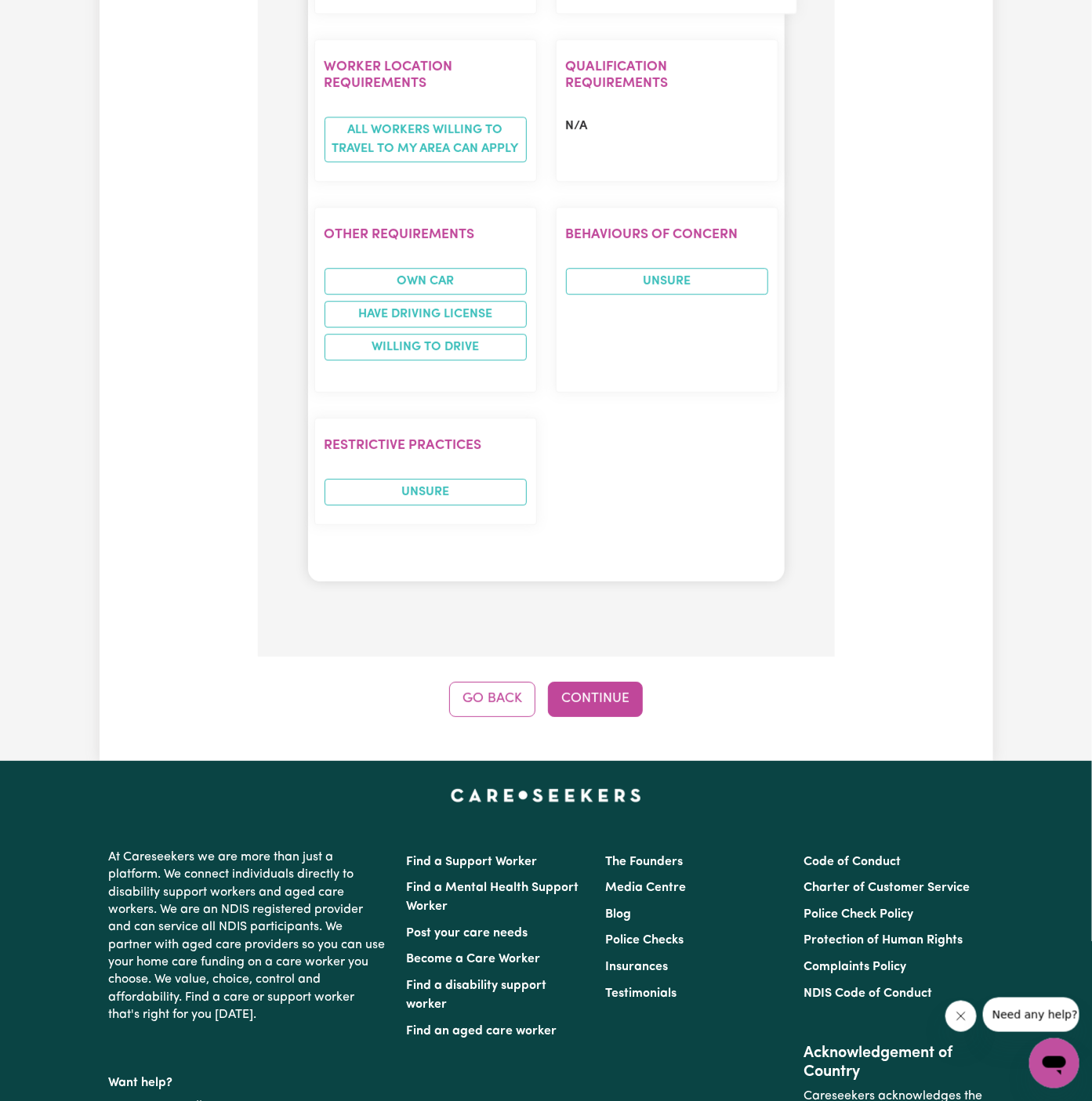
scroll to position [1908, 0]
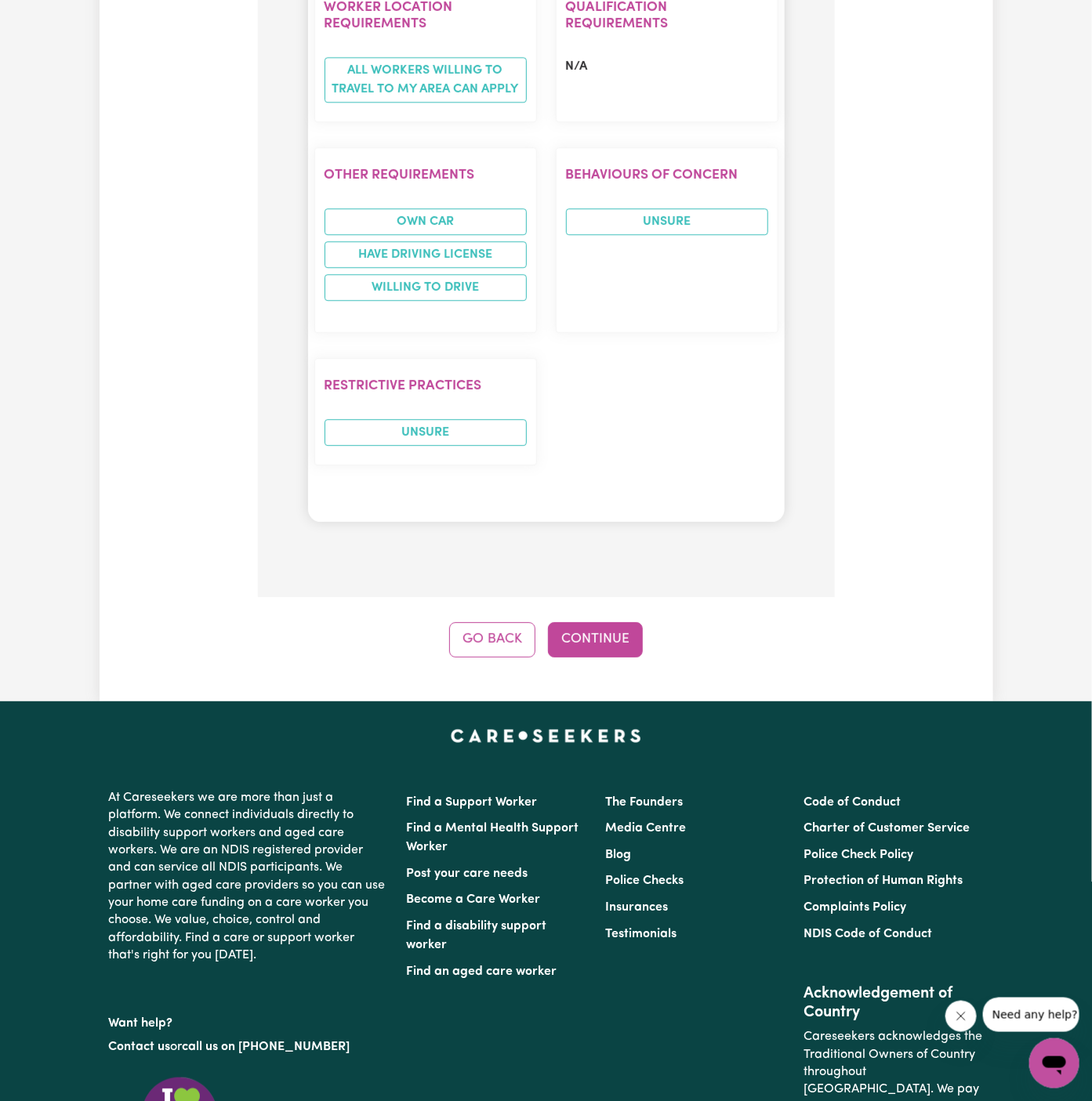
click at [594, 623] on button "Continue" at bounding box center [595, 640] width 95 height 35
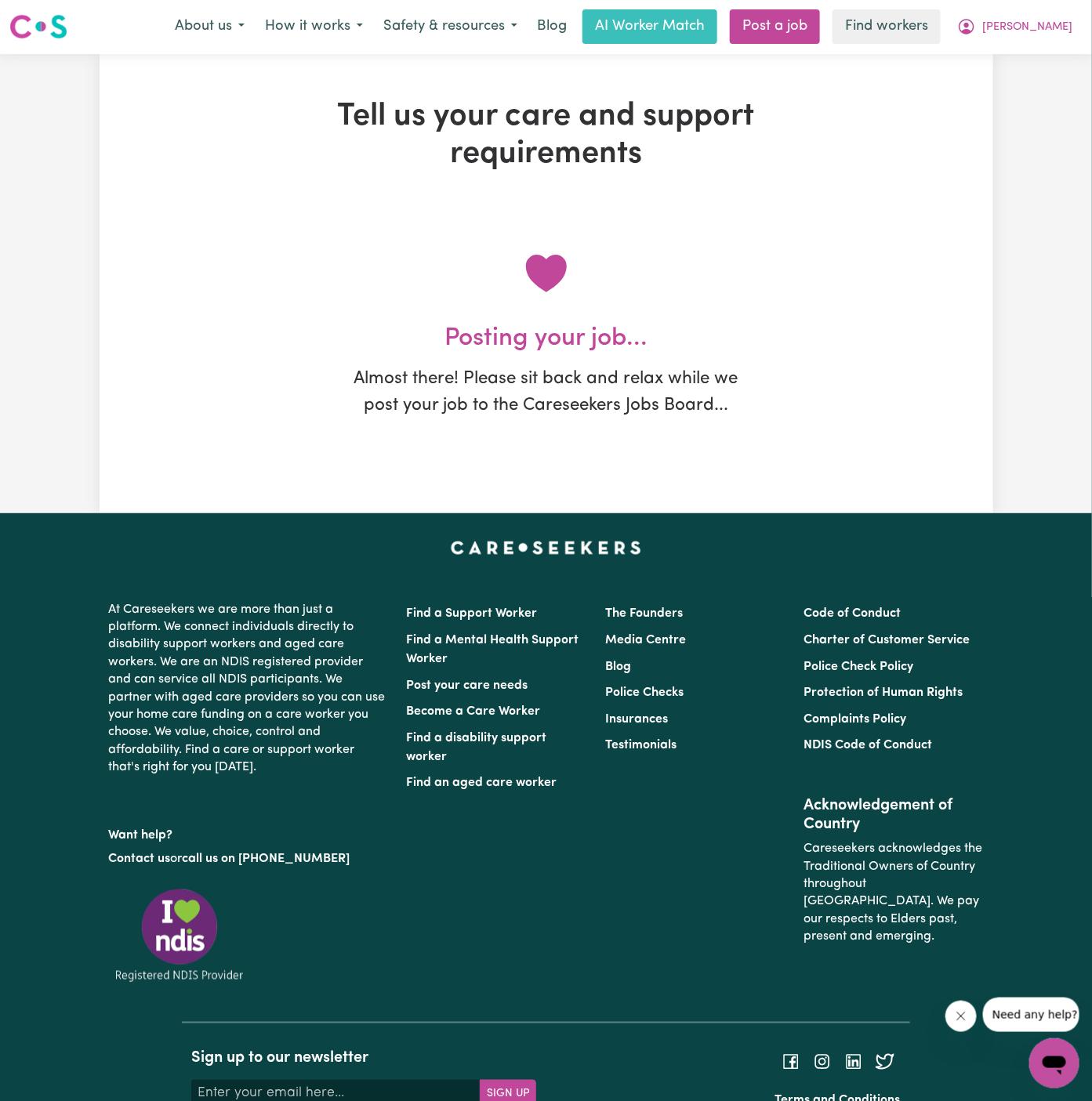
scroll to position [0, 0]
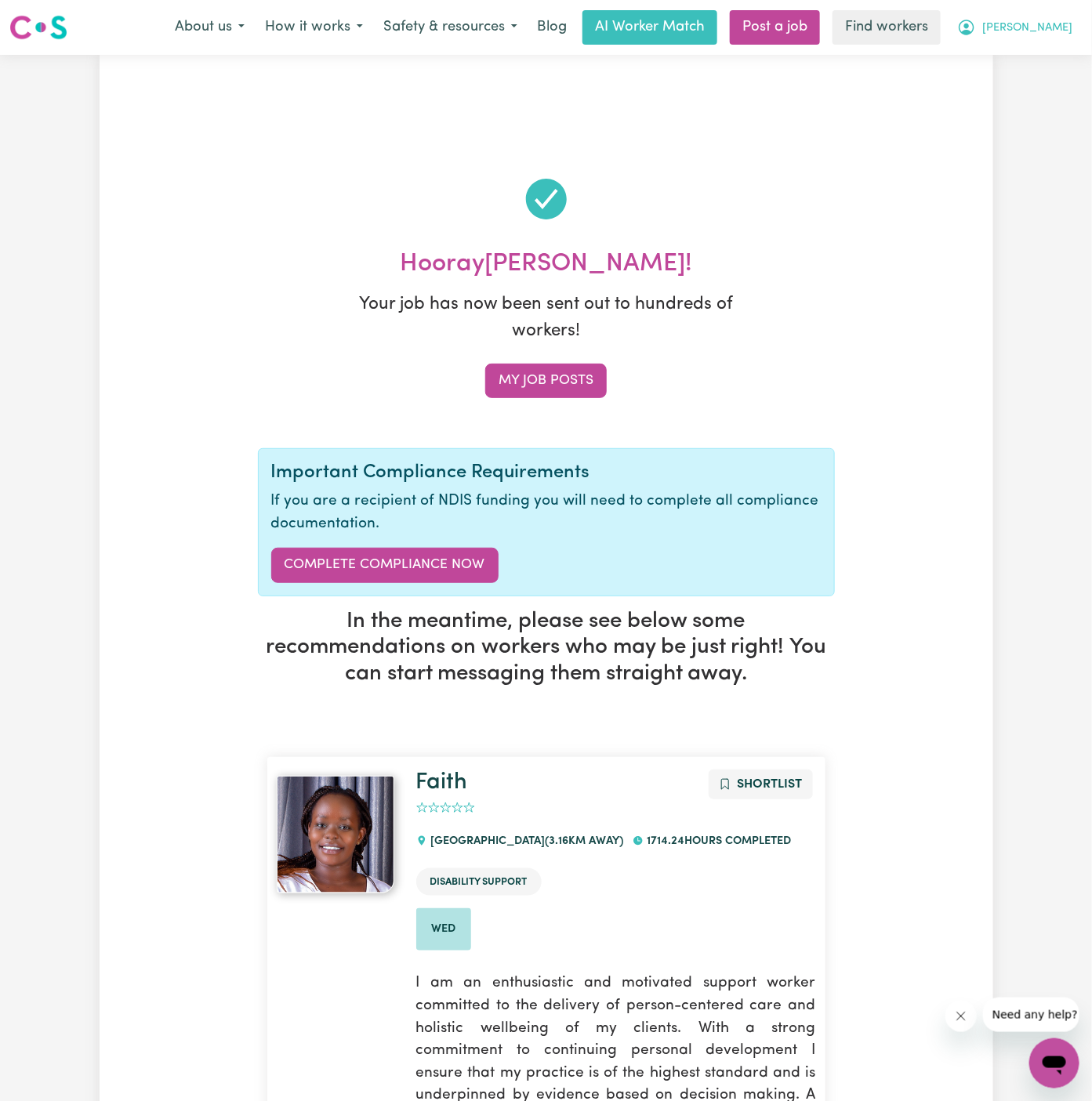
click at [1059, 31] on span "[PERSON_NAME]" at bounding box center [1027, 27] width 90 height 17
click at [1053, 58] on link "My Dashboard" at bounding box center [1020, 60] width 124 height 30
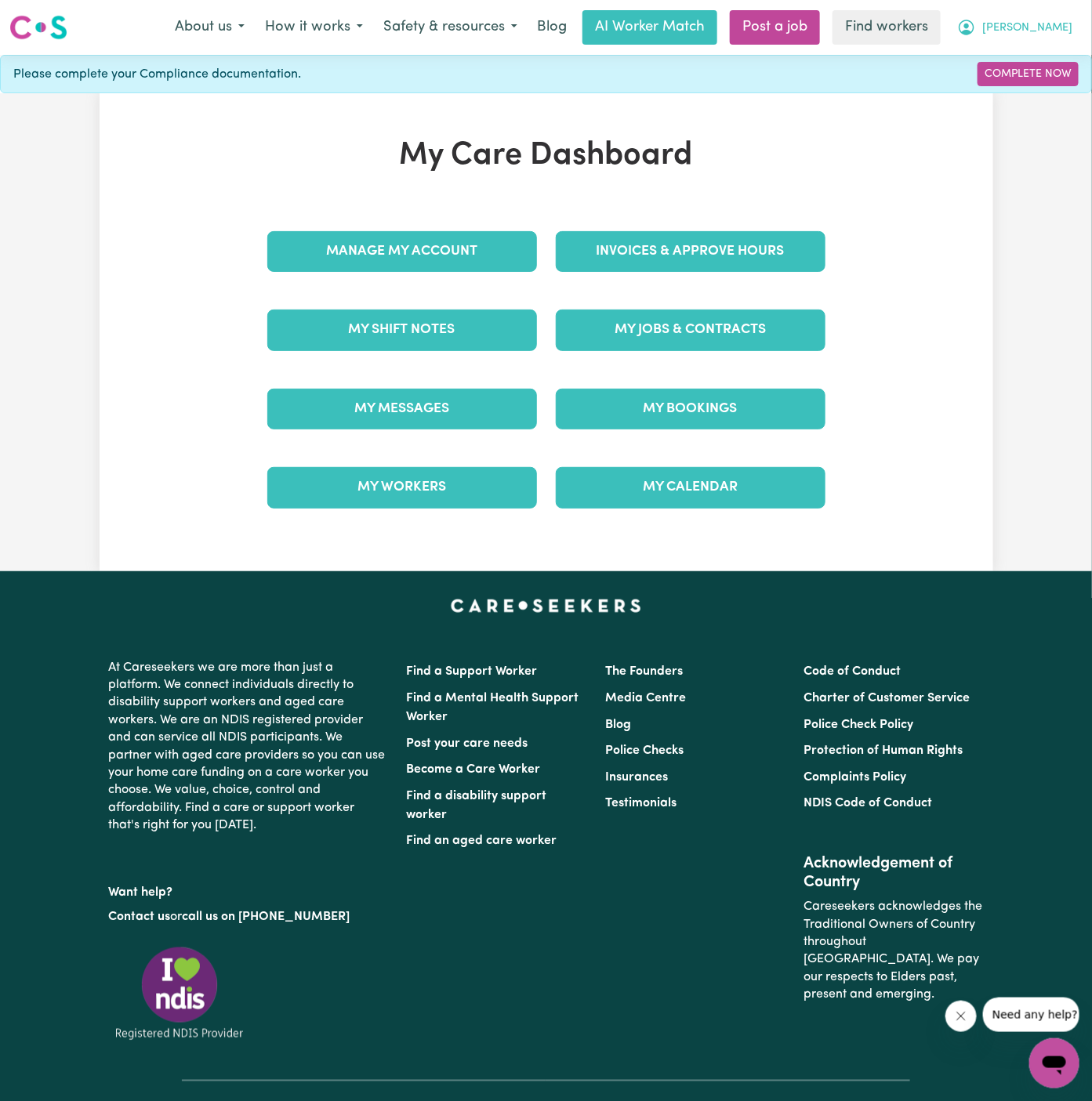
click at [1040, 28] on span "[PERSON_NAME]" at bounding box center [1027, 27] width 90 height 17
click at [1036, 60] on link "My Dashboard" at bounding box center [1020, 60] width 124 height 30
click at [1002, 98] on link "Logout" at bounding box center [1020, 90] width 124 height 30
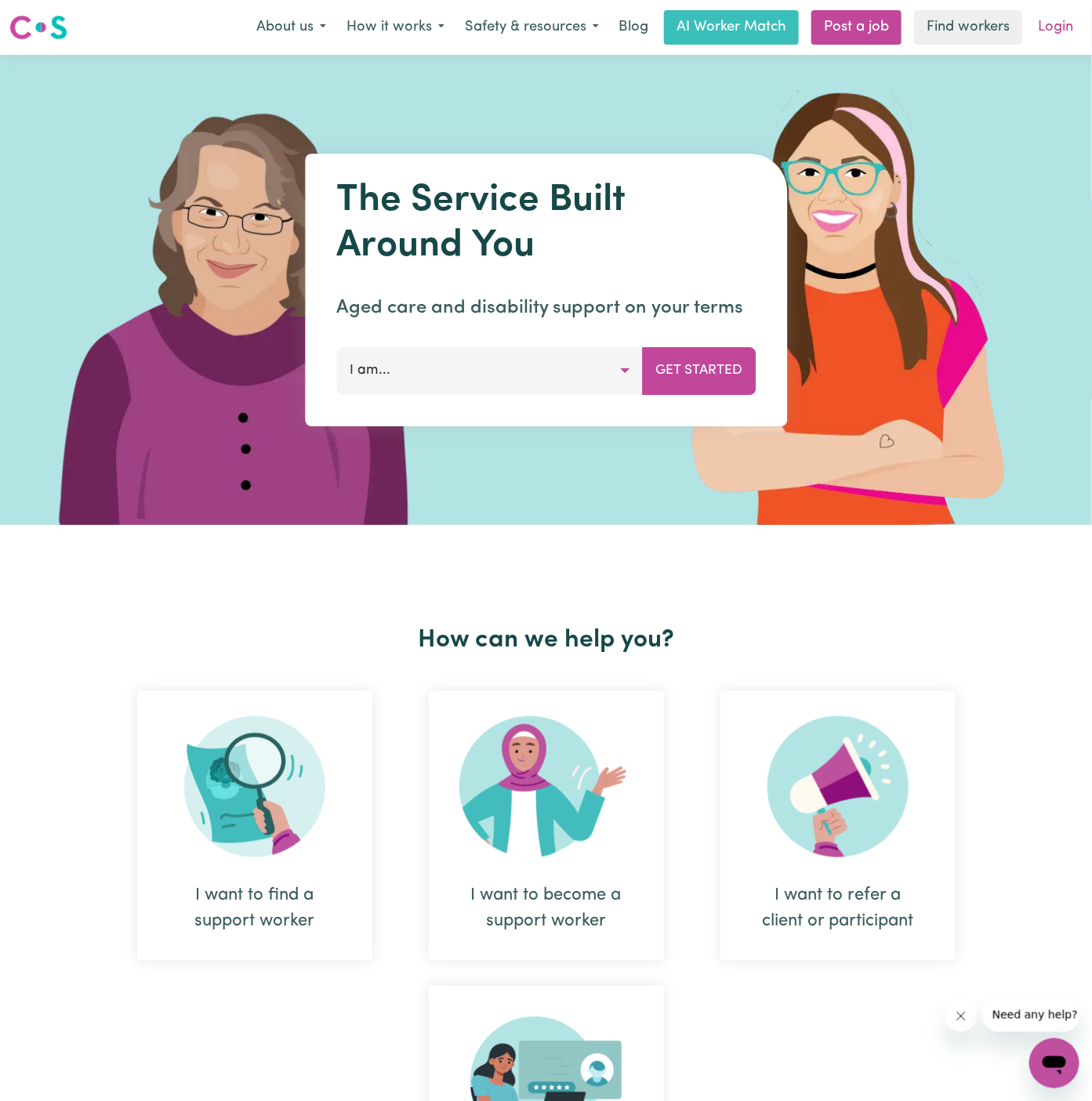
click at [1064, 25] on link "Login" at bounding box center [1055, 27] width 54 height 35
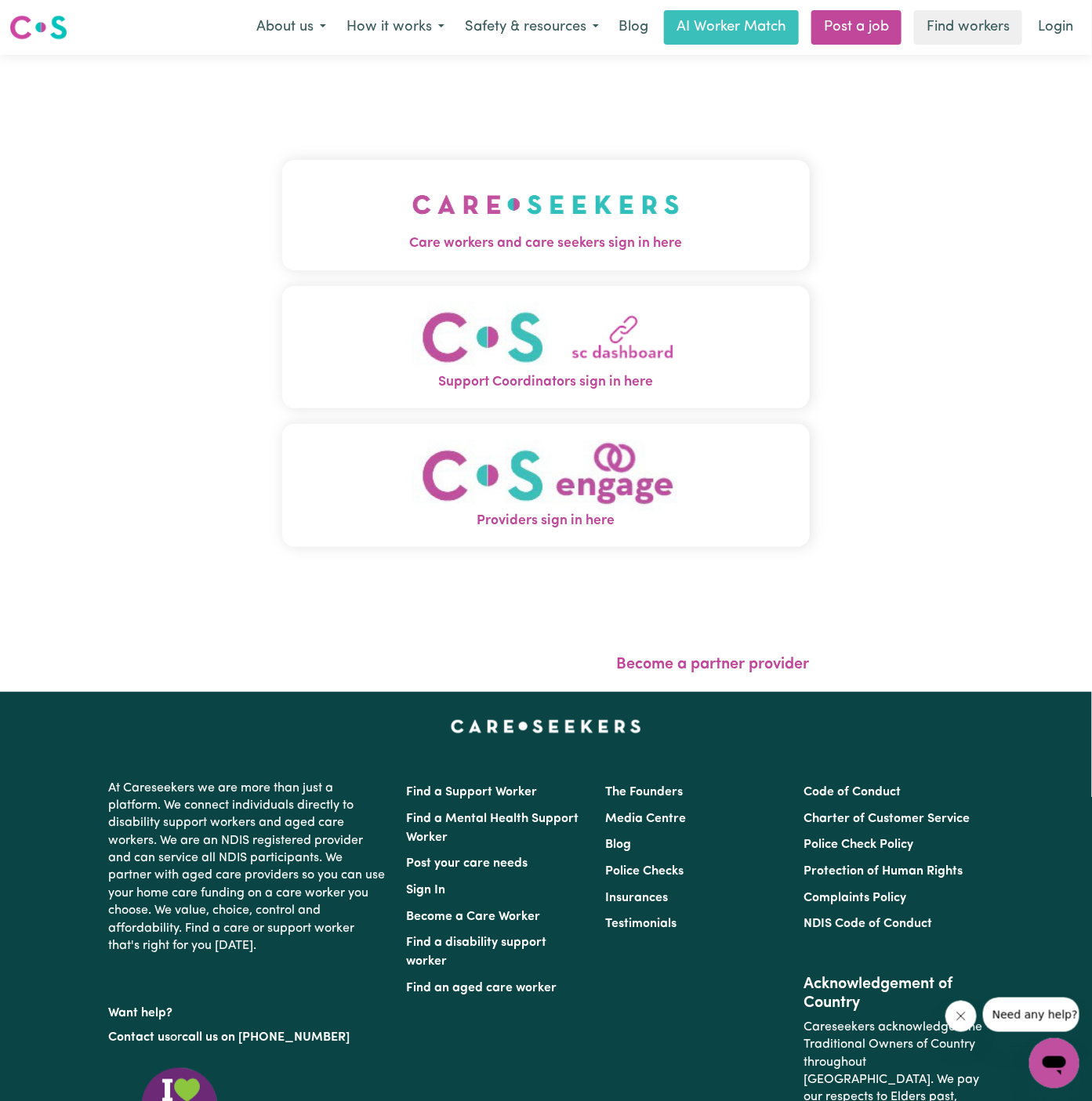
click at [541, 181] on img "Care workers and care seekers sign in here" at bounding box center [545, 205] width 267 height 58
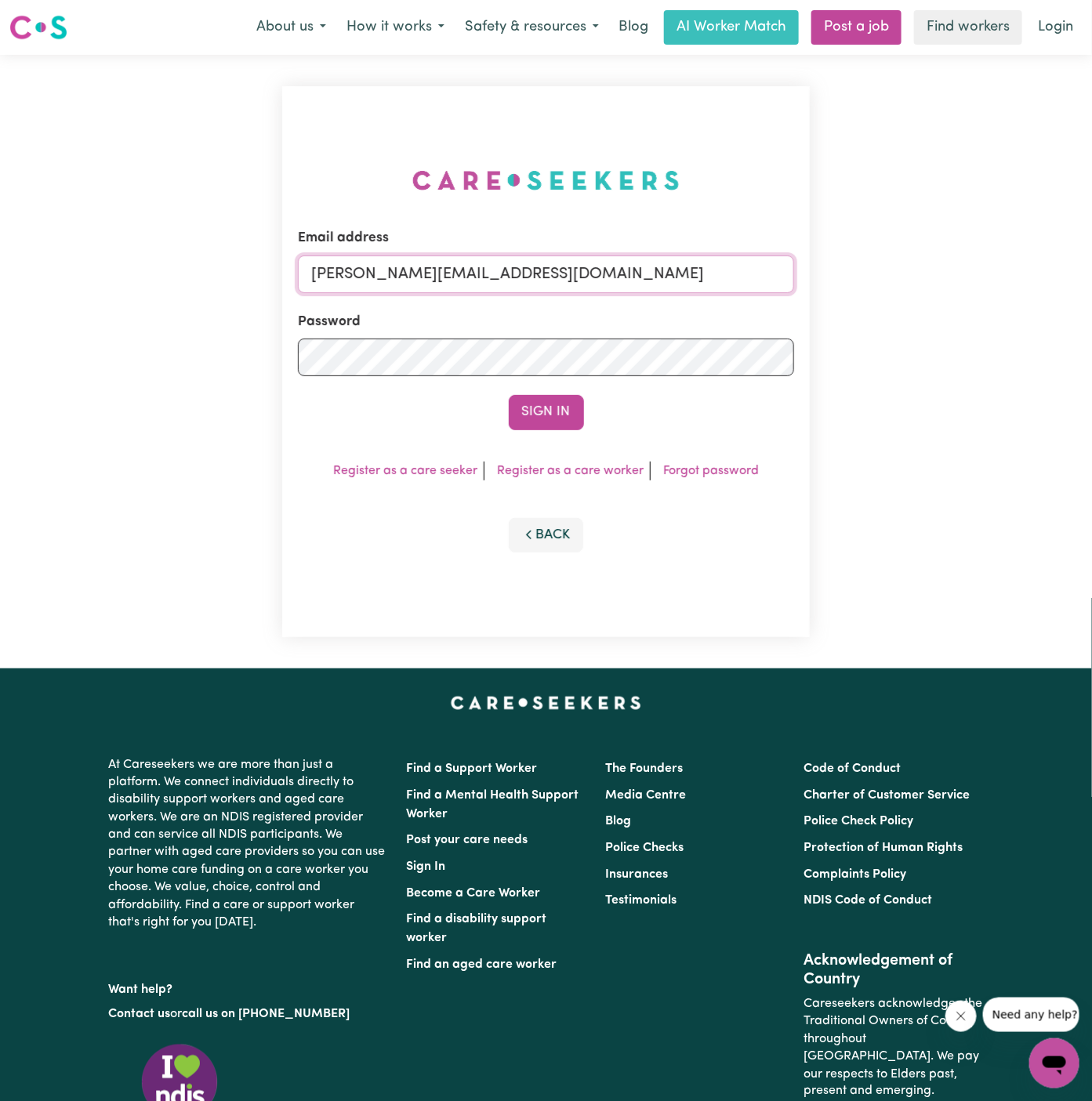
click at [599, 266] on input "[PERSON_NAME][EMAIL_ADDRESS][DOMAIN_NAME]" at bounding box center [545, 274] width 496 height 38
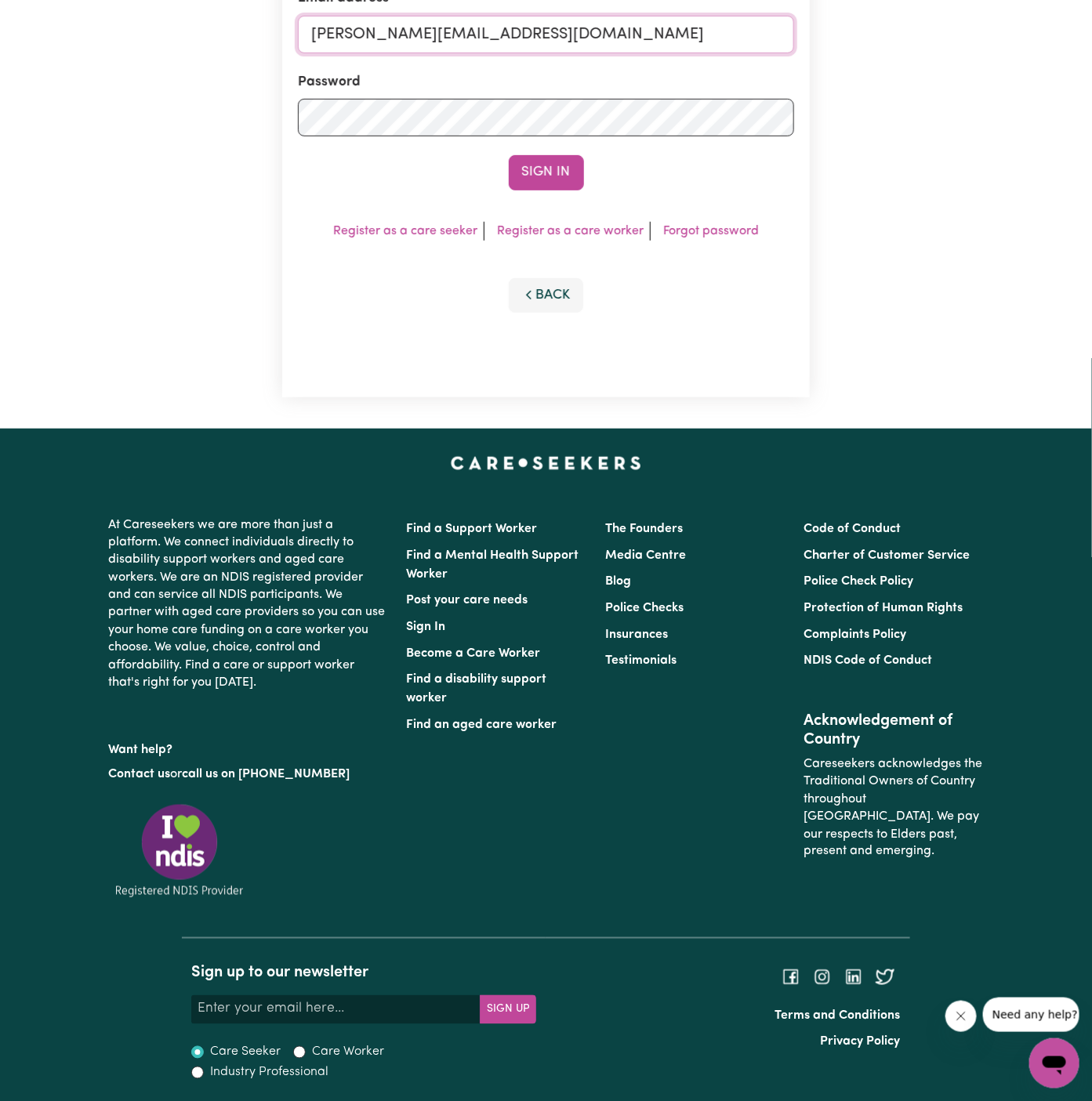
click at [517, 34] on input "[PERSON_NAME][EMAIL_ADDRESS][DOMAIN_NAME]" at bounding box center [545, 34] width 496 height 38
drag, startPoint x: 390, startPoint y: 35, endPoint x: 1254, endPoint y: 38, distance: 864.0
click at [1091, 38] on html "Menu About us How it works Safety & resources Blog AI Worker Match Post a job F…" at bounding box center [546, 432] width 1092 height 1343
click at [427, 28] on input "superuser~[PERSON_NAME]" at bounding box center [545, 34] width 496 height 38
click at [561, 31] on input "superuser~JohnSanders" at bounding box center [545, 34] width 496 height 38
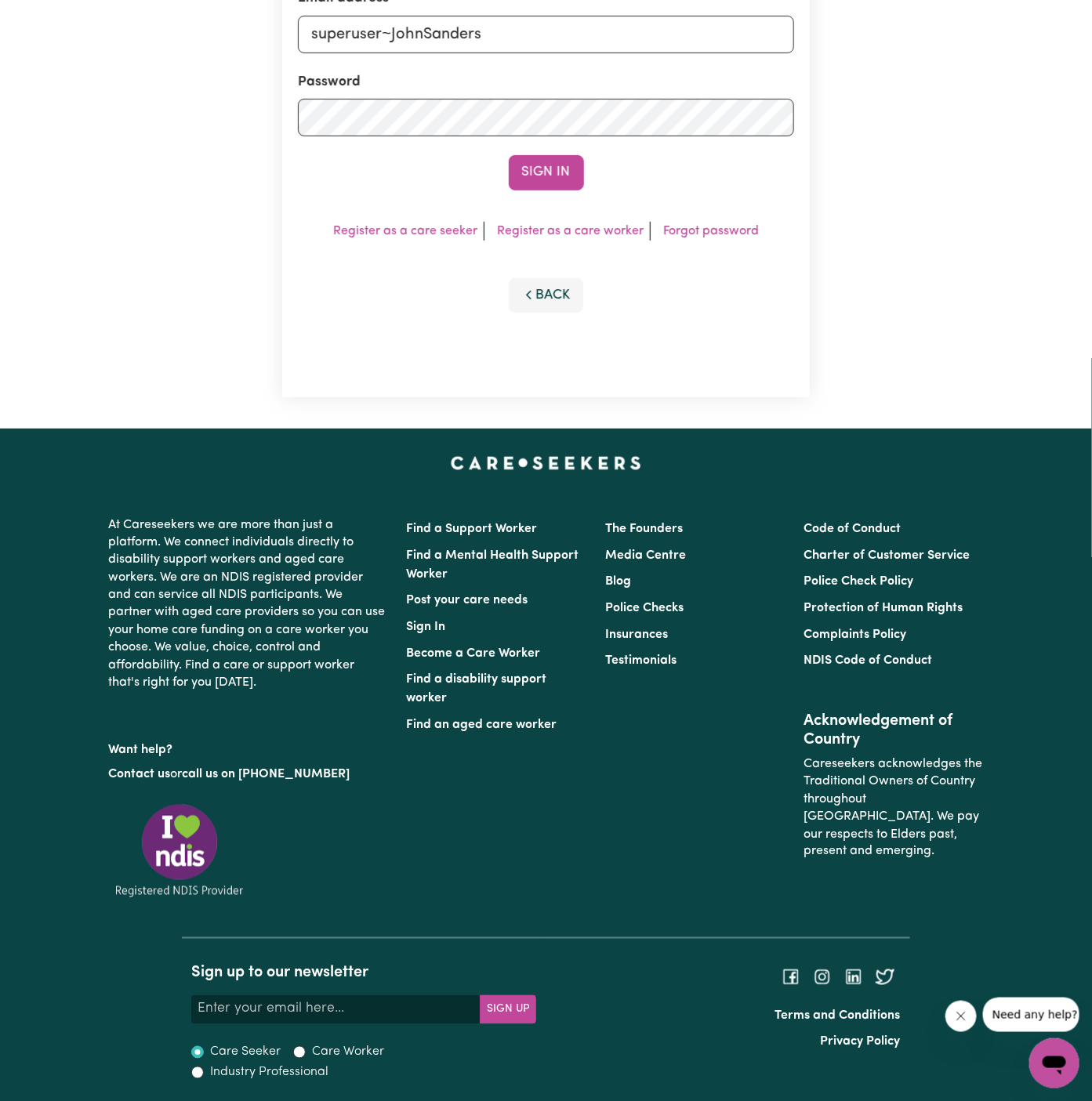
type input "[EMAIL_ADDRESS][DOMAIN_NAME]"
click at [558, 174] on button "Sign In" at bounding box center [546, 172] width 75 height 35
